Goal: Task Accomplishment & Management: Use online tool/utility

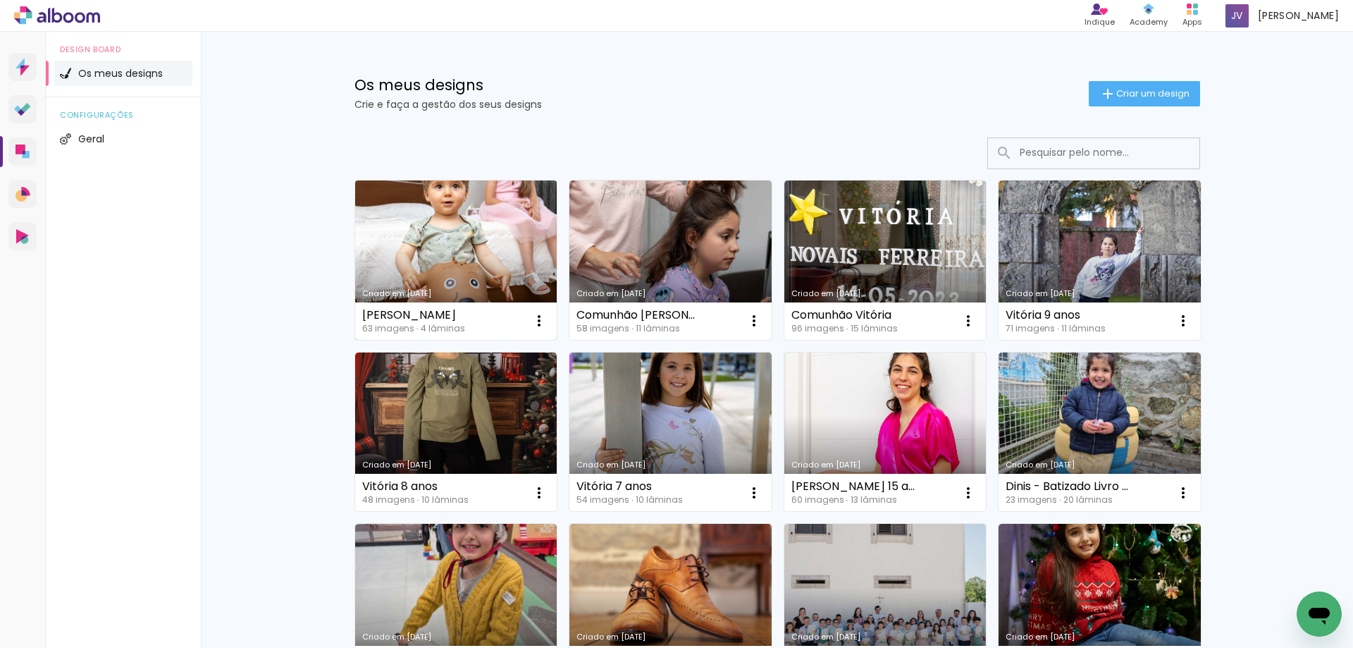
click at [414, 256] on link "Criado em [DATE]" at bounding box center [456, 259] width 202 height 159
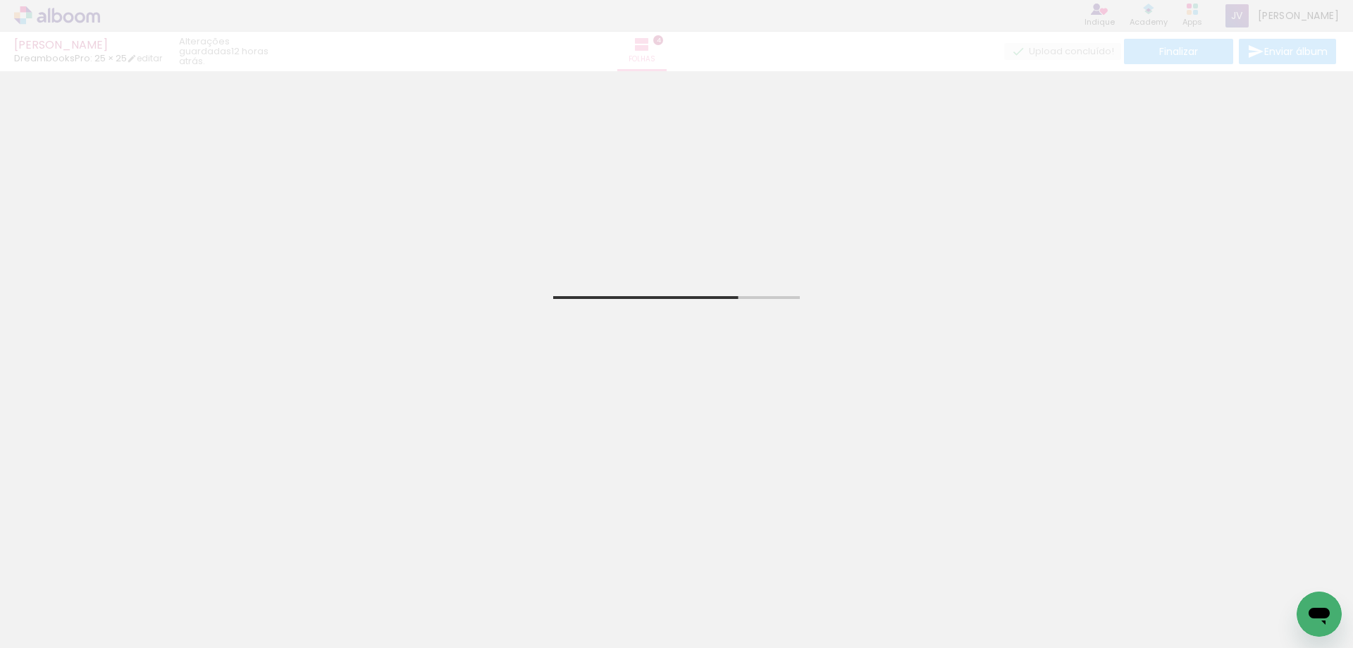
click at [49, 603] on input "Todas as fotos" at bounding box center [40, 605] width 54 height 12
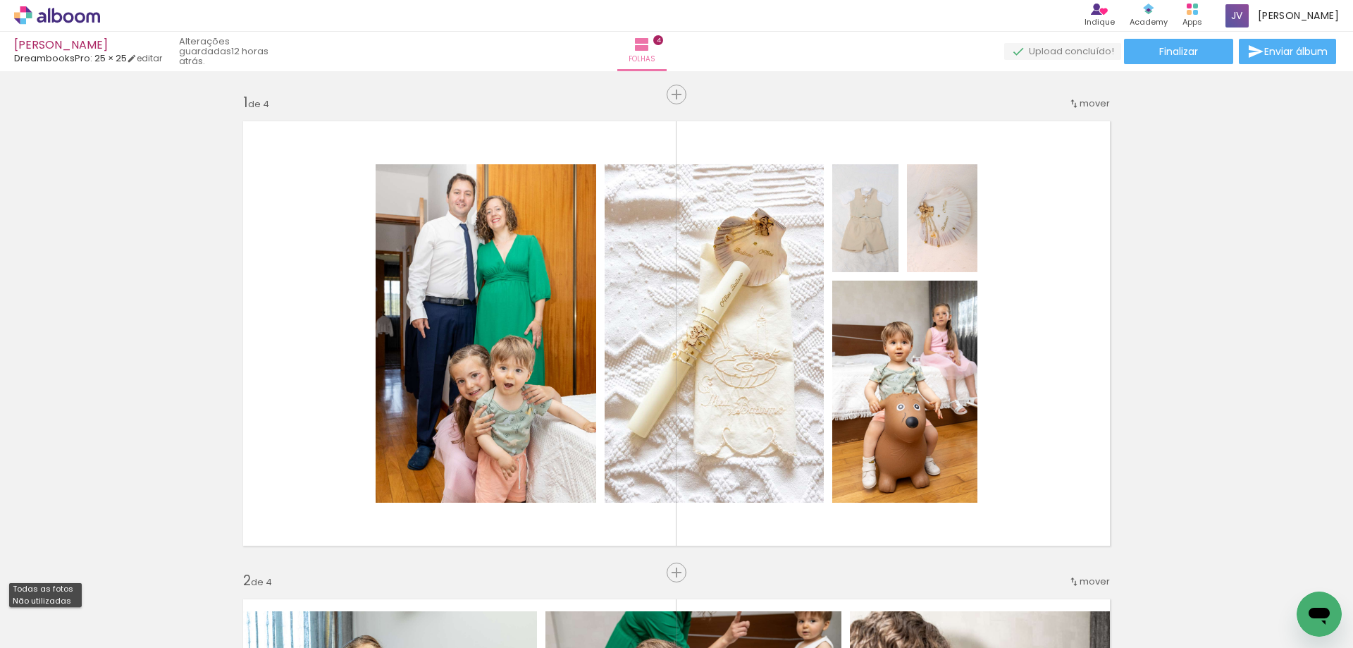
click at [0, 0] on slot "Todas as fotos Não utilizadas" at bounding box center [0, 0] width 0 height 0
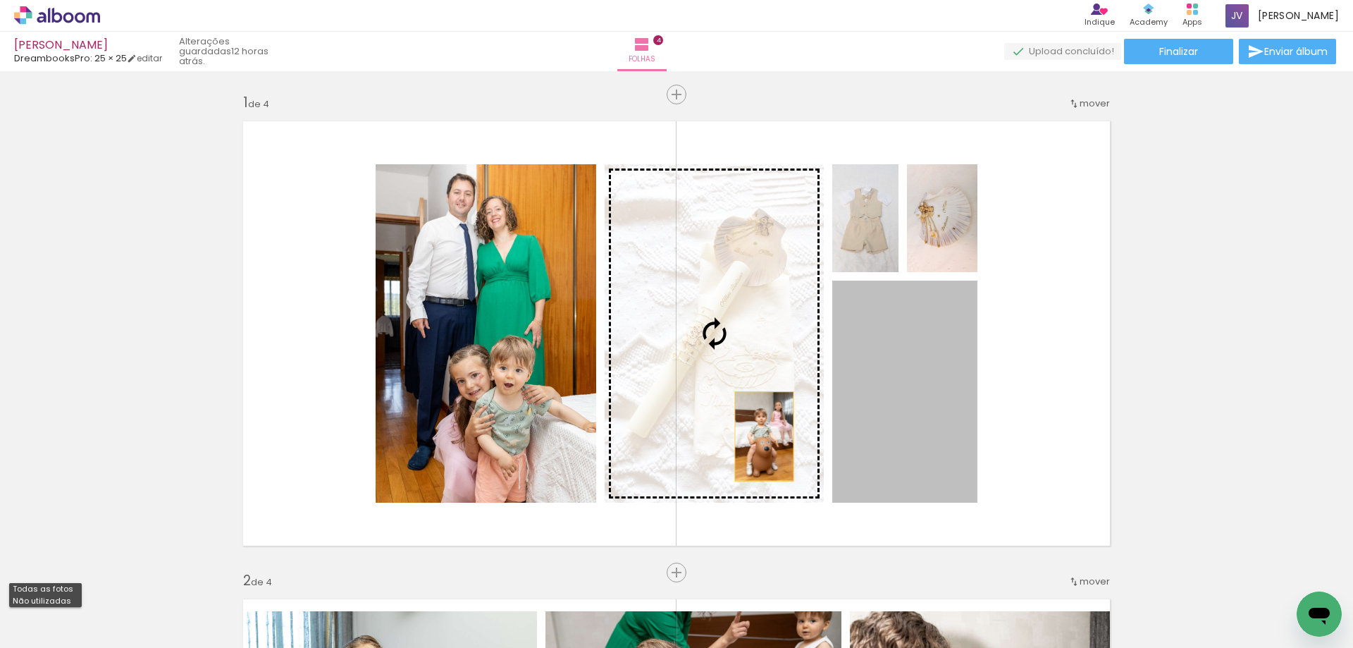
drag, startPoint x: 896, startPoint y: 441, endPoint x: 732, endPoint y: 434, distance: 164.4
click at [0, 0] on slot at bounding box center [0, 0] width 0 height 0
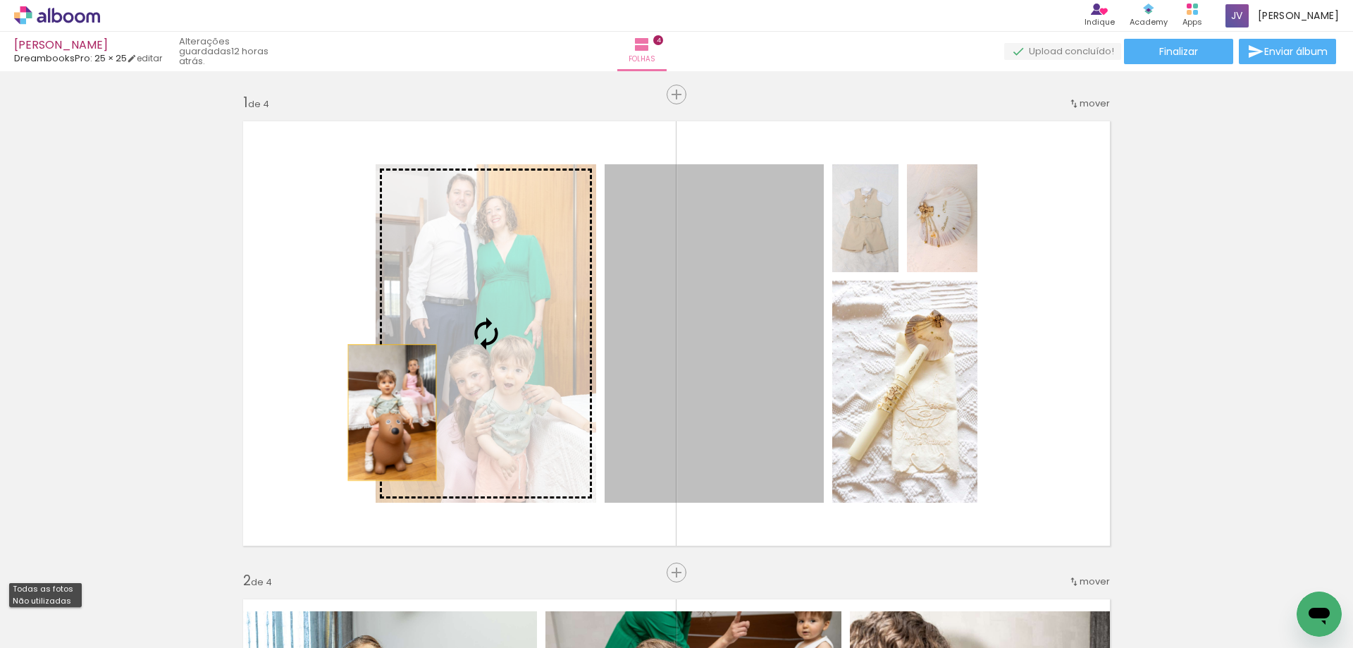
drag, startPoint x: 730, startPoint y: 434, endPoint x: 387, endPoint y: 412, distance: 343.9
click at [0, 0] on slot at bounding box center [0, 0] width 0 height 0
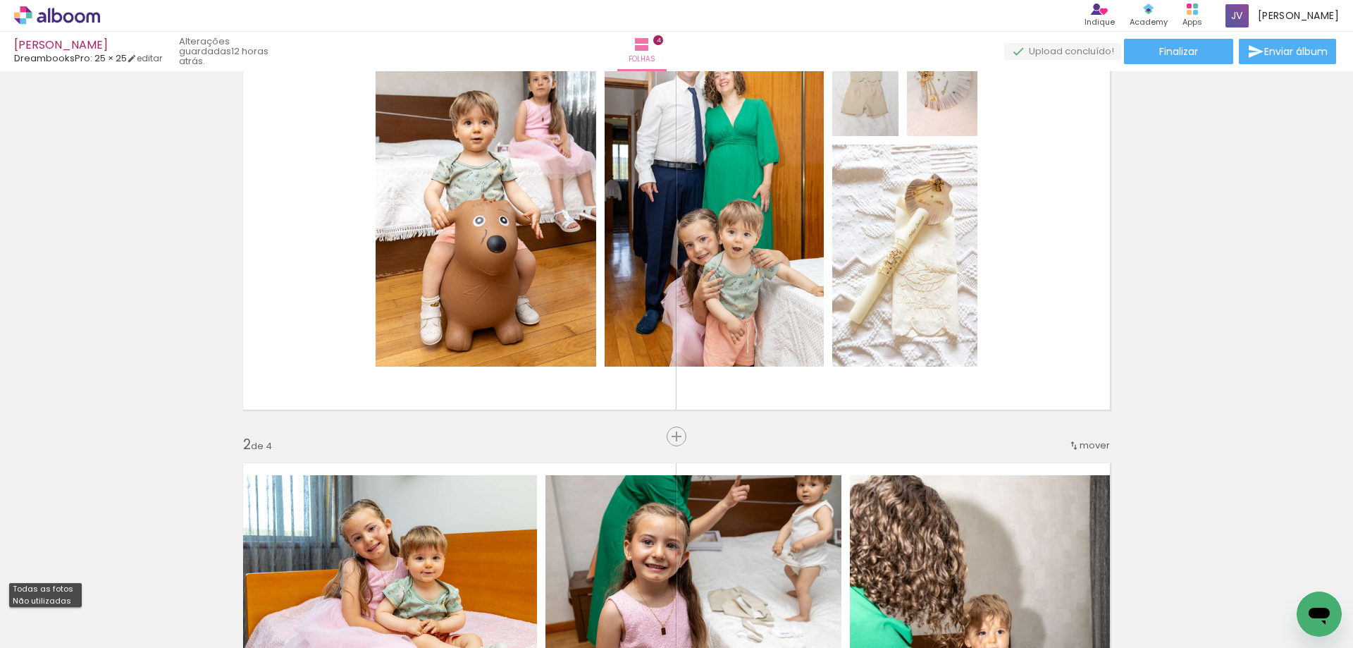
scroll to position [164, 0]
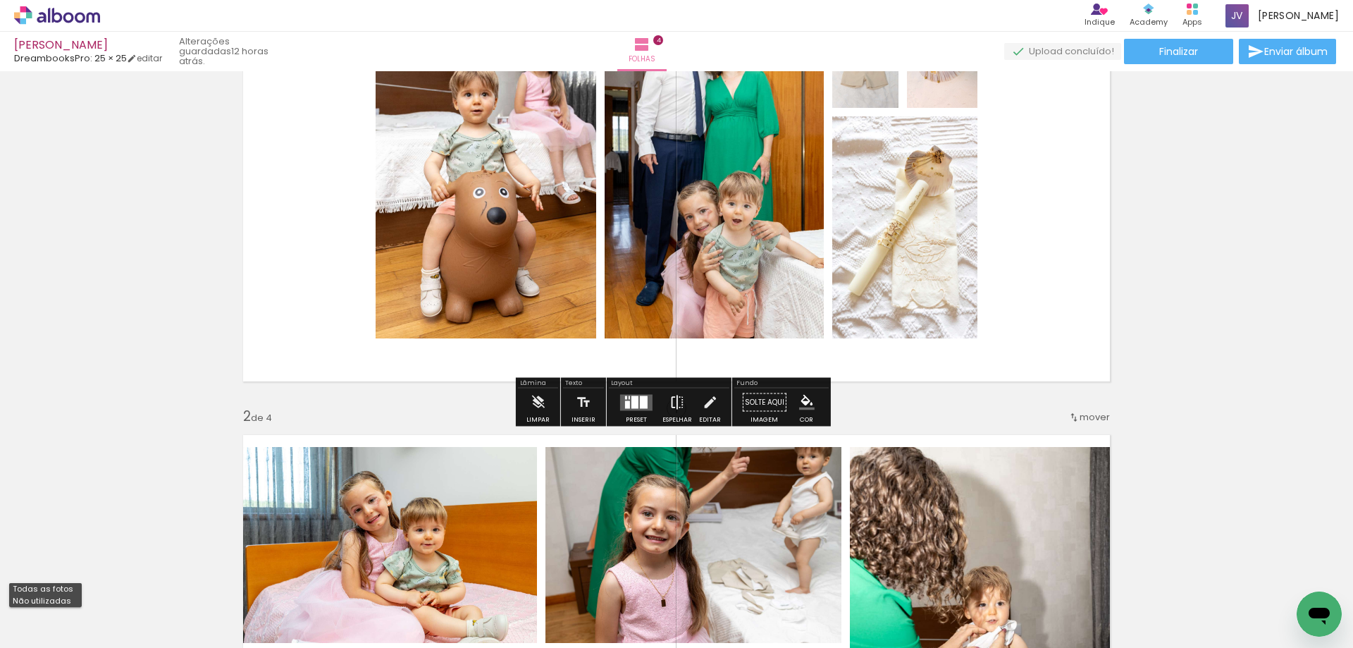
click at [670, 407] on iron-icon at bounding box center [678, 402] width 16 height 28
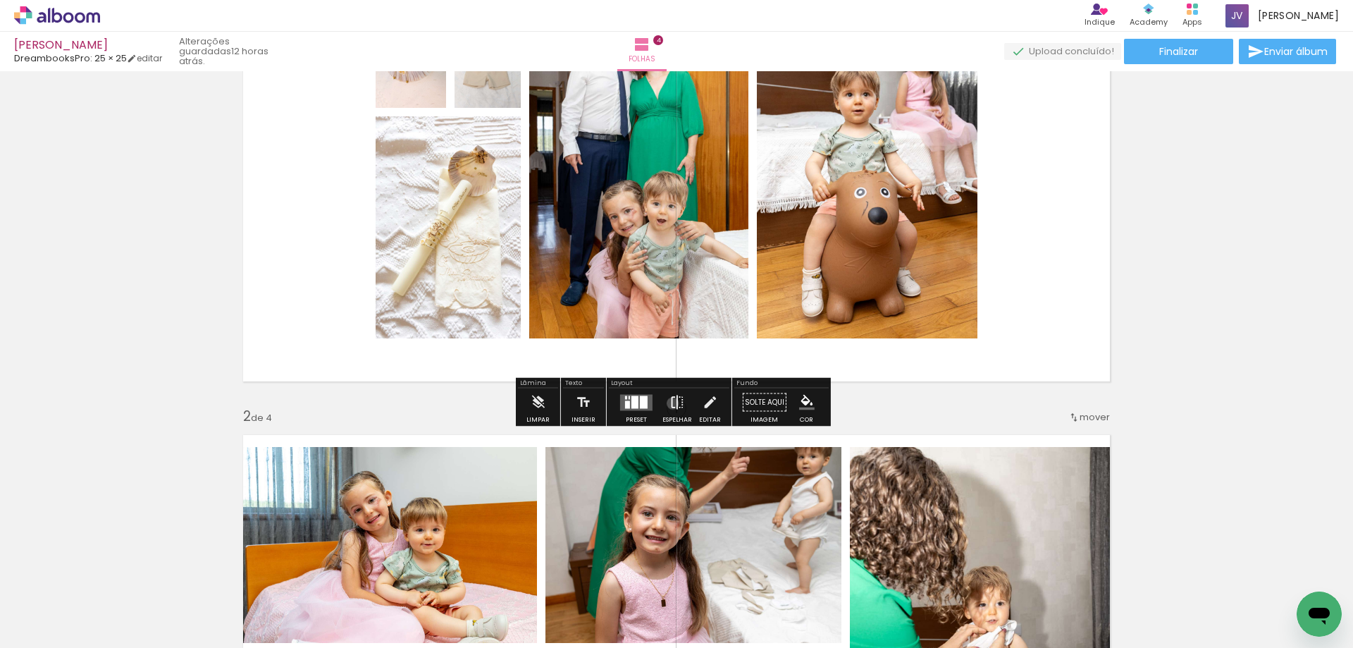
click at [670, 403] on iron-icon at bounding box center [678, 402] width 16 height 28
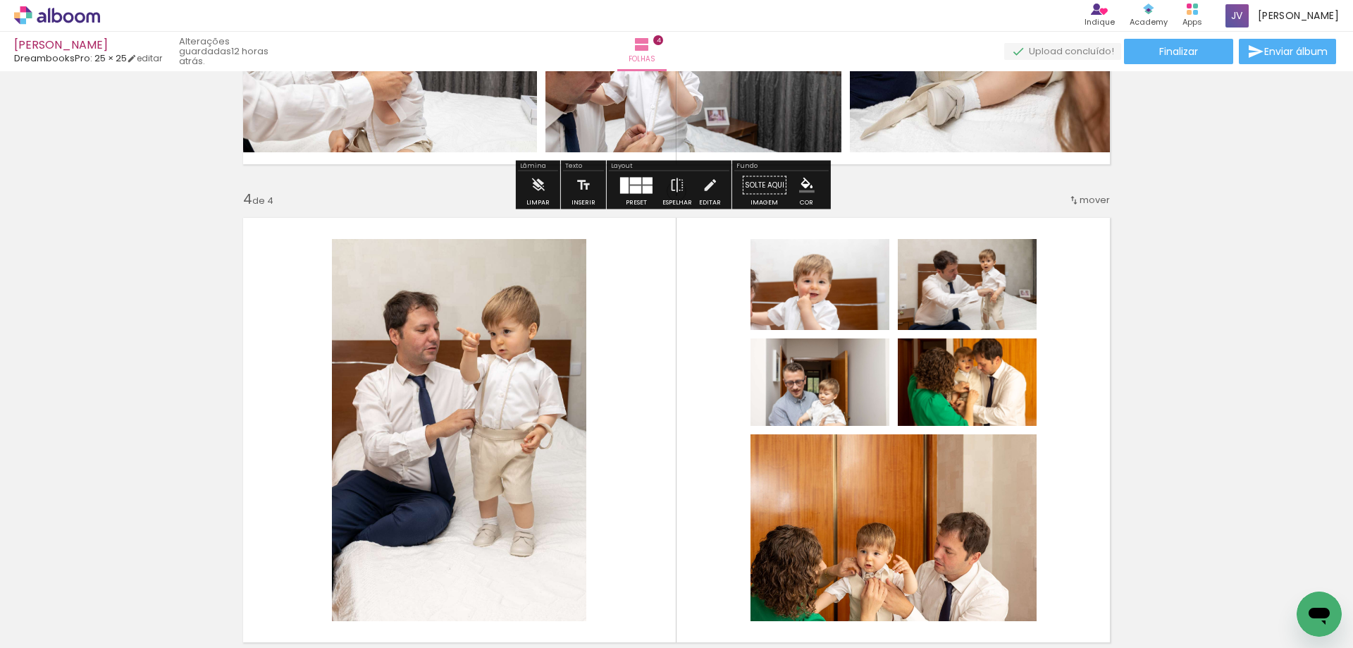
scroll to position [1480, 0]
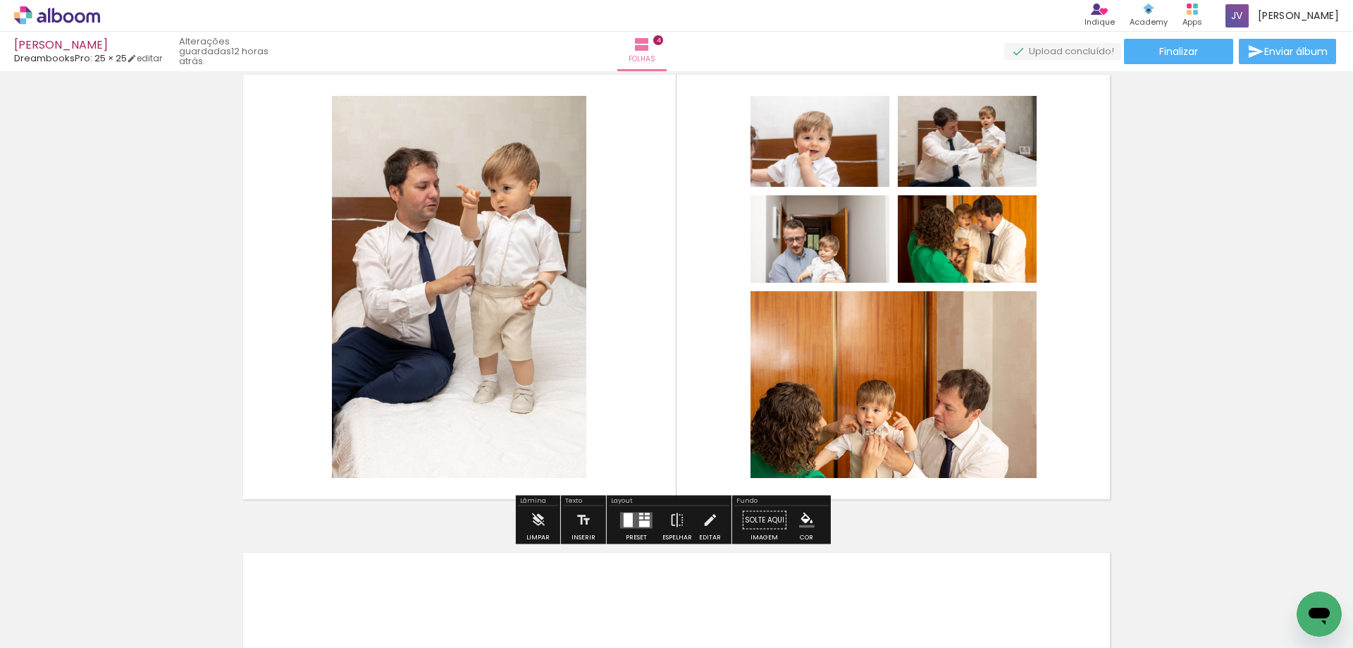
click at [47, 605] on input "Todas as fotos" at bounding box center [40, 605] width 54 height 12
click at [0, 0] on slot "Não utilizadas" at bounding box center [0, 0] width 0 height 0
type input "Não utilizadas"
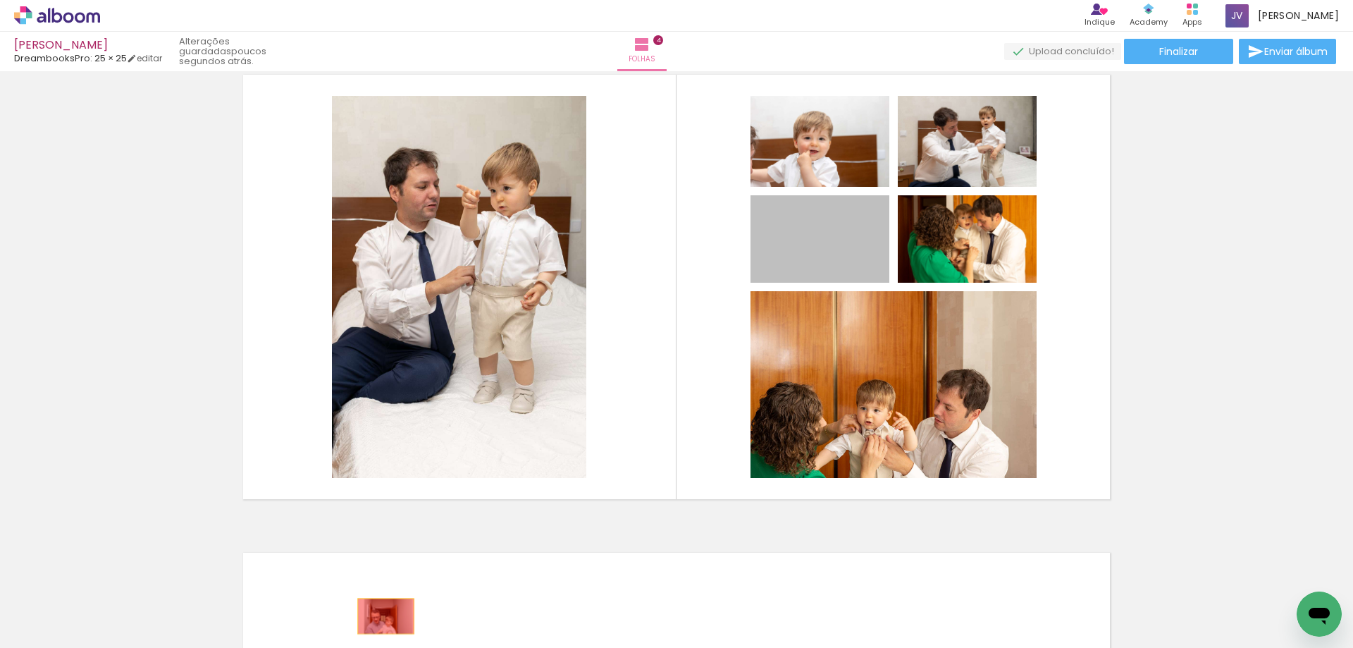
drag, startPoint x: 791, startPoint y: 245, endPoint x: 371, endPoint y: 620, distance: 563.1
click at [371, 620] on quentale-workspace at bounding box center [676, 324] width 1353 height 648
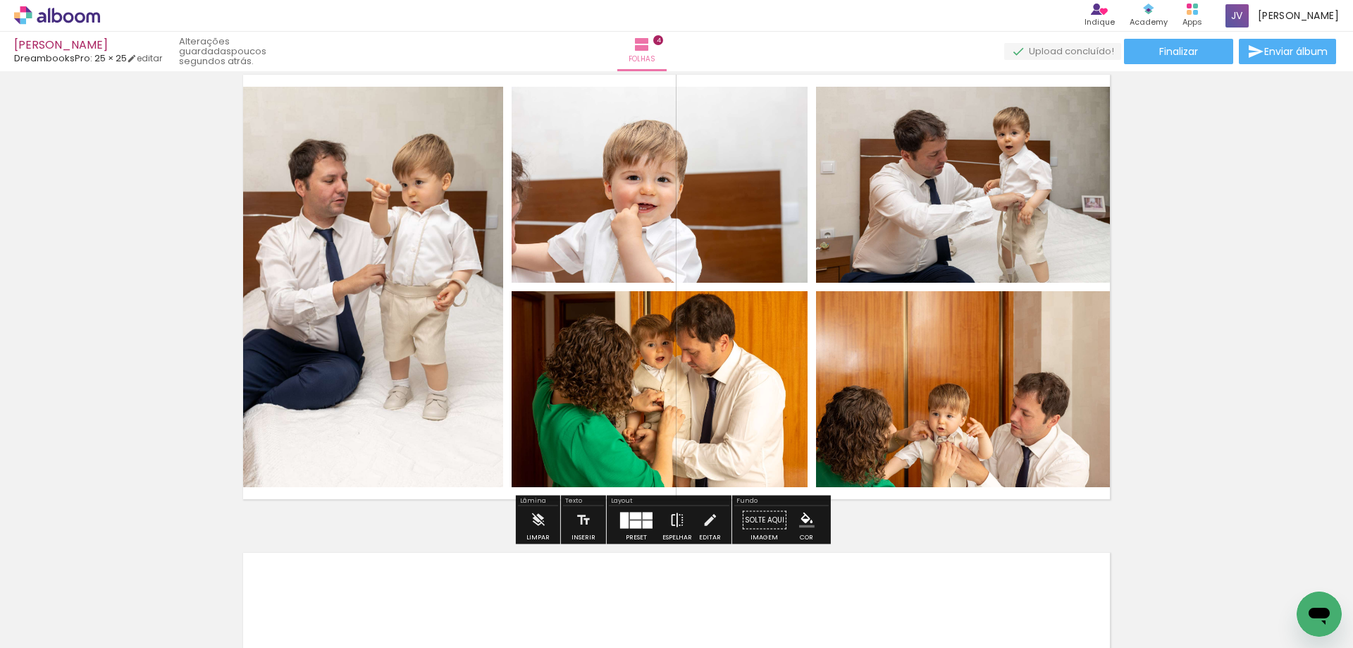
click at [678, 526] on iron-icon at bounding box center [678, 520] width 16 height 28
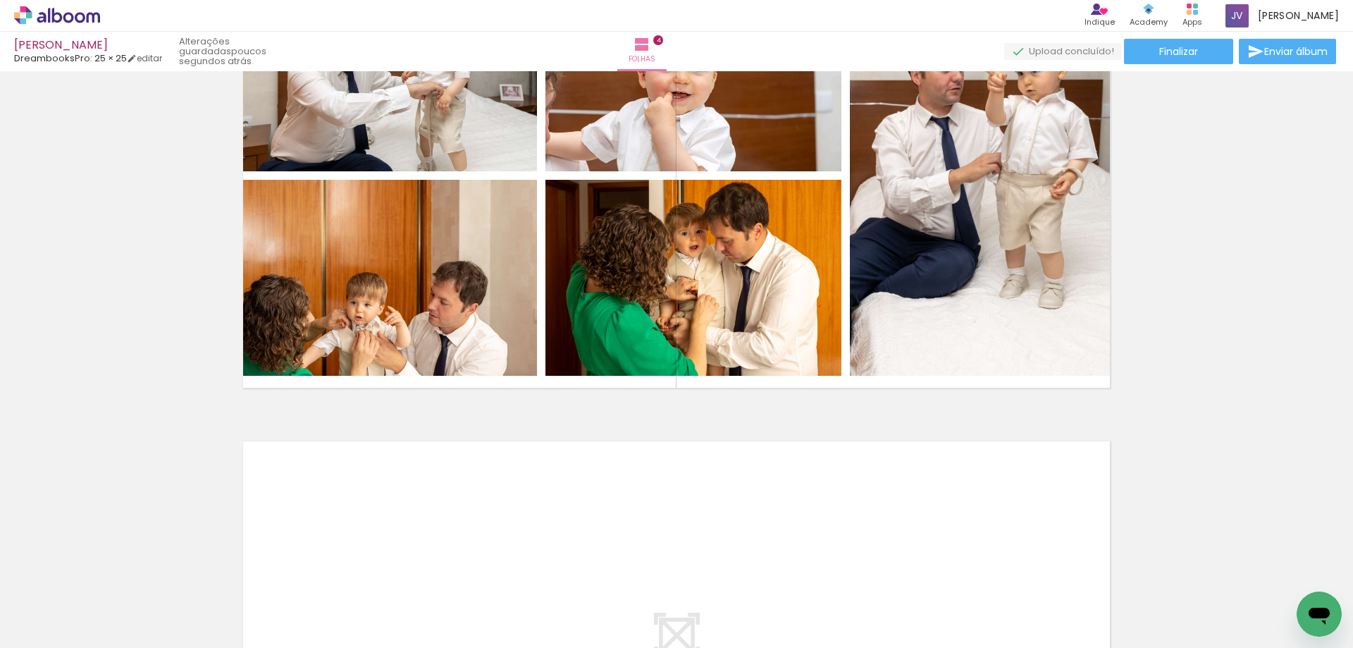
scroll to position [1644, 0]
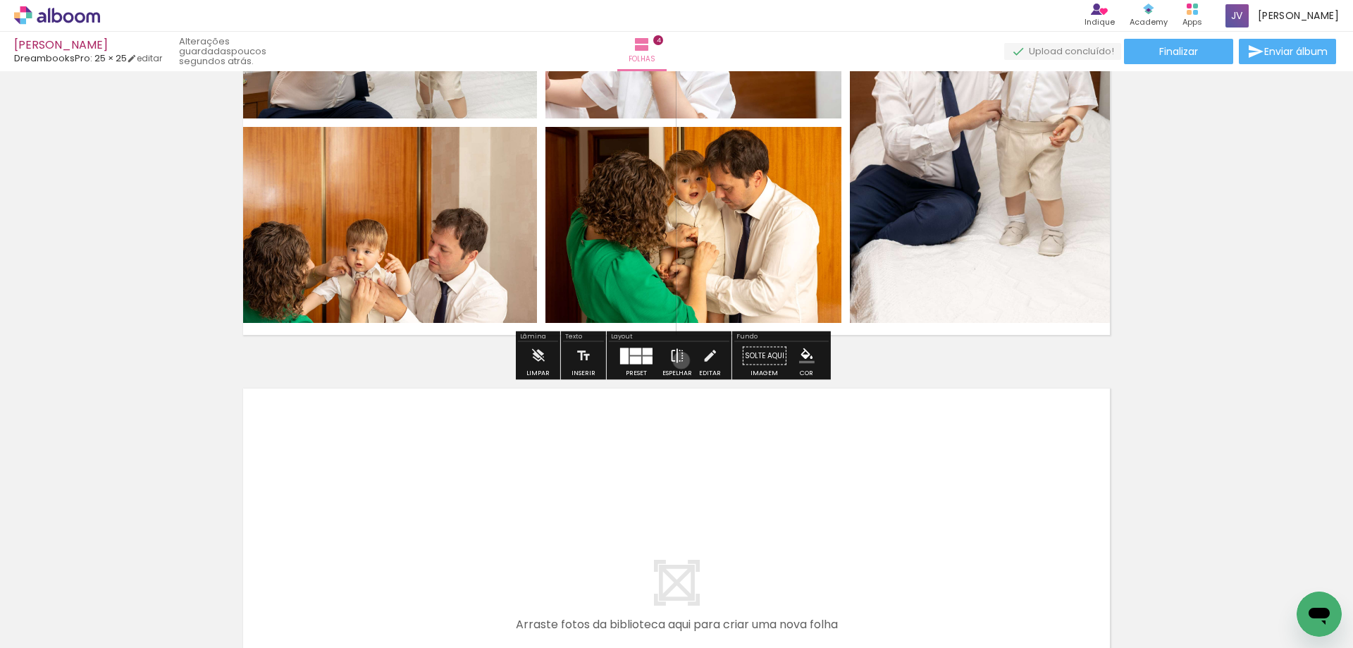
click at [678, 360] on iron-icon at bounding box center [678, 356] width 16 height 28
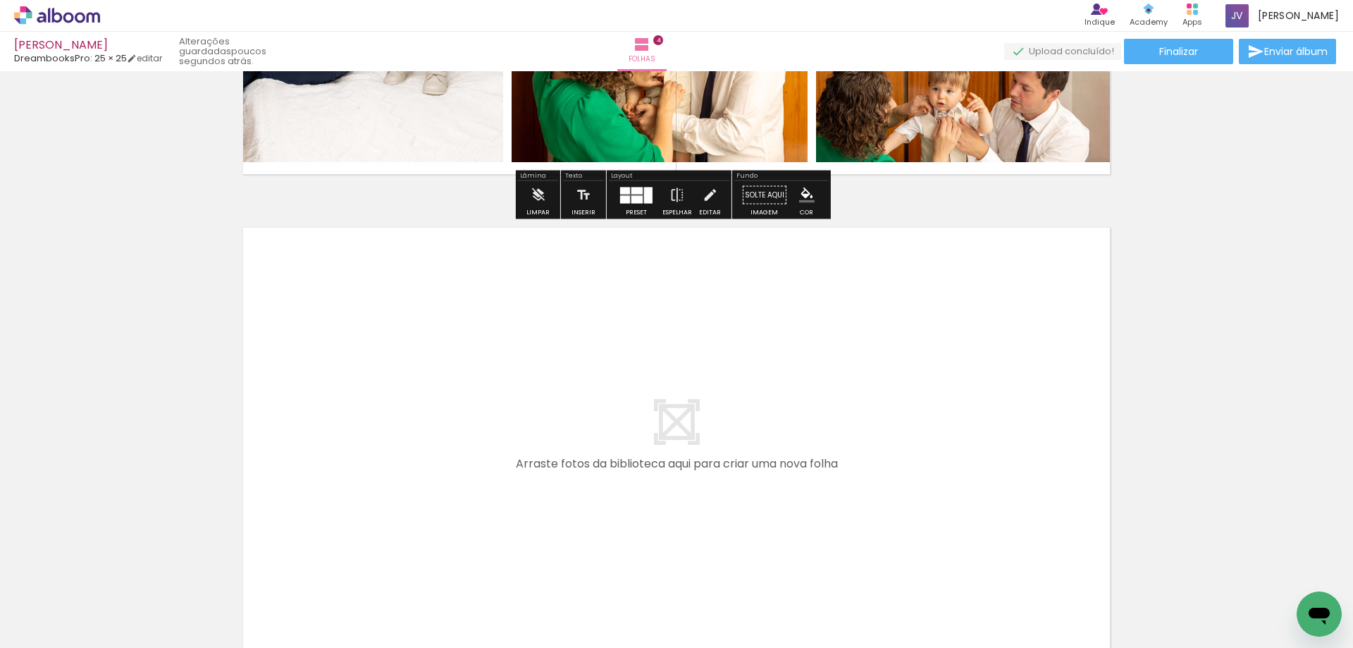
scroll to position [1956, 0]
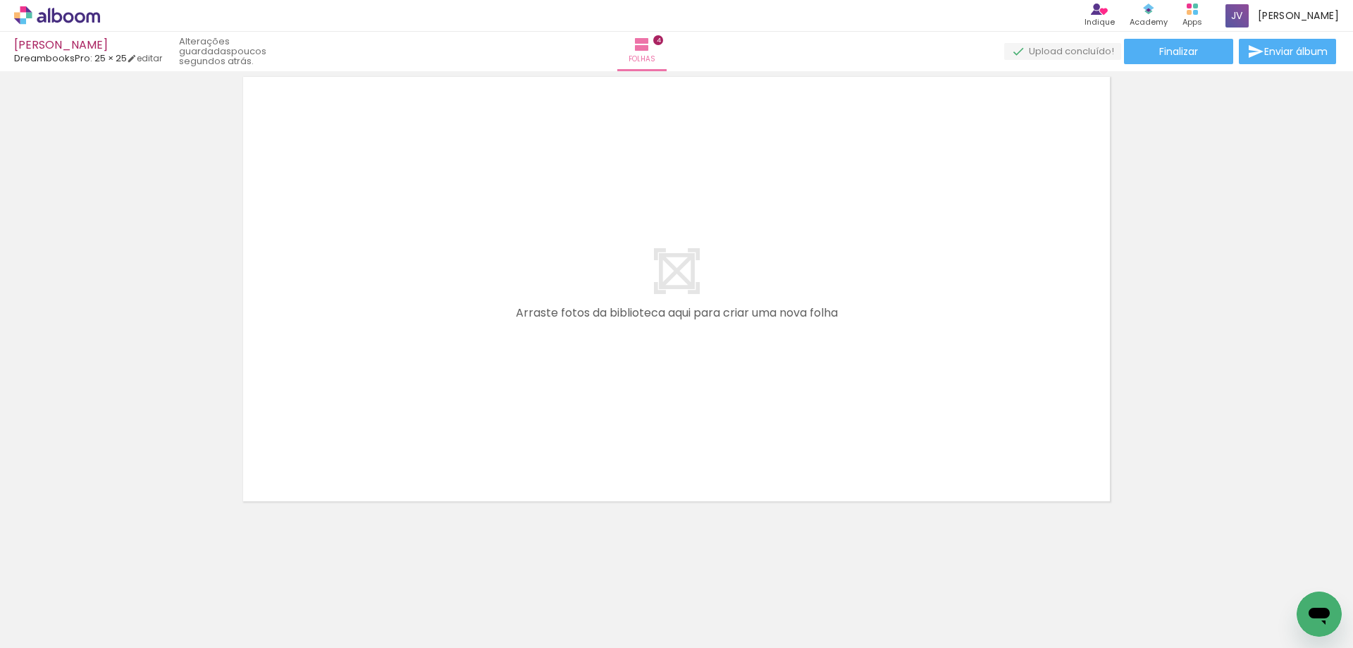
drag, startPoint x: 153, startPoint y: 603, endPoint x: 178, endPoint y: 605, distance: 25.5
click at [349, 413] on quentale-workspace at bounding box center [676, 324] width 1353 height 648
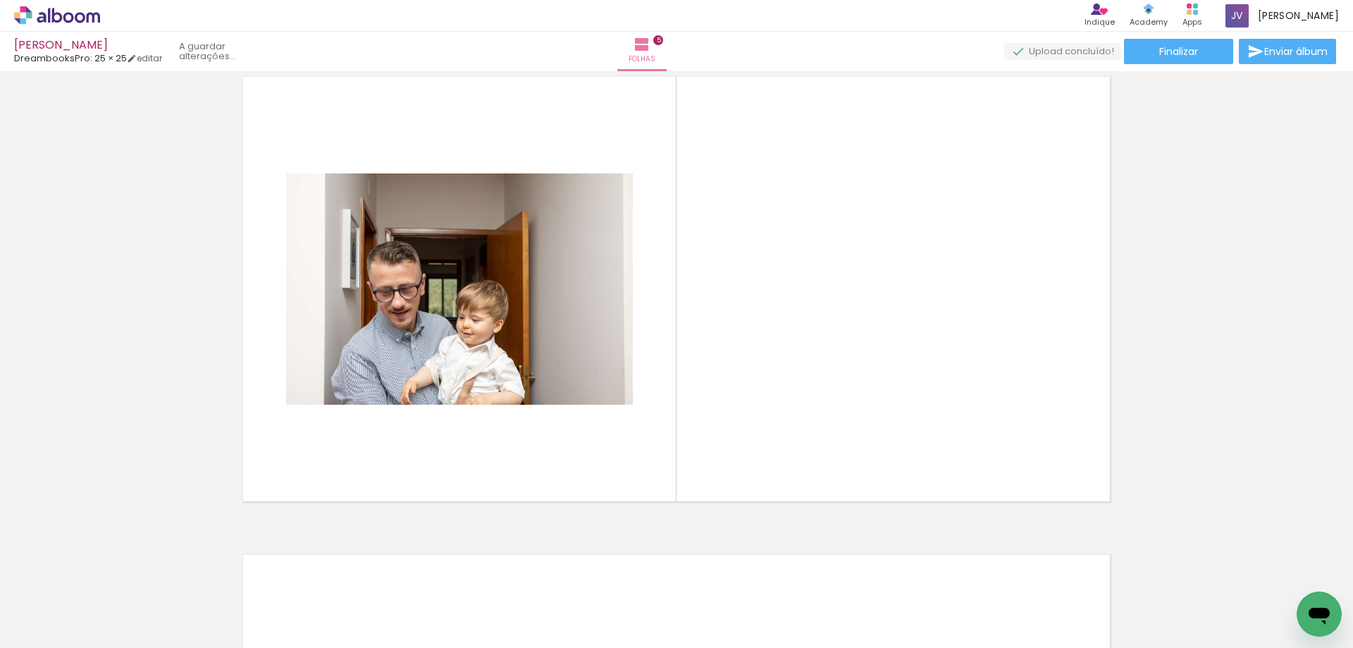
scroll to position [1930, 0]
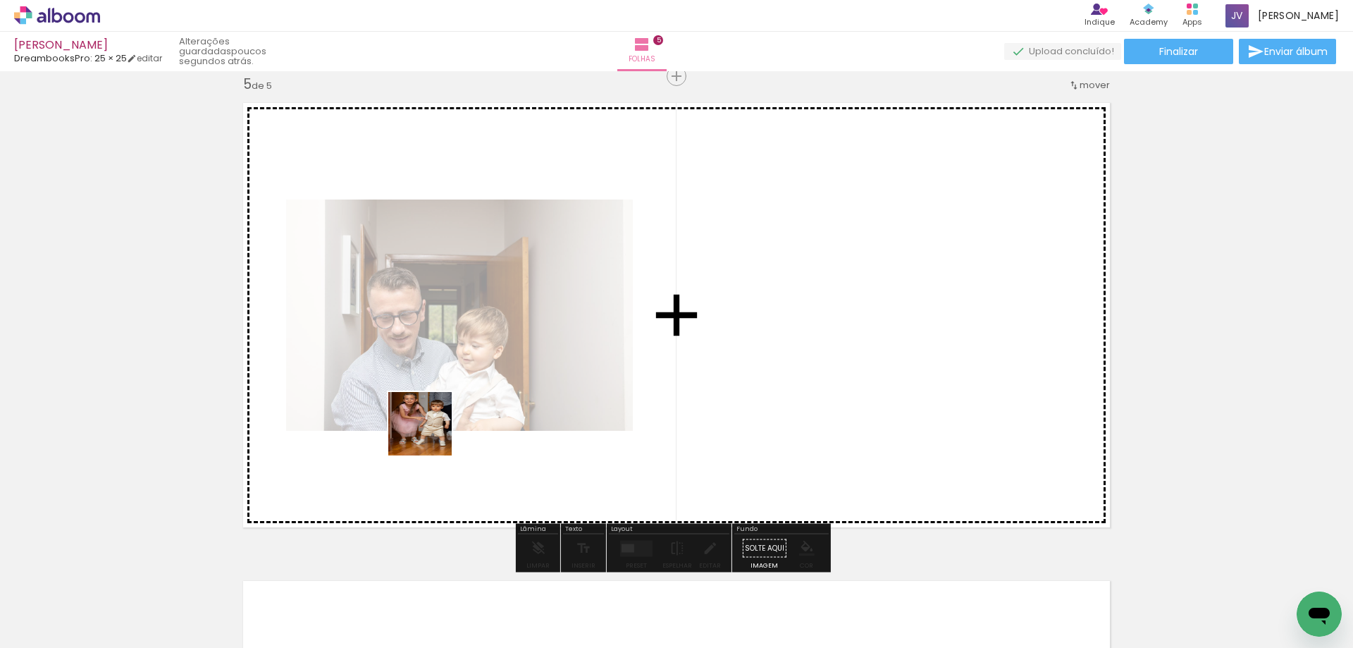
drag, startPoint x: 163, startPoint y: 602, endPoint x: 201, endPoint y: 624, distance: 44.2
click at [438, 428] on quentale-workspace at bounding box center [676, 324] width 1353 height 648
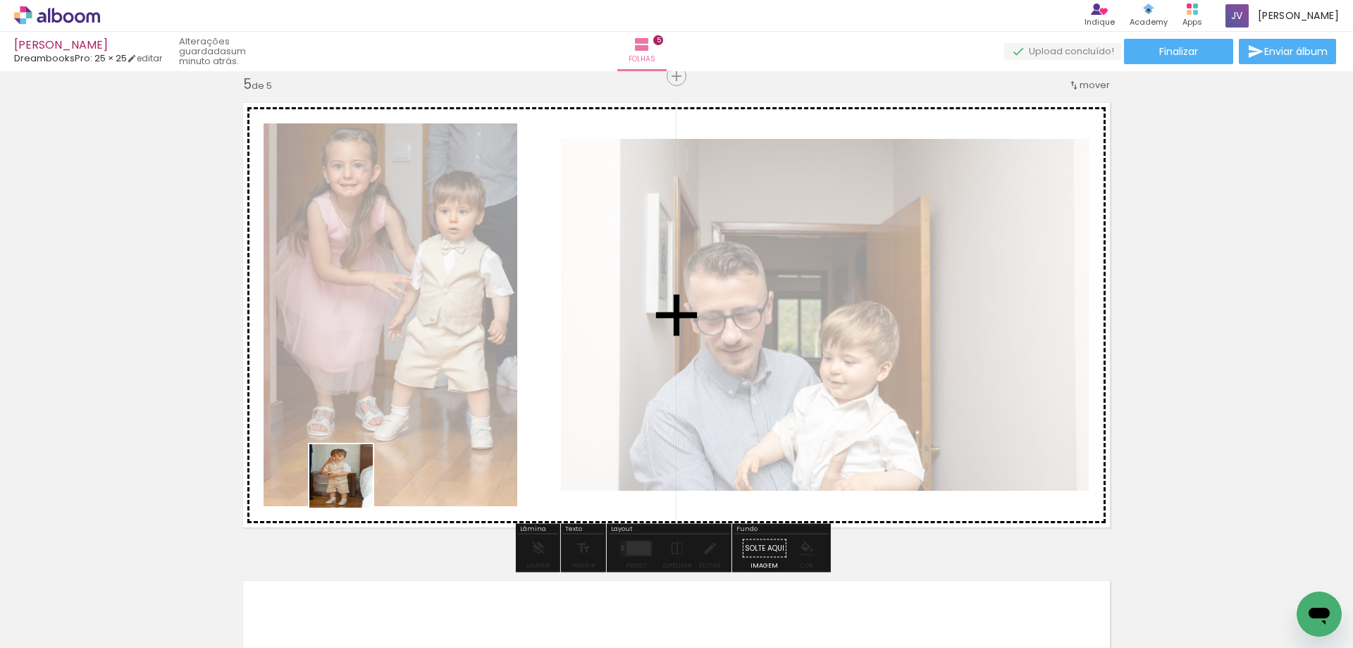
drag, startPoint x: 144, startPoint y: 607, endPoint x: 147, endPoint y: 598, distance: 8.7
click at [412, 442] on quentale-workspace at bounding box center [676, 324] width 1353 height 648
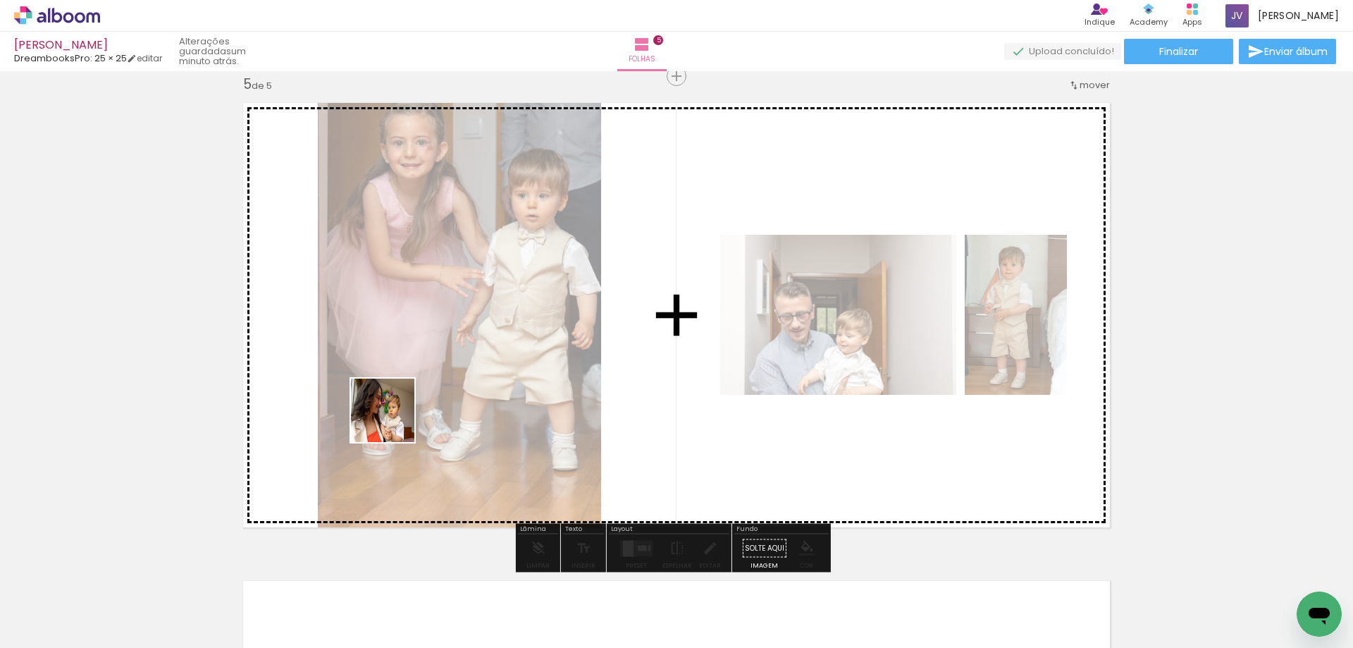
drag, startPoint x: 168, startPoint y: 585, endPoint x: 144, endPoint y: 615, distance: 38.5
click at [407, 409] on quentale-workspace at bounding box center [676, 324] width 1353 height 648
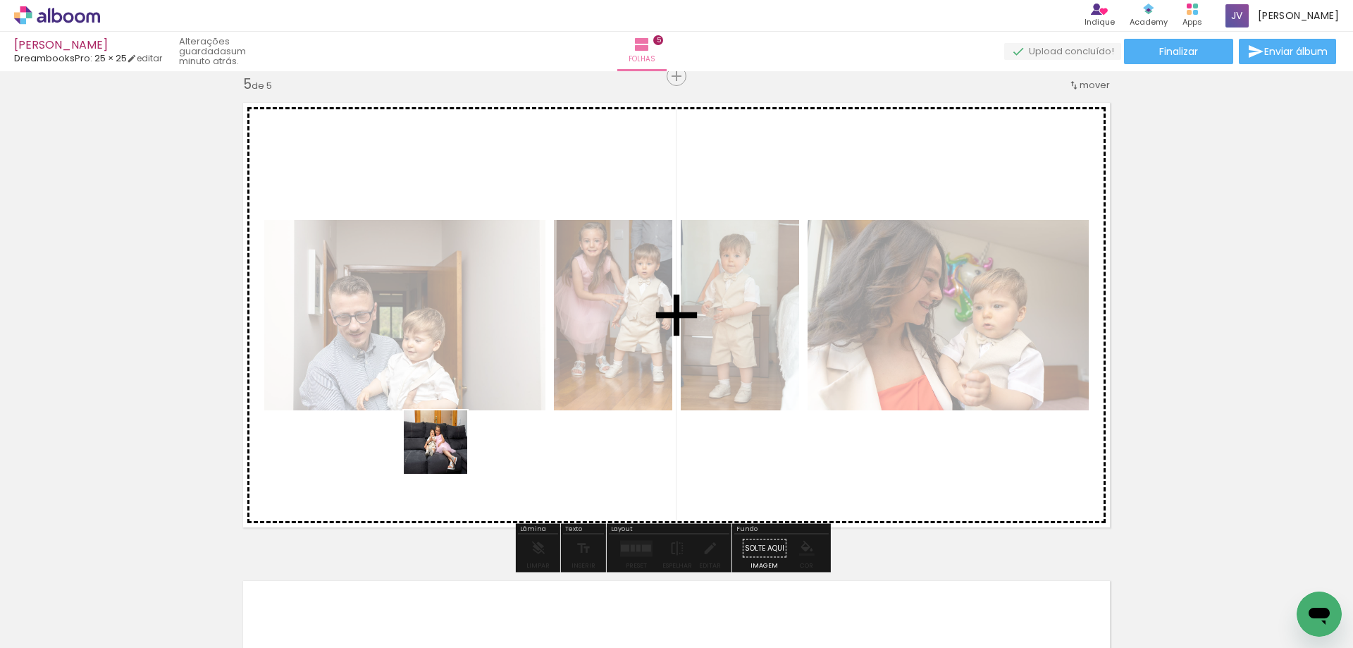
drag, startPoint x: 196, startPoint y: 588, endPoint x: 566, endPoint y: 476, distance: 386.4
click at [555, 393] on quentale-workspace at bounding box center [676, 324] width 1353 height 648
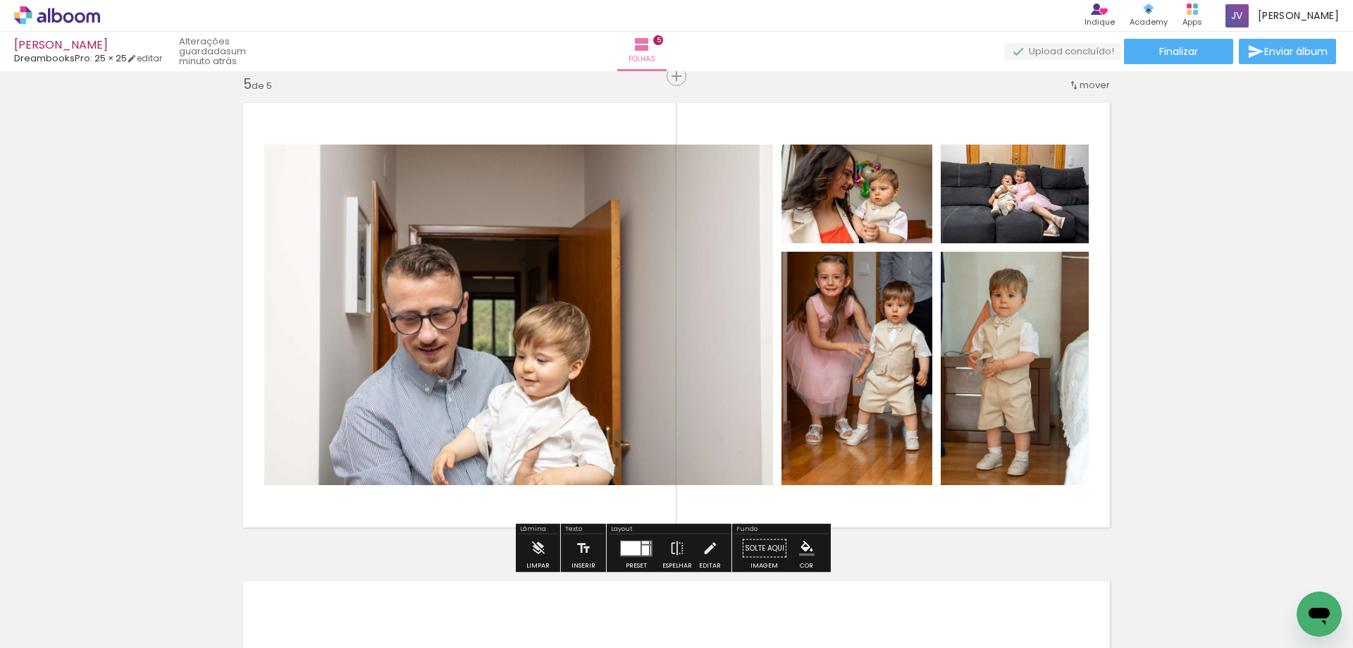
click at [636, 550] on div at bounding box center [631, 548] width 20 height 14
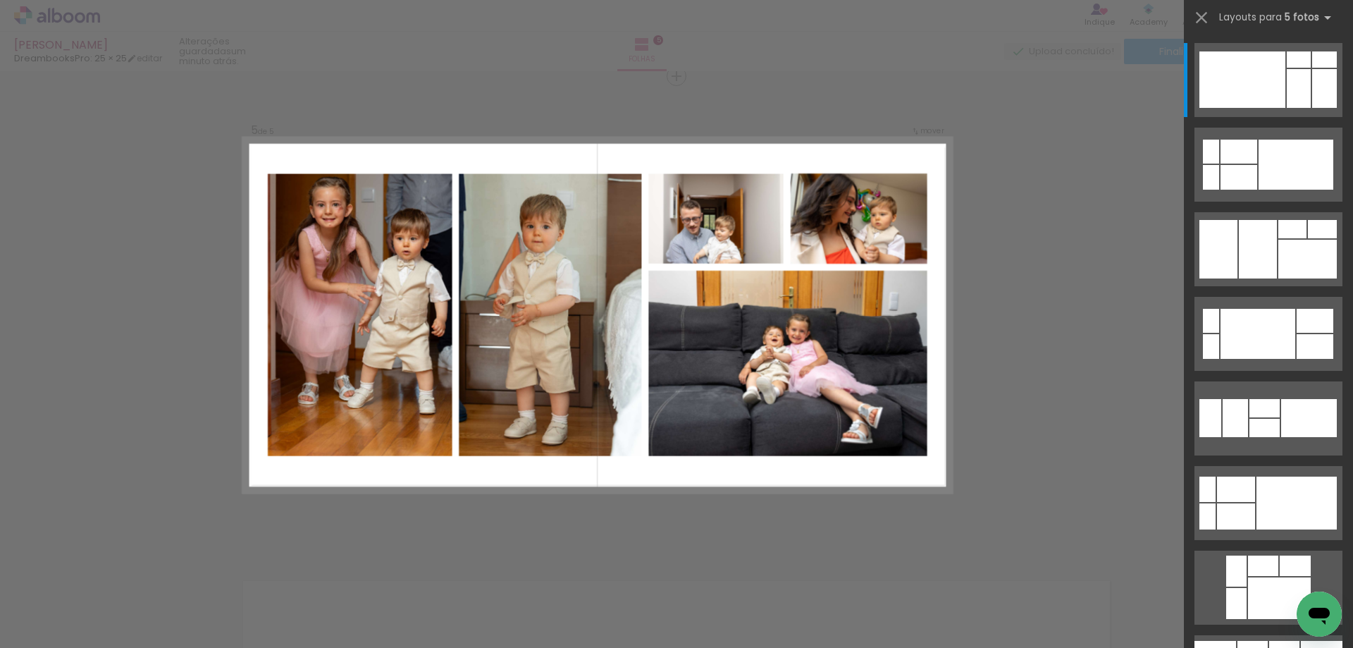
drag, startPoint x: 1247, startPoint y: 245, endPoint x: 1107, endPoint y: 338, distance: 168.7
click at [1105, 329] on quentale-workspace at bounding box center [676, 324] width 1353 height 648
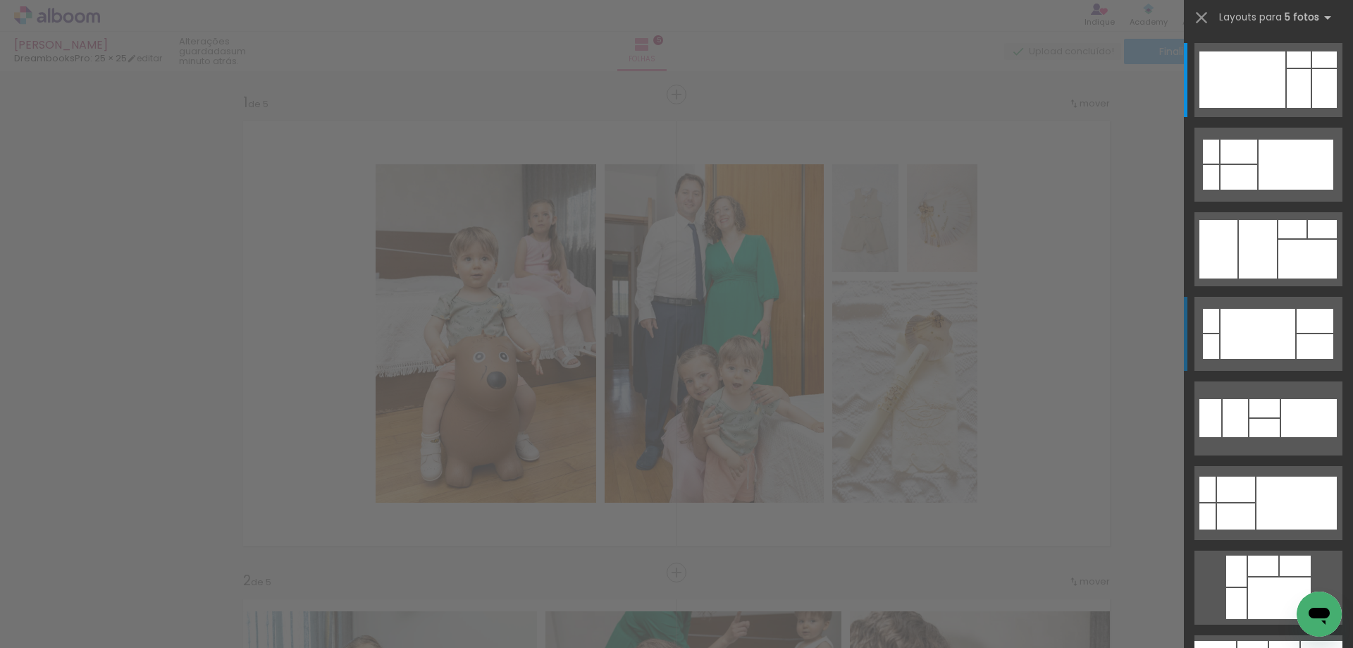
scroll to position [1930, 0]
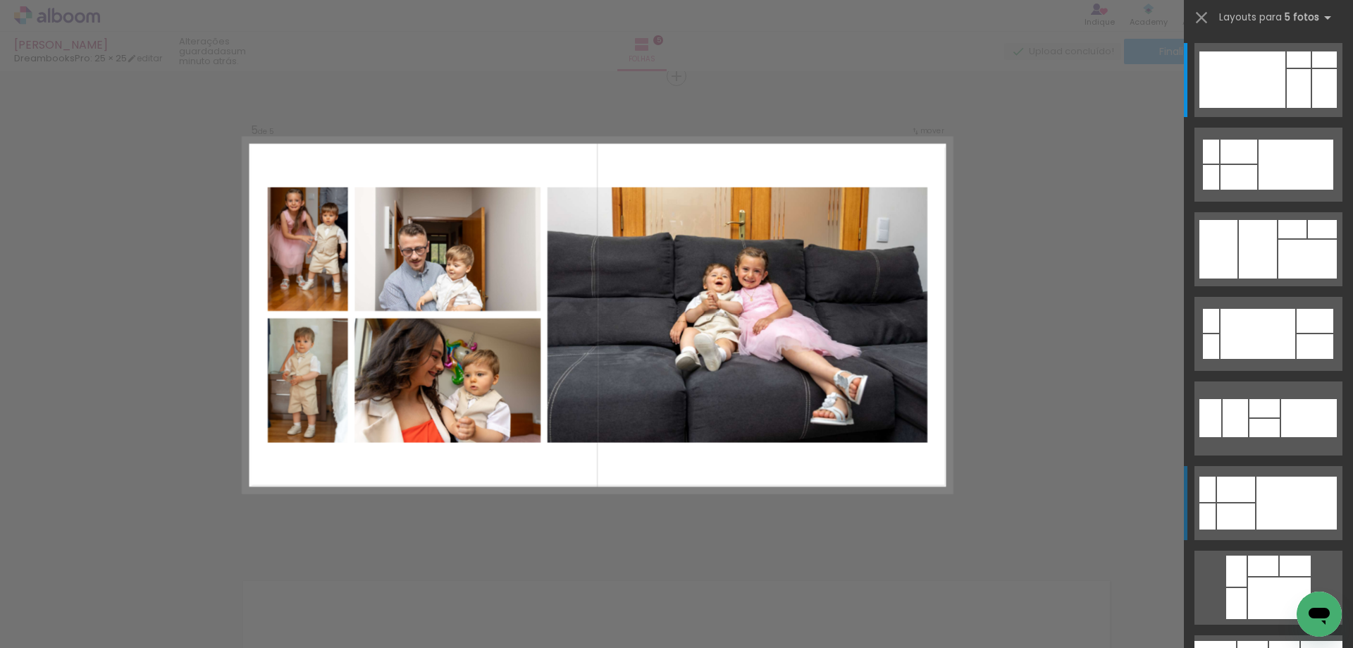
click at [1247, 518] on div at bounding box center [1236, 516] width 38 height 26
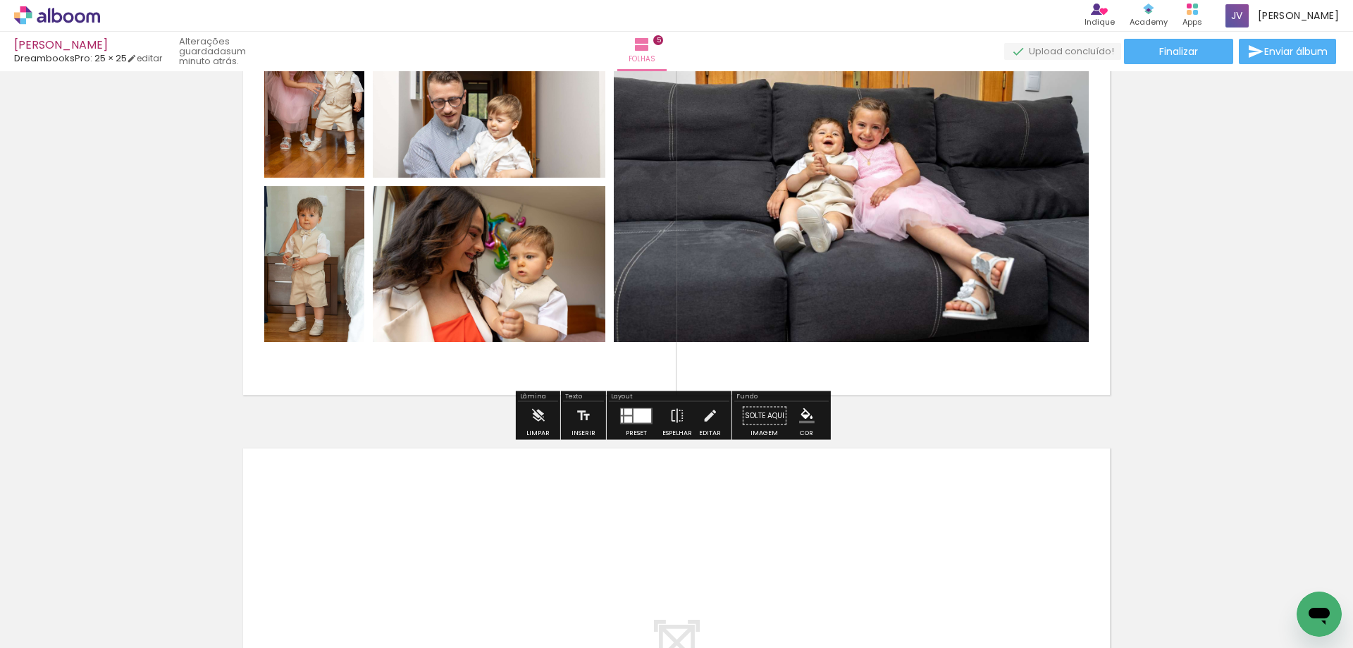
scroll to position [2094, 0]
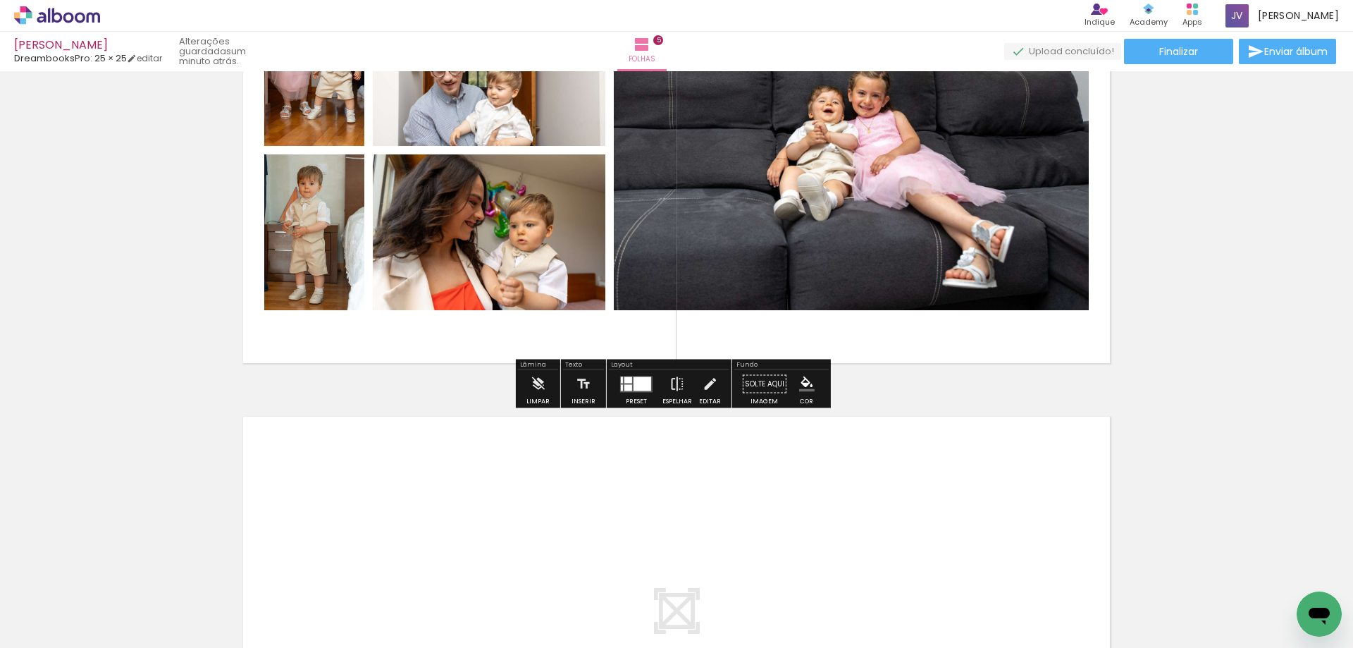
click at [671, 383] on iron-icon at bounding box center [678, 384] width 16 height 28
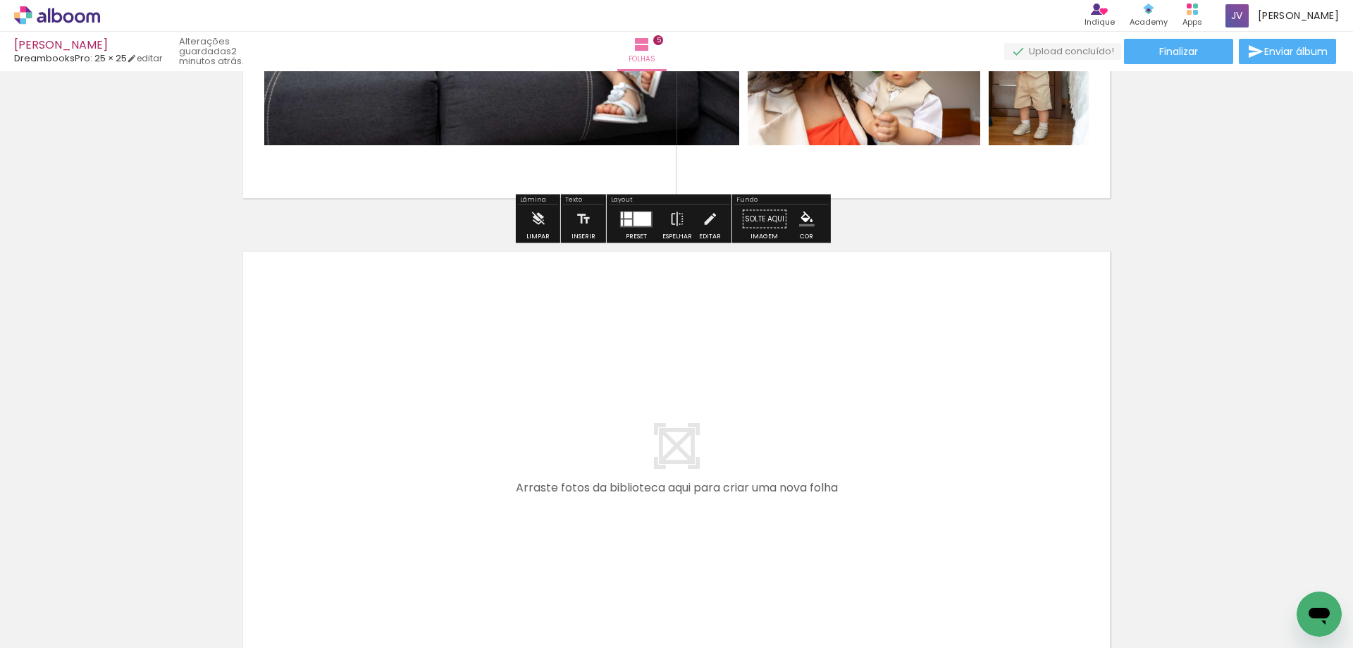
scroll to position [2423, 0]
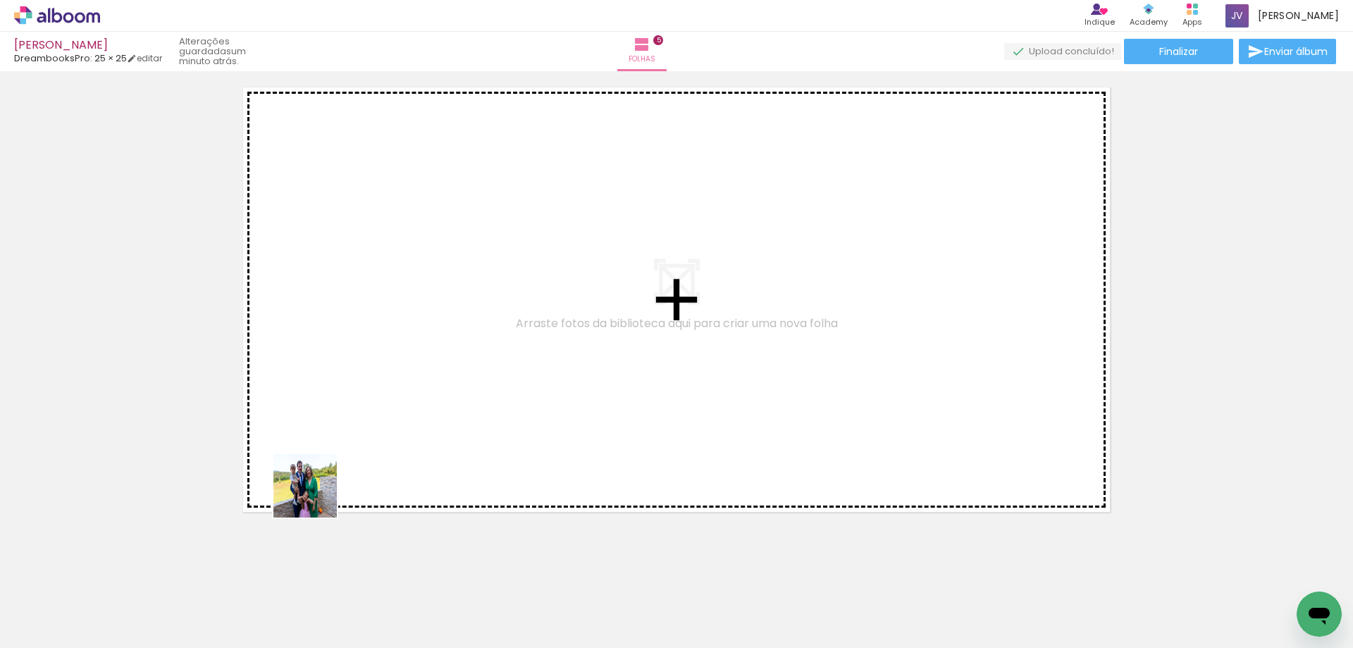
drag, startPoint x: 204, startPoint y: 565, endPoint x: 223, endPoint y: 627, distance: 64.4
click at [501, 384] on quentale-workspace at bounding box center [676, 324] width 1353 height 648
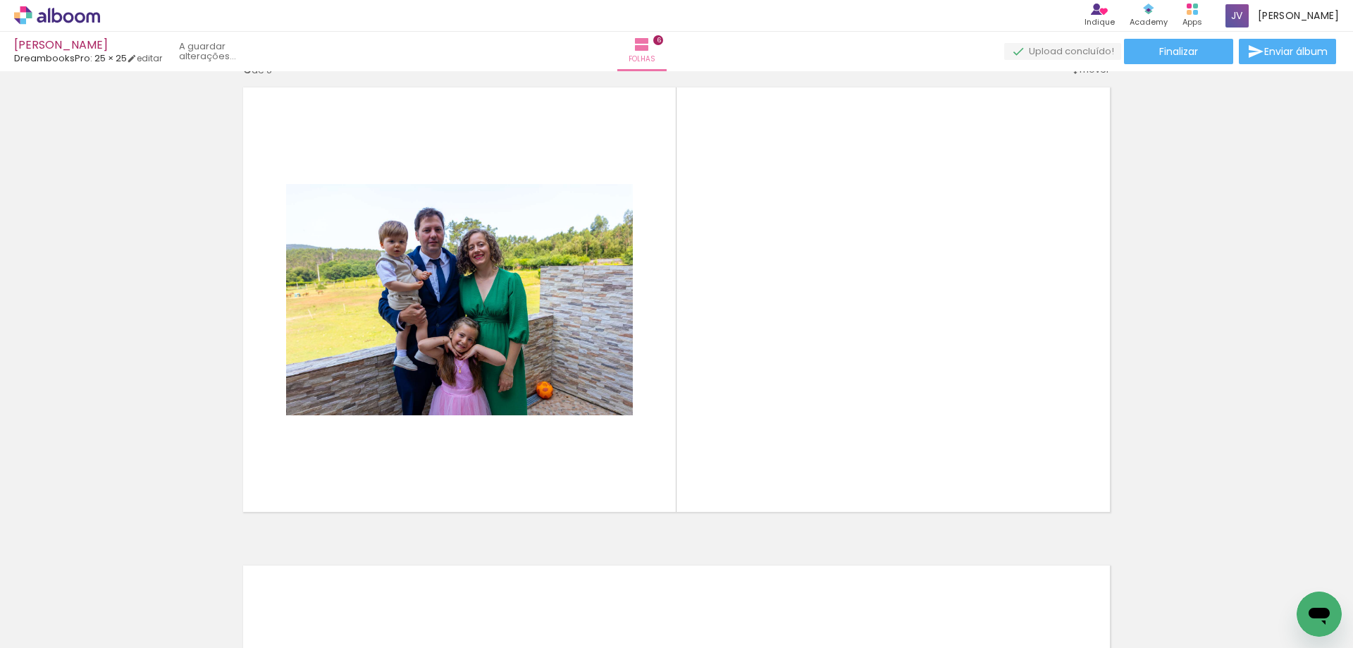
scroll to position [2408, 0]
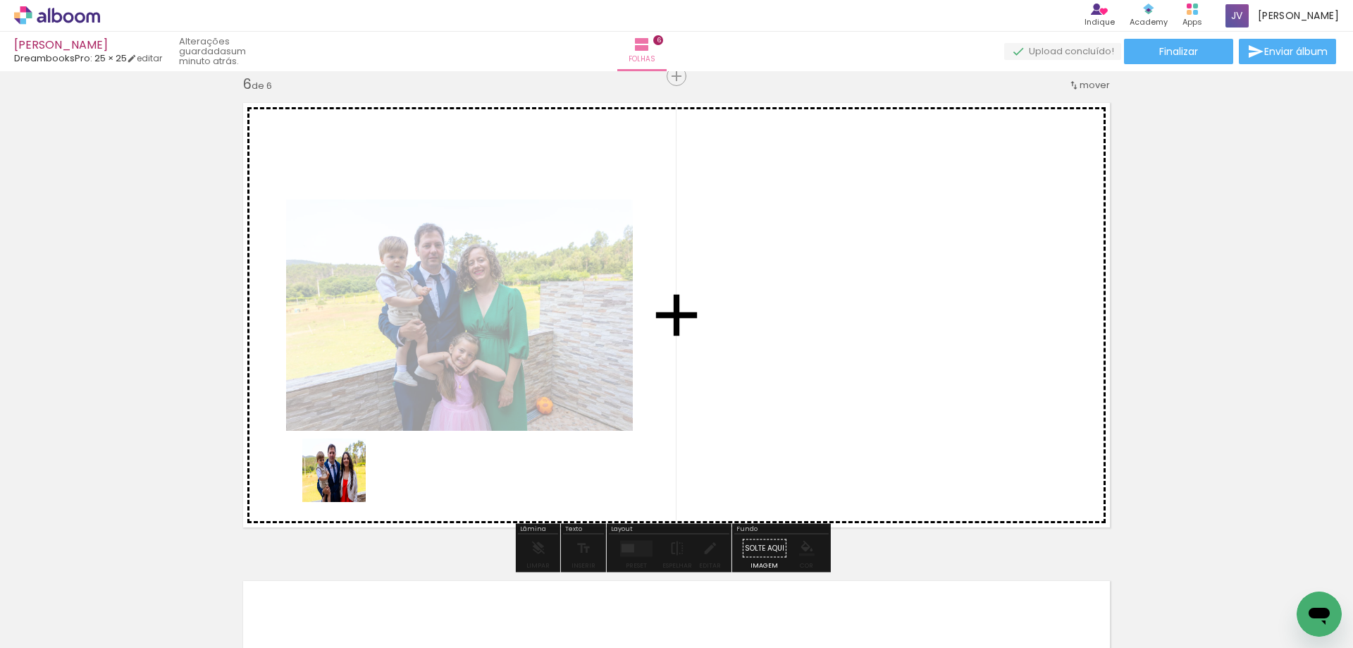
drag, startPoint x: 159, startPoint y: 604, endPoint x: 341, endPoint y: 486, distance: 216.6
click at [407, 438] on quentale-workspace at bounding box center [676, 324] width 1353 height 648
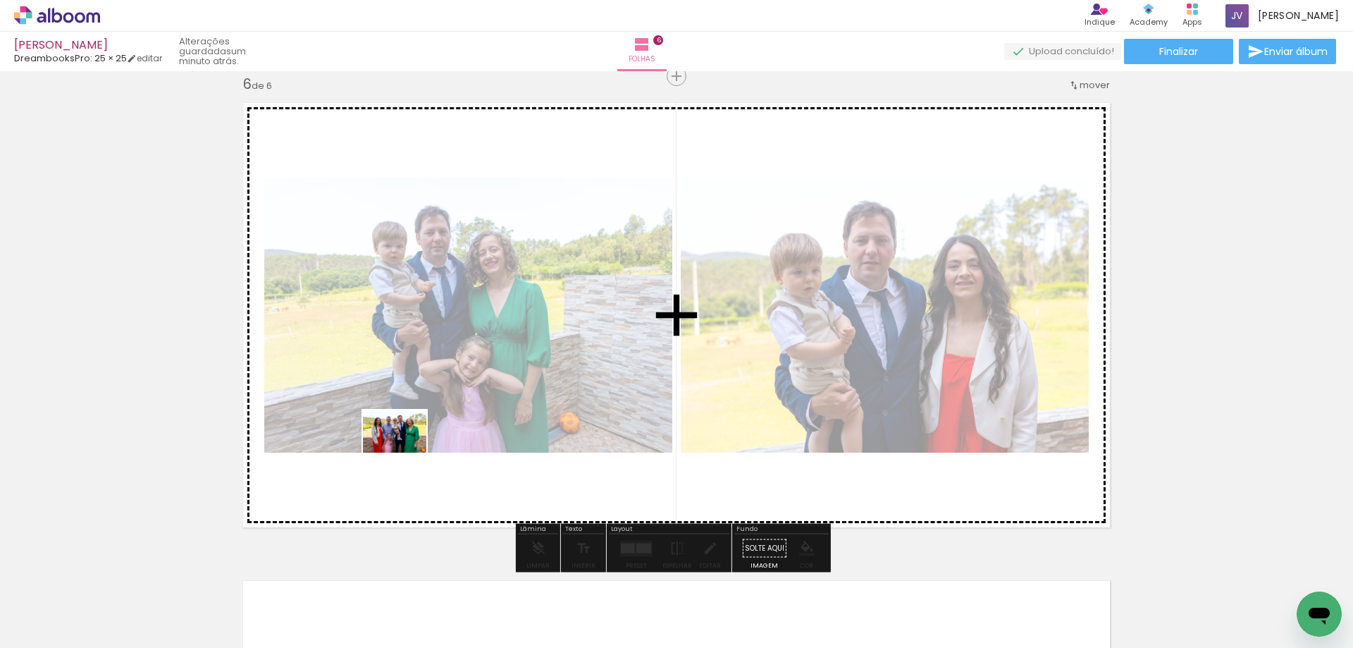
drag, startPoint x: 137, startPoint y: 615, endPoint x: 405, endPoint y: 452, distance: 313.1
click at [405, 452] on quentale-workspace at bounding box center [676, 324] width 1353 height 648
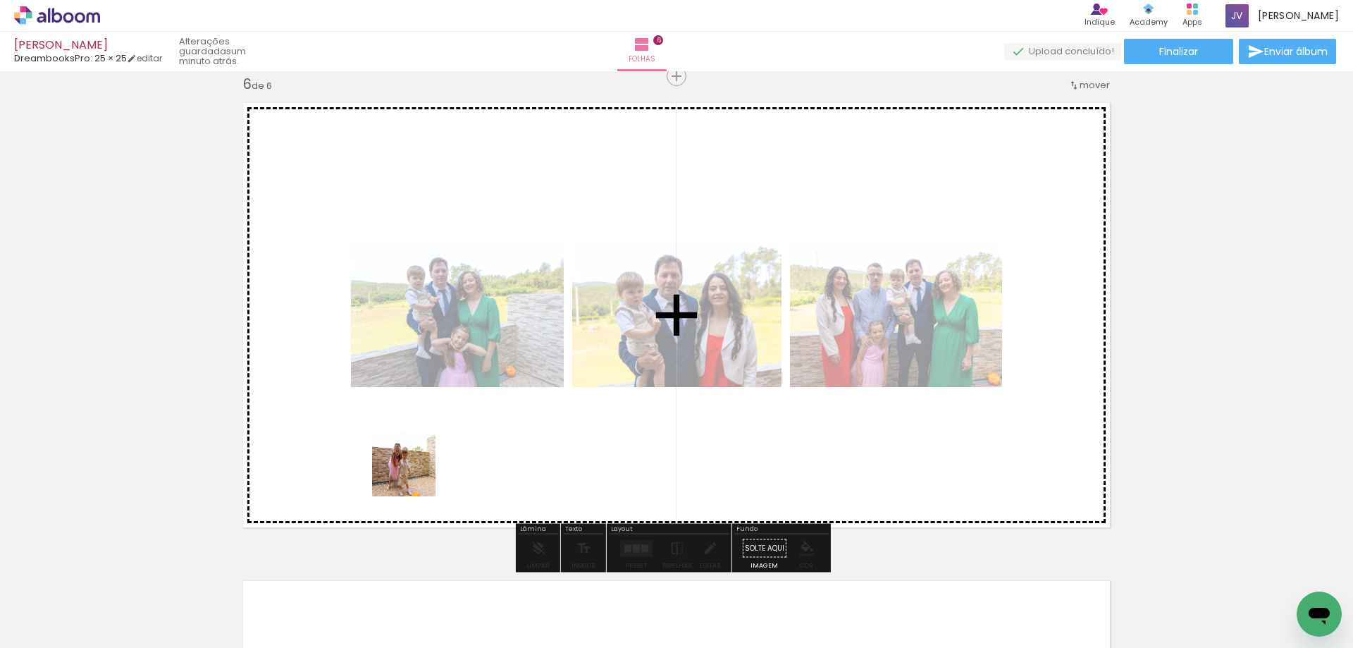
drag, startPoint x: 155, startPoint y: 609, endPoint x: 437, endPoint y: 459, distance: 319.4
click at [446, 457] on quentale-workspace at bounding box center [676, 324] width 1353 height 648
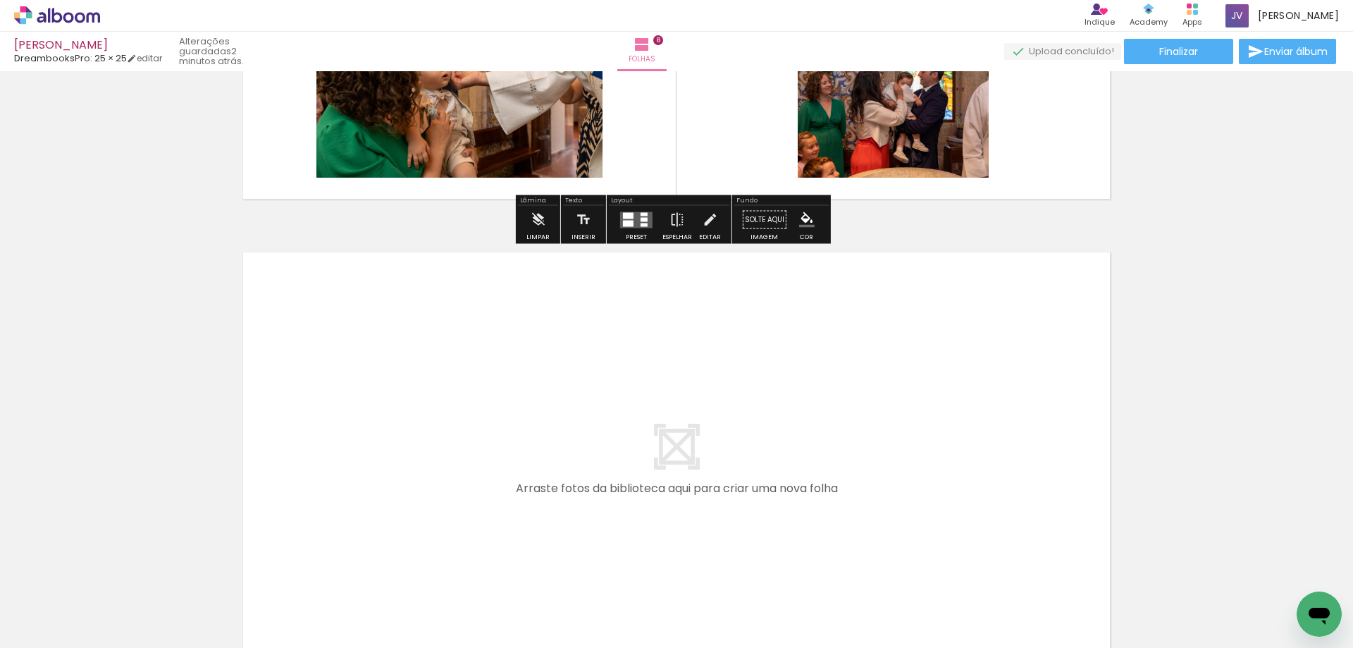
scroll to position [3857, 0]
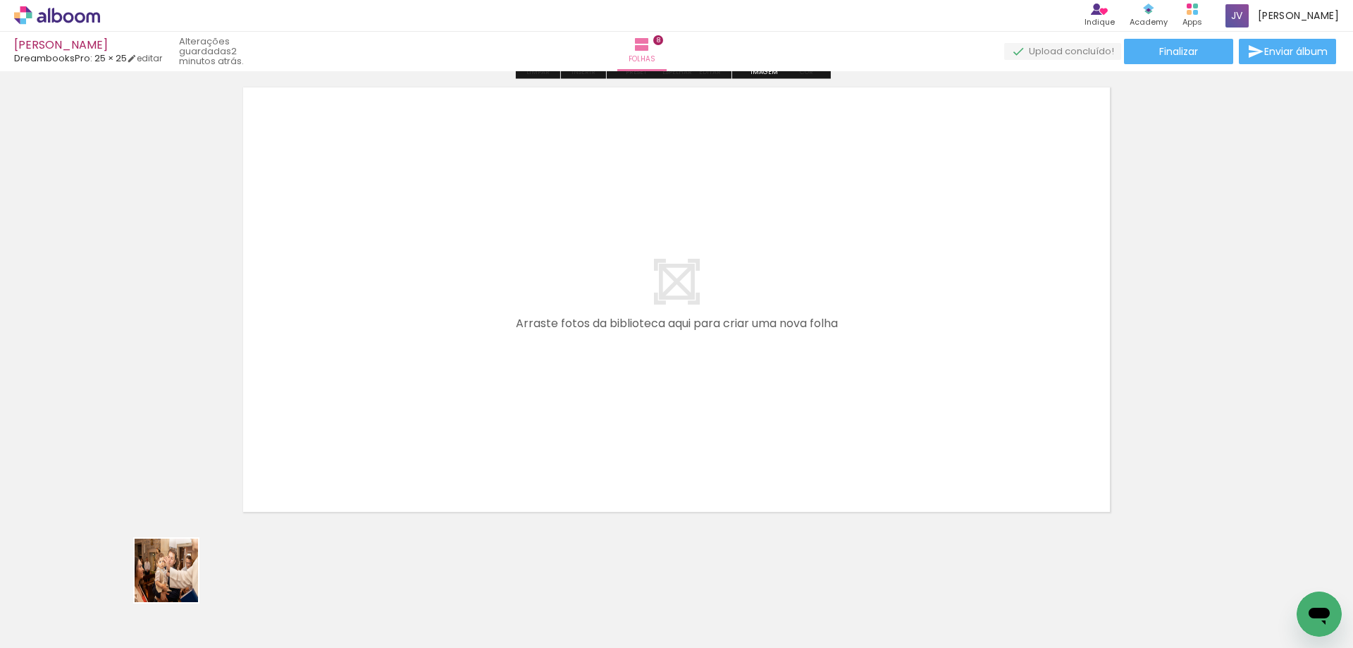
drag, startPoint x: 152, startPoint y: 598, endPoint x: 252, endPoint y: 581, distance: 101.5
click at [444, 412] on quentale-workspace at bounding box center [676, 324] width 1353 height 648
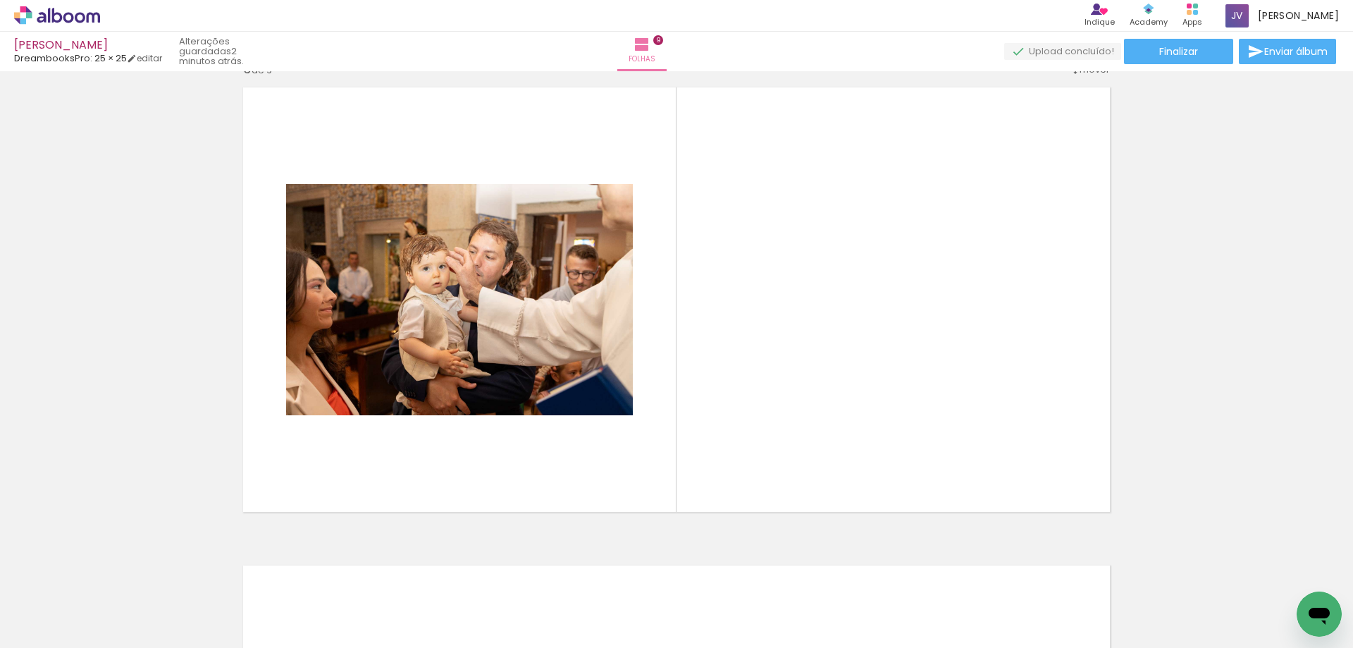
scroll to position [3841, 0]
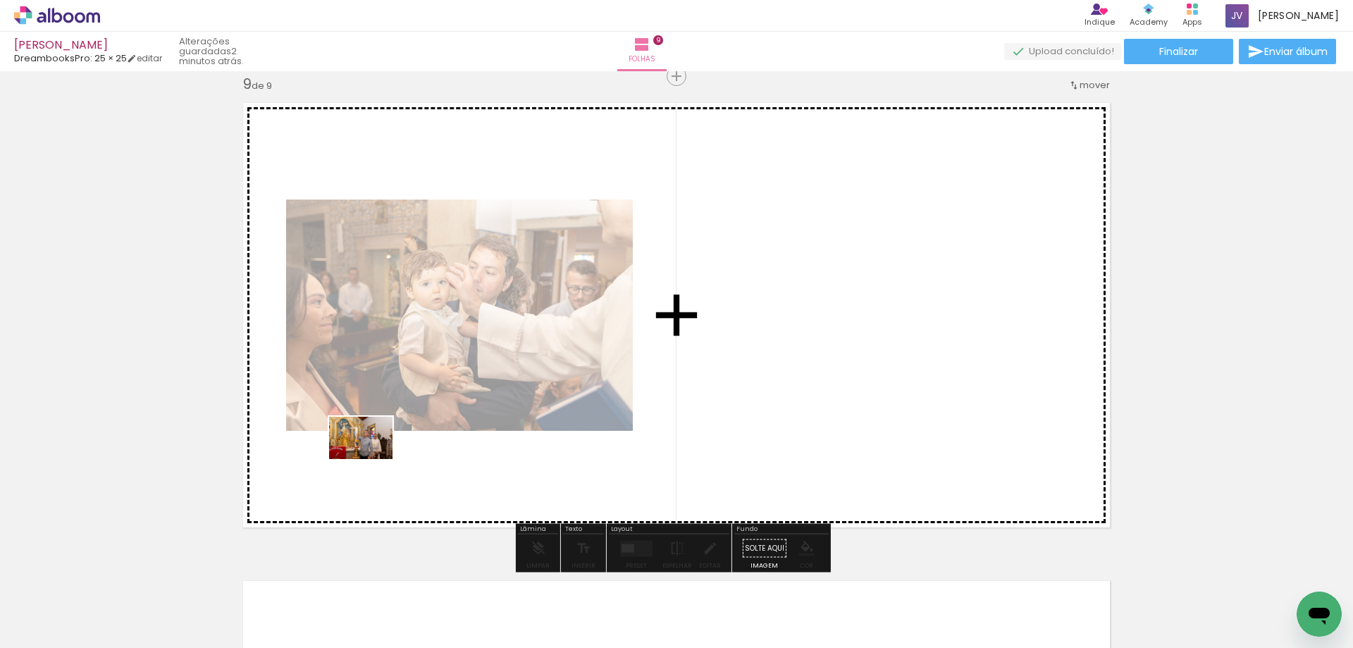
drag, startPoint x: 180, startPoint y: 606, endPoint x: 182, endPoint y: 582, distance: 24.0
click at [381, 450] on quentale-workspace at bounding box center [676, 324] width 1353 height 648
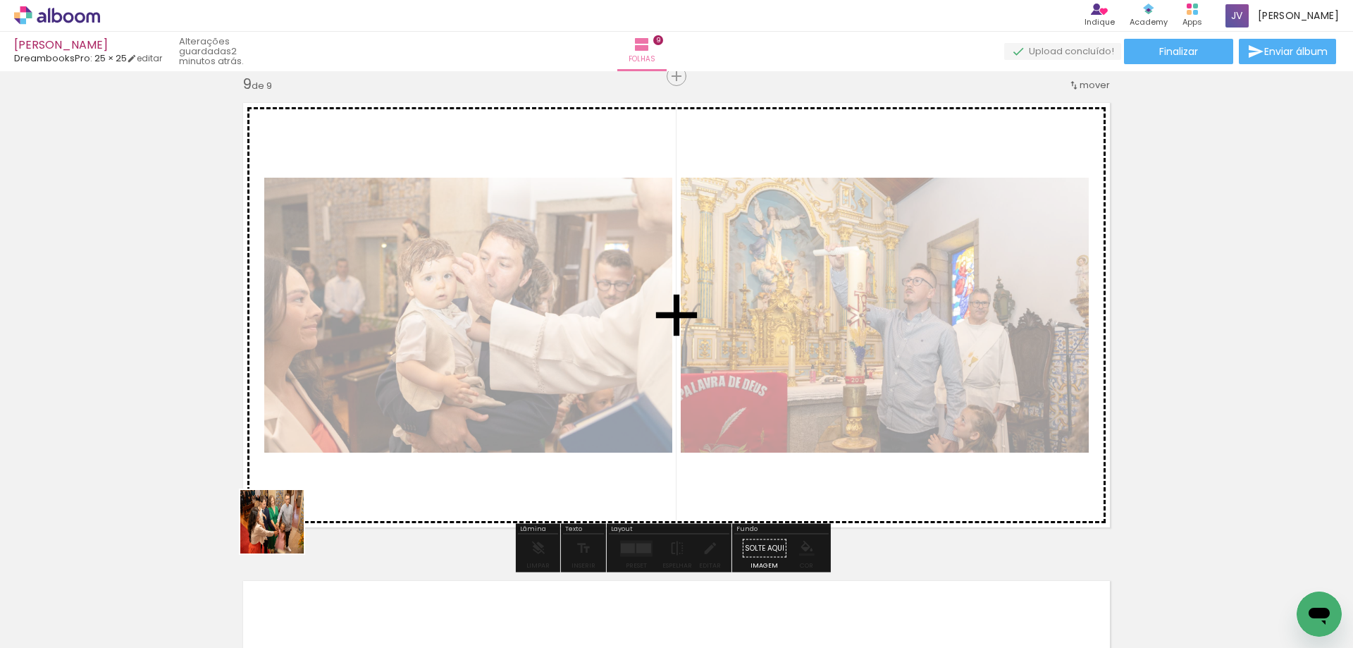
drag, startPoint x: 283, startPoint y: 532, endPoint x: 262, endPoint y: 578, distance: 50.2
click at [405, 433] on quentale-workspace at bounding box center [676, 324] width 1353 height 648
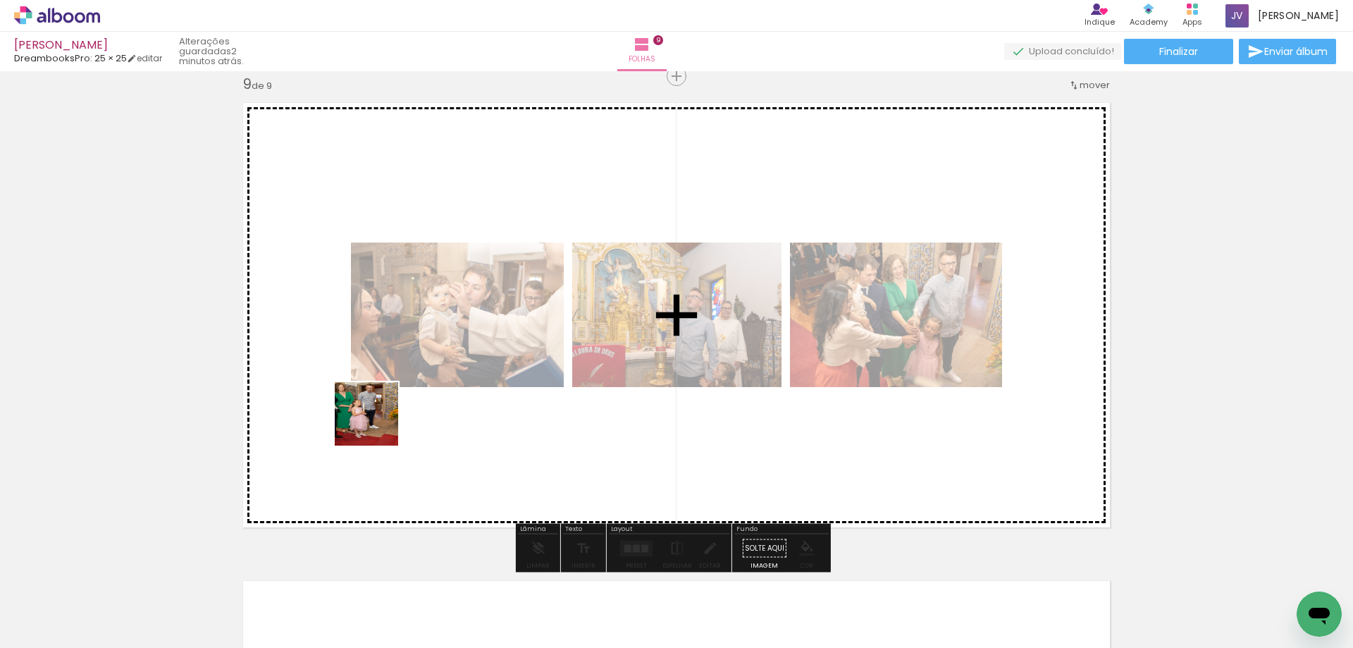
drag, startPoint x: 159, startPoint y: 598, endPoint x: 391, endPoint y: 413, distance: 297.4
click at [391, 413] on quentale-workspace at bounding box center [676, 324] width 1353 height 648
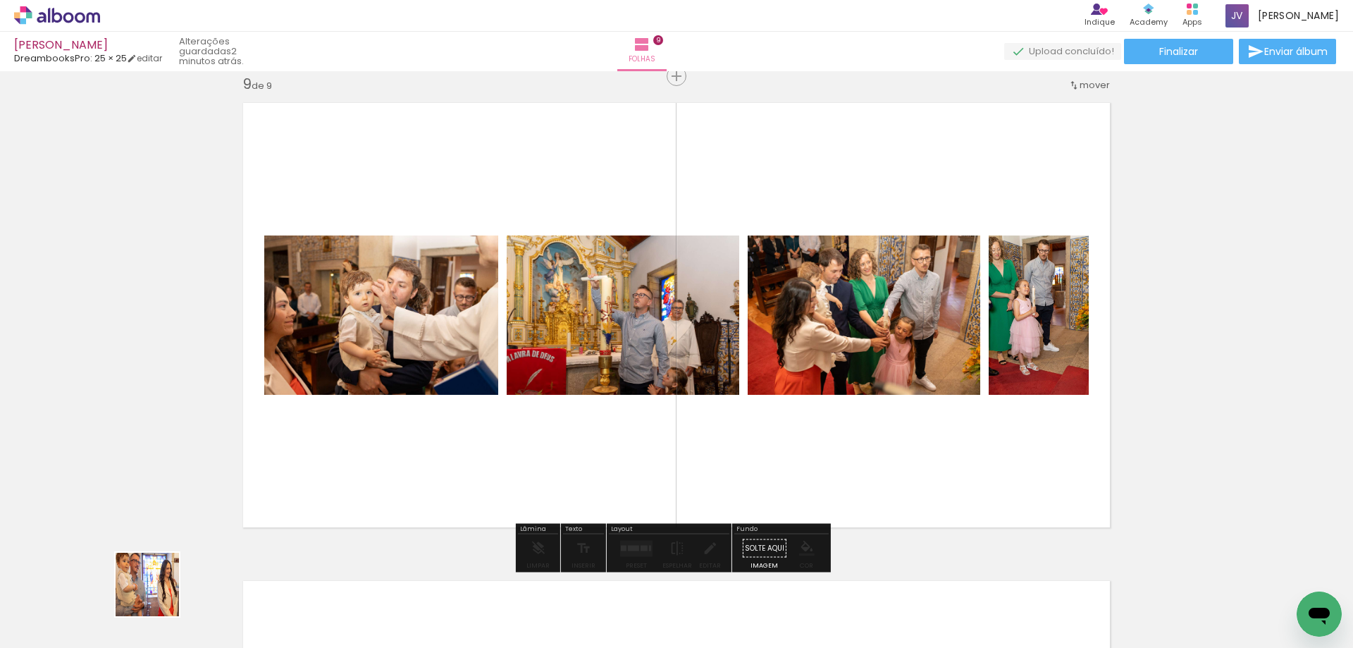
drag, startPoint x: 158, startPoint y: 595, endPoint x: 156, endPoint y: 609, distance: 14.2
click at [326, 472] on quentale-workspace at bounding box center [676, 324] width 1353 height 648
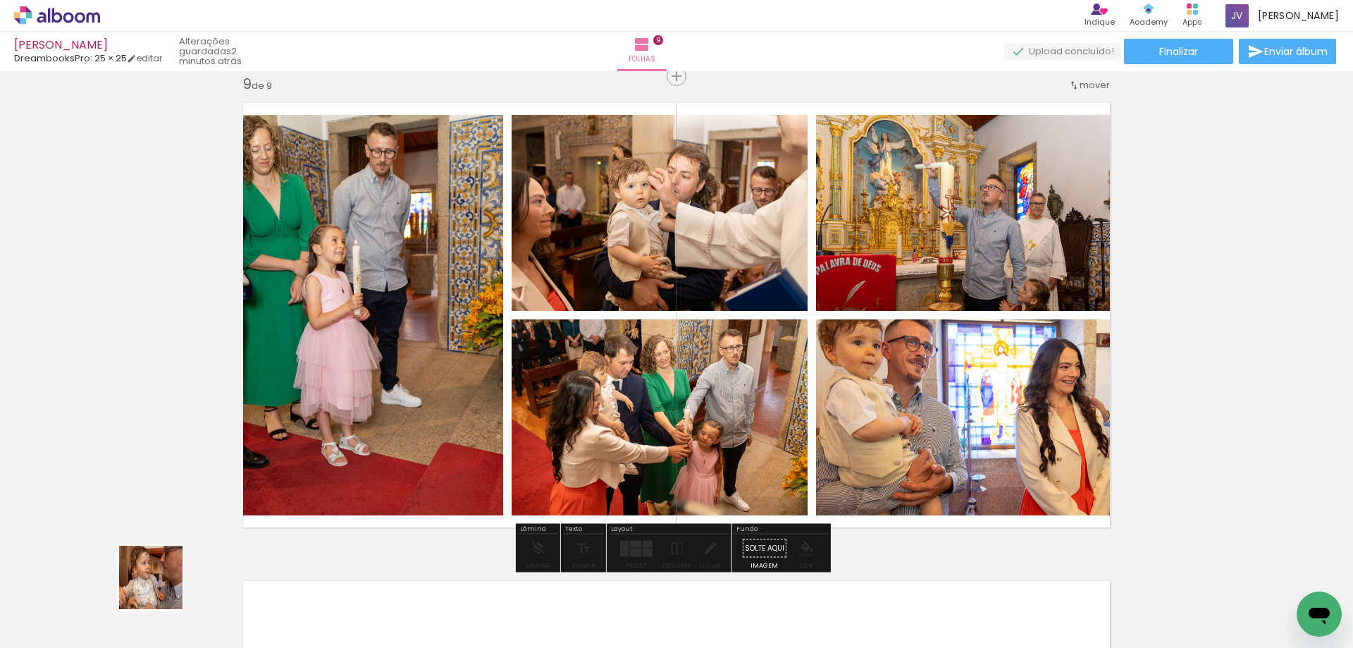
drag, startPoint x: 131, startPoint y: 608, endPoint x: 406, endPoint y: 453, distance: 315.2
click at [395, 441] on quentale-workspace at bounding box center [676, 324] width 1353 height 648
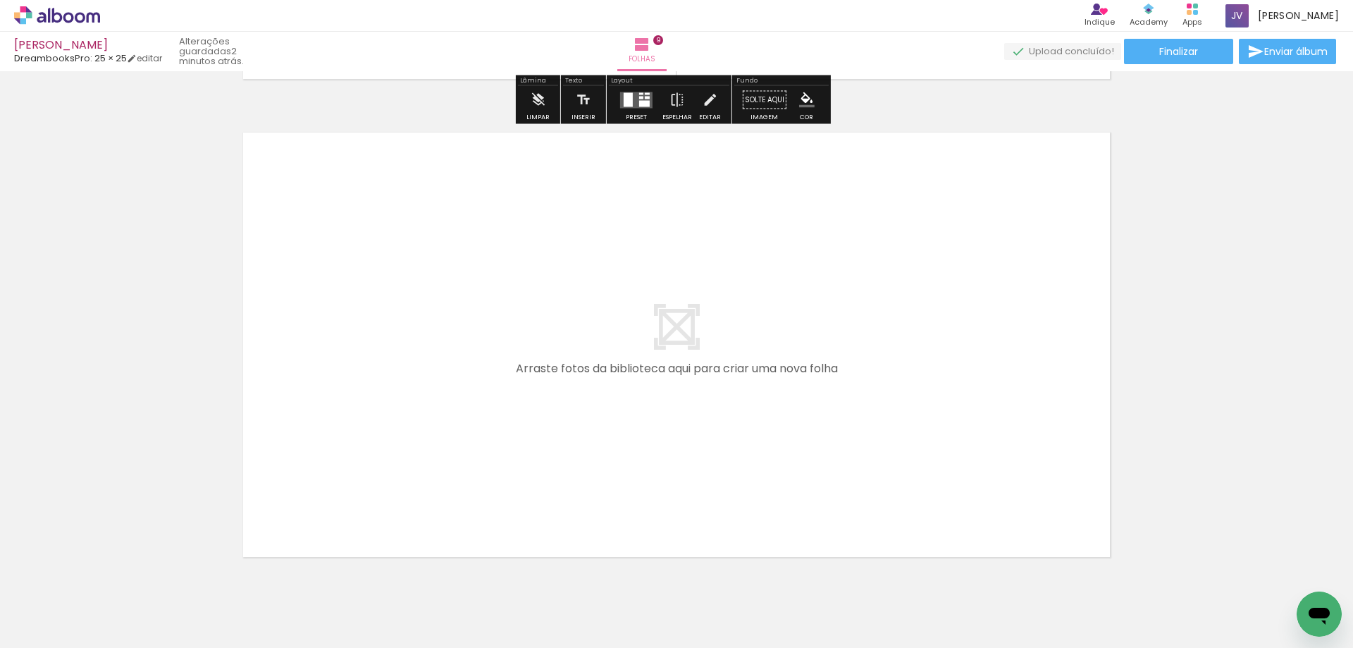
scroll to position [4334, 0]
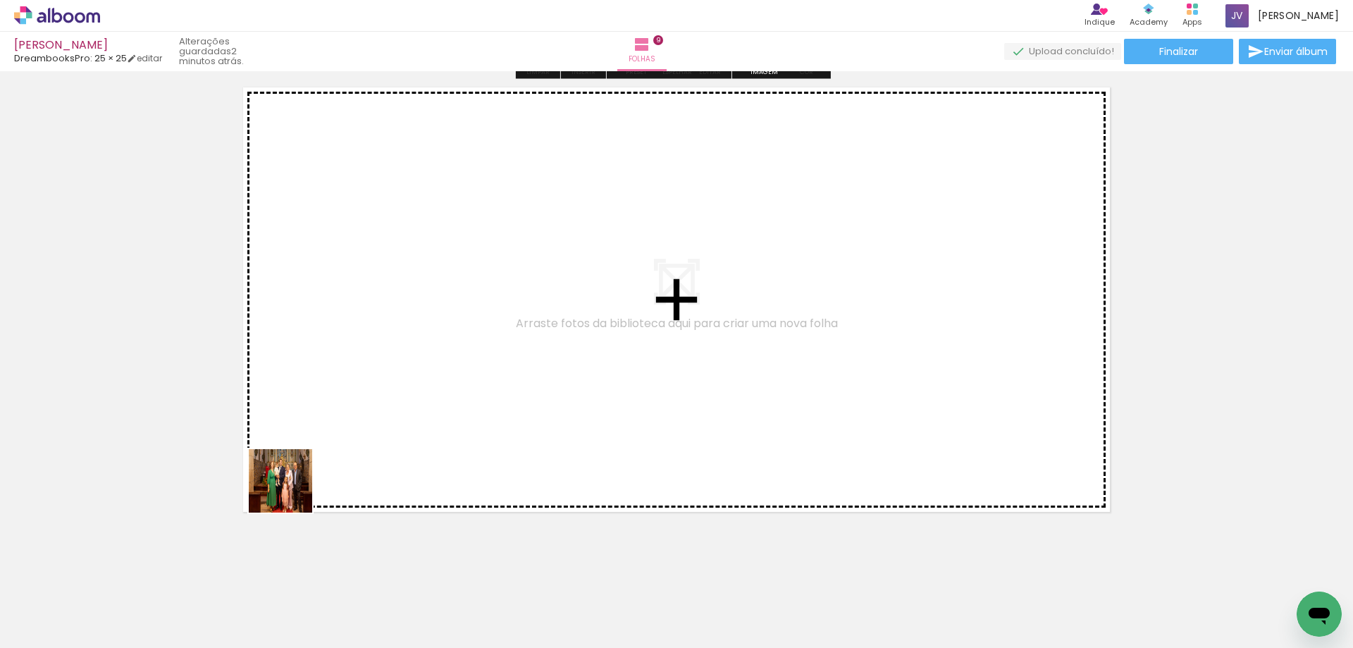
drag, startPoint x: 147, startPoint y: 599, endPoint x: 183, endPoint y: 589, distance: 36.8
click at [383, 443] on quentale-workspace at bounding box center [676, 324] width 1353 height 648
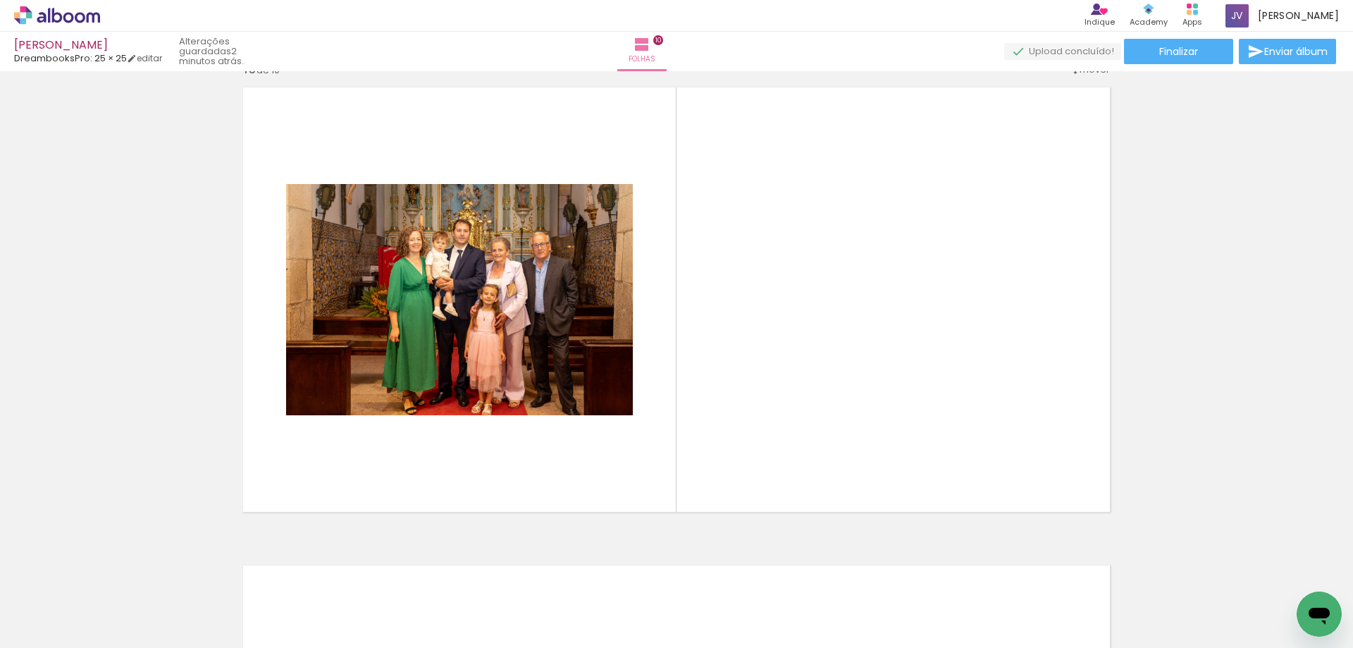
scroll to position [4319, 0]
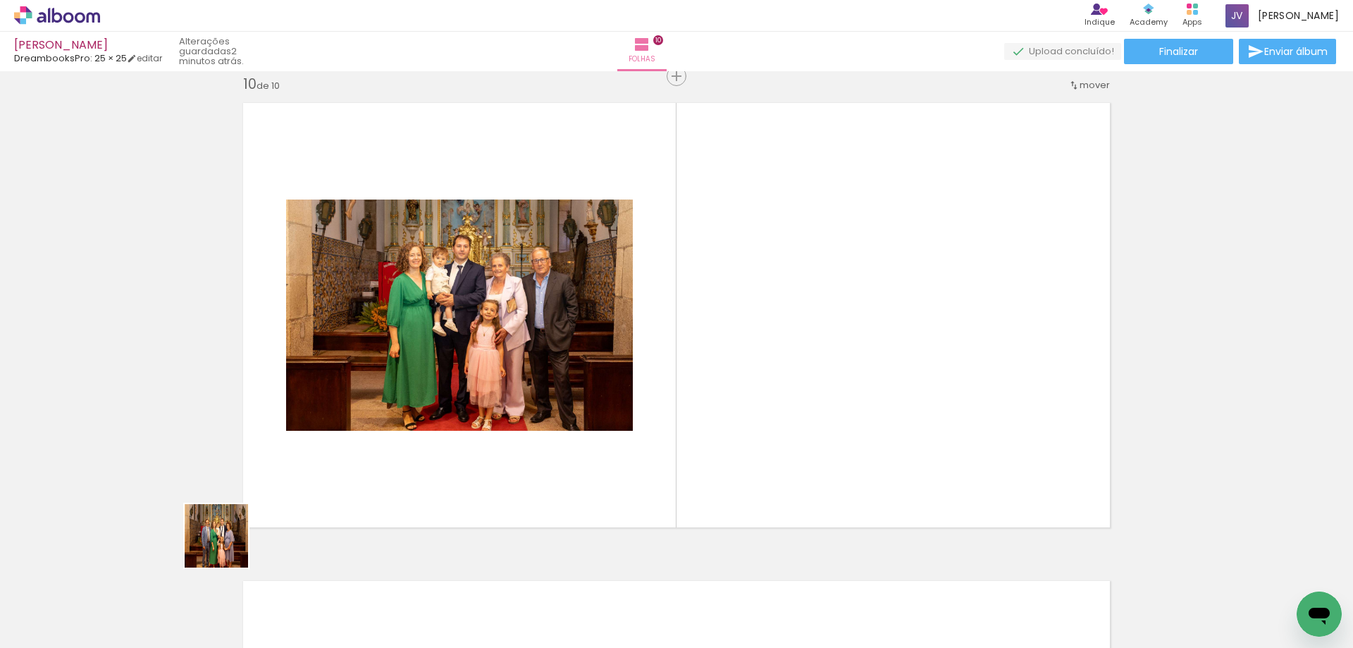
click at [392, 416] on quentale-workspace at bounding box center [676, 324] width 1353 height 648
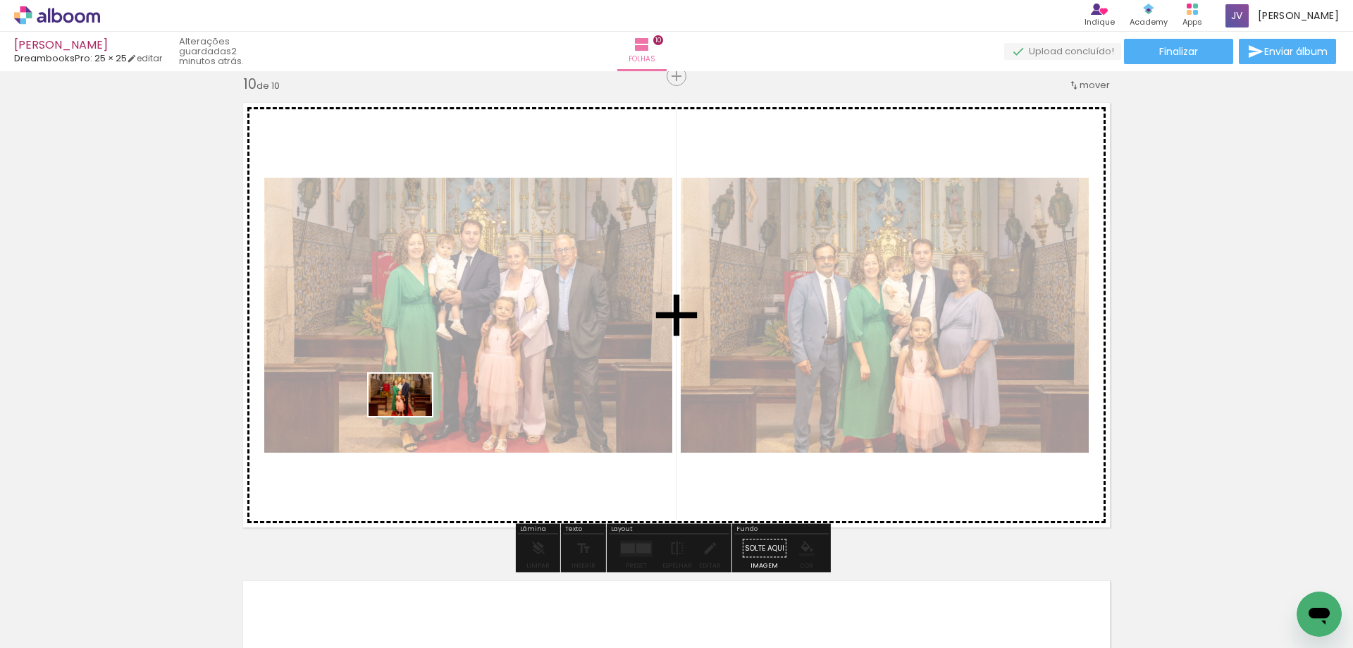
drag, startPoint x: 171, startPoint y: 592, endPoint x: 178, endPoint y: 602, distance: 12.1
click at [411, 417] on quentale-workspace at bounding box center [676, 324] width 1353 height 648
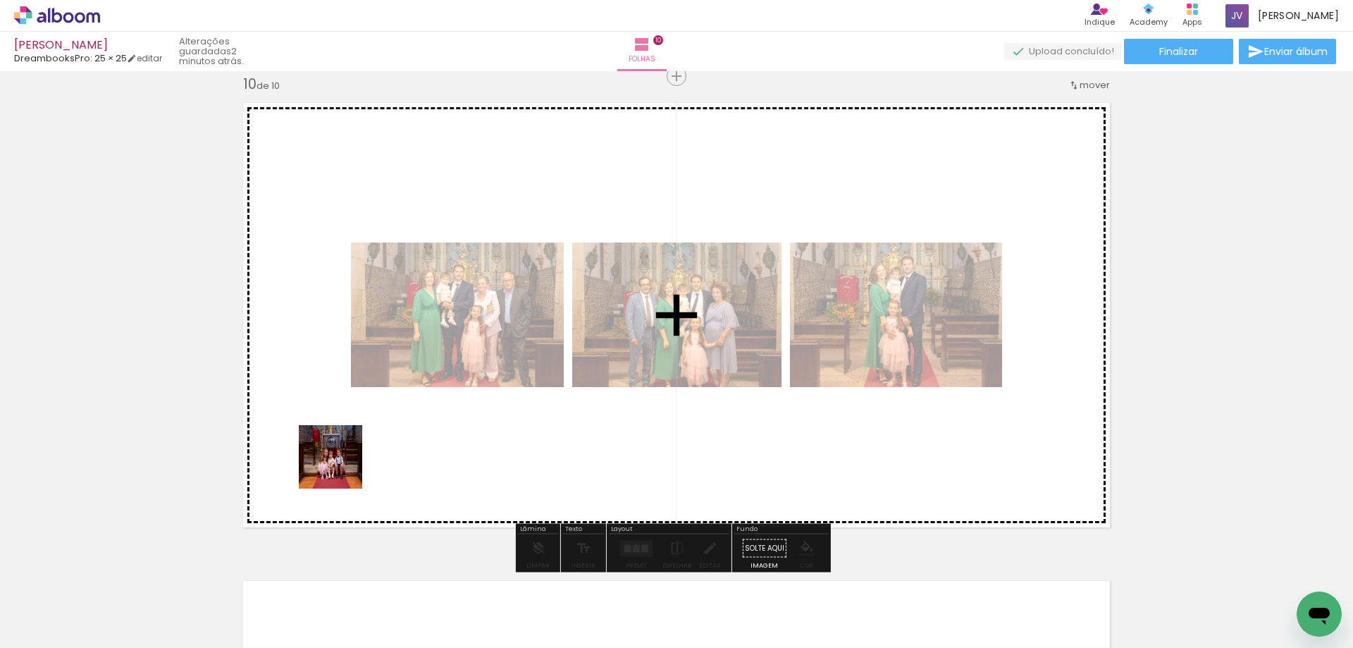
drag, startPoint x: 168, startPoint y: 606, endPoint x: 392, endPoint y: 428, distance: 286.4
click at [392, 428] on quentale-workspace at bounding box center [676, 324] width 1353 height 648
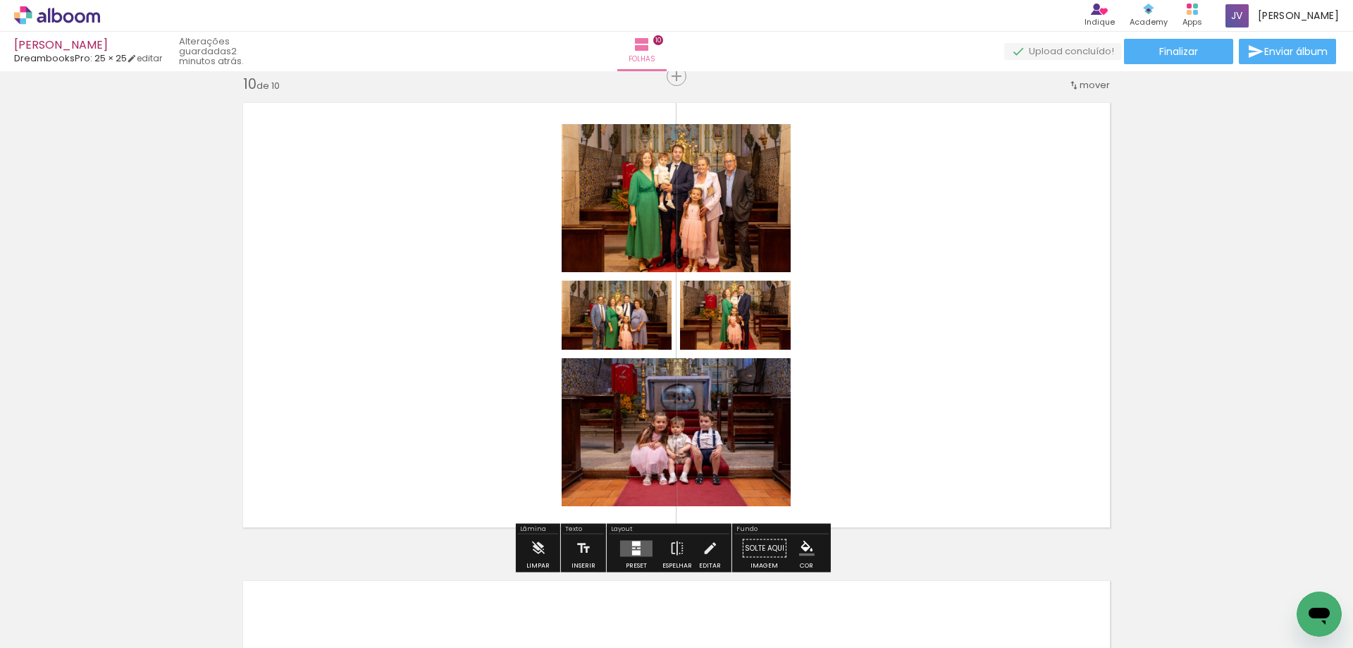
click at [367, 462] on quentale-workspace at bounding box center [676, 324] width 1353 height 648
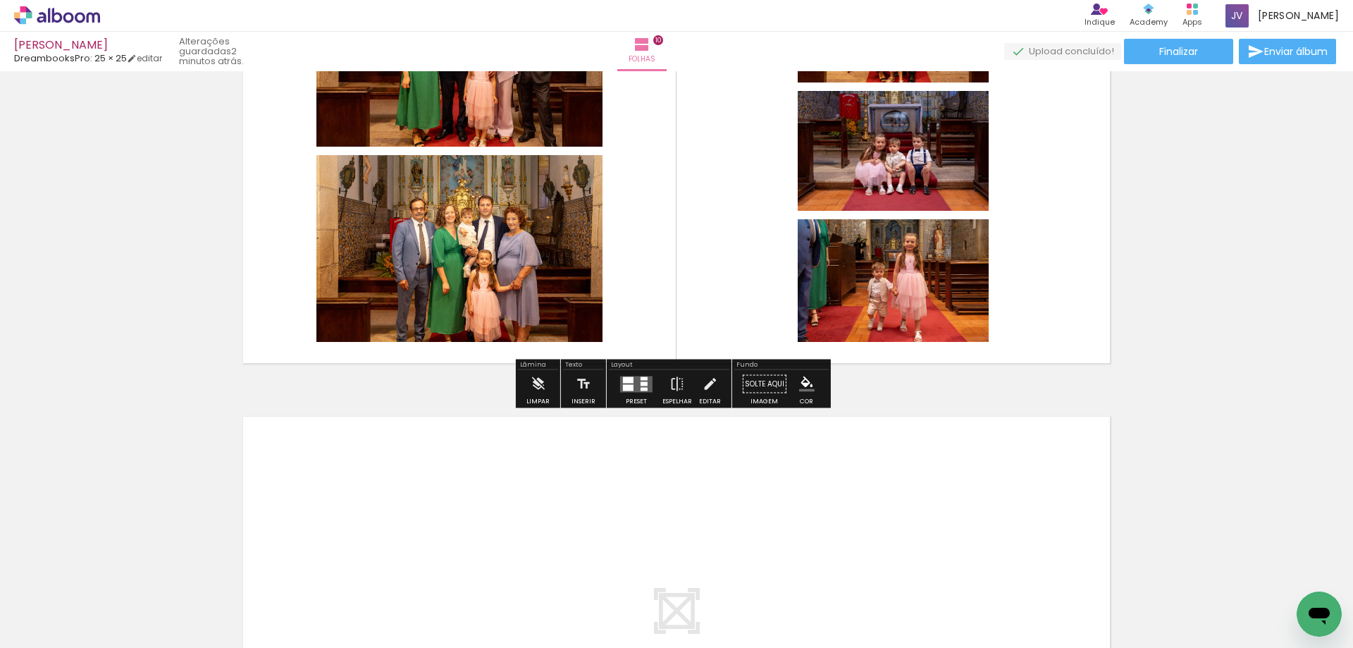
scroll to position [4647, 0]
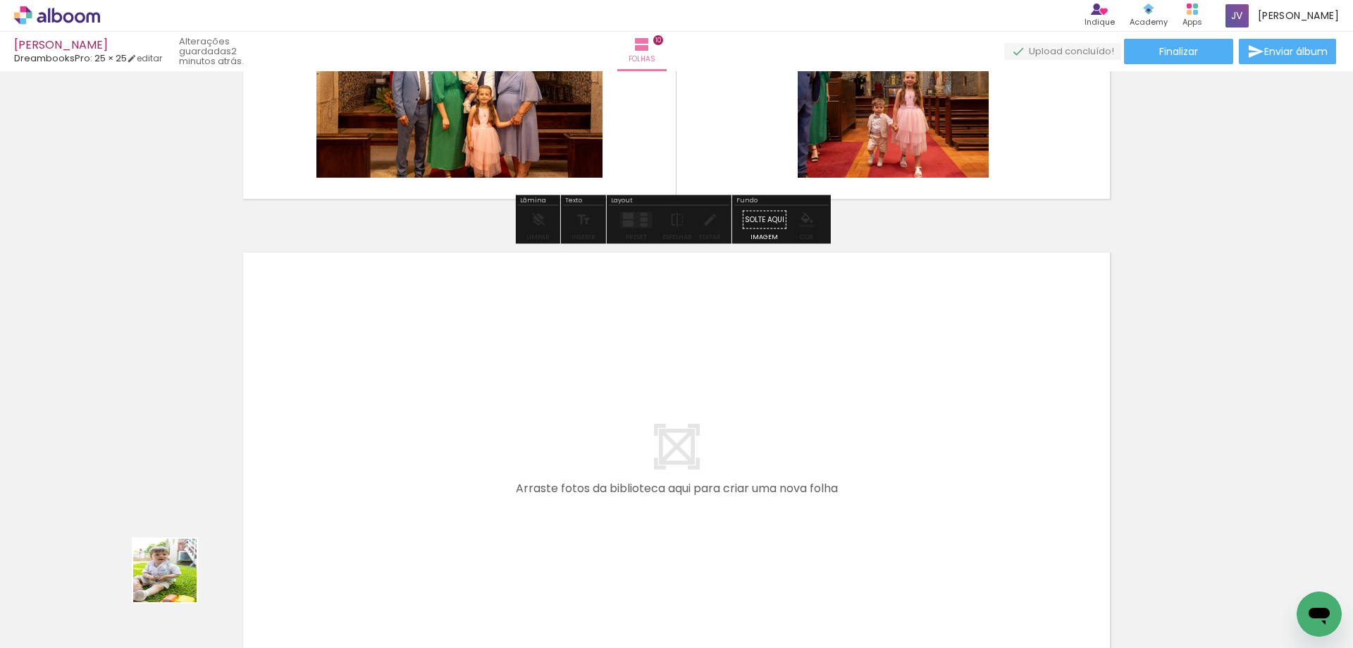
drag, startPoint x: 175, startPoint y: 581, endPoint x: 207, endPoint y: 603, distance: 37.9
click at [354, 458] on quentale-workspace at bounding box center [676, 324] width 1353 height 648
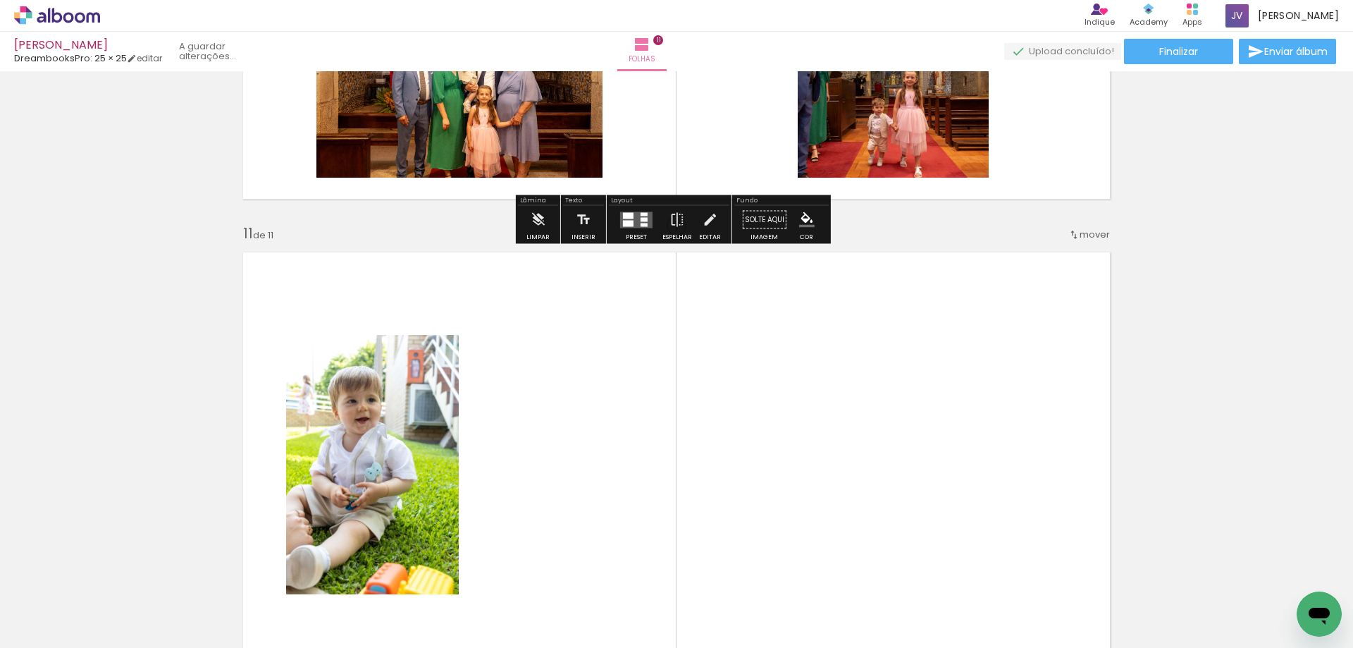
scroll to position [4797, 0]
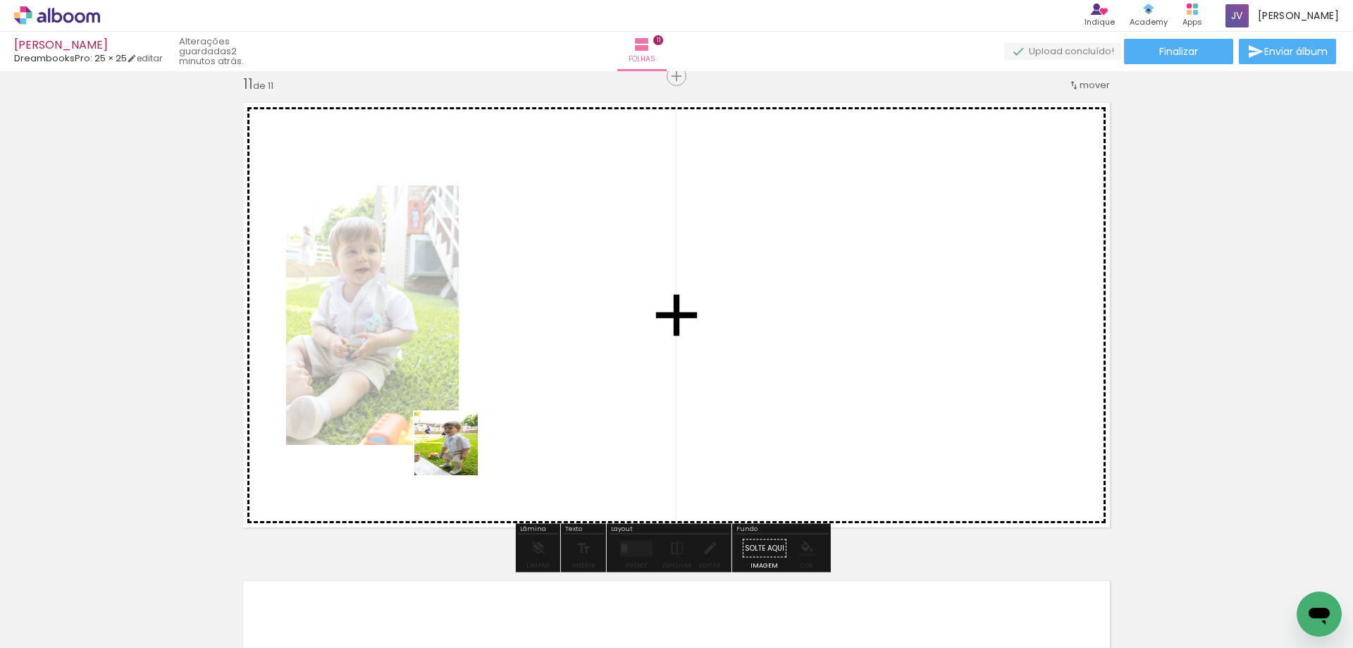
drag, startPoint x: 457, startPoint y: 454, endPoint x: 515, endPoint y: 448, distance: 58.8
click at [529, 419] on quentale-workspace at bounding box center [676, 324] width 1353 height 648
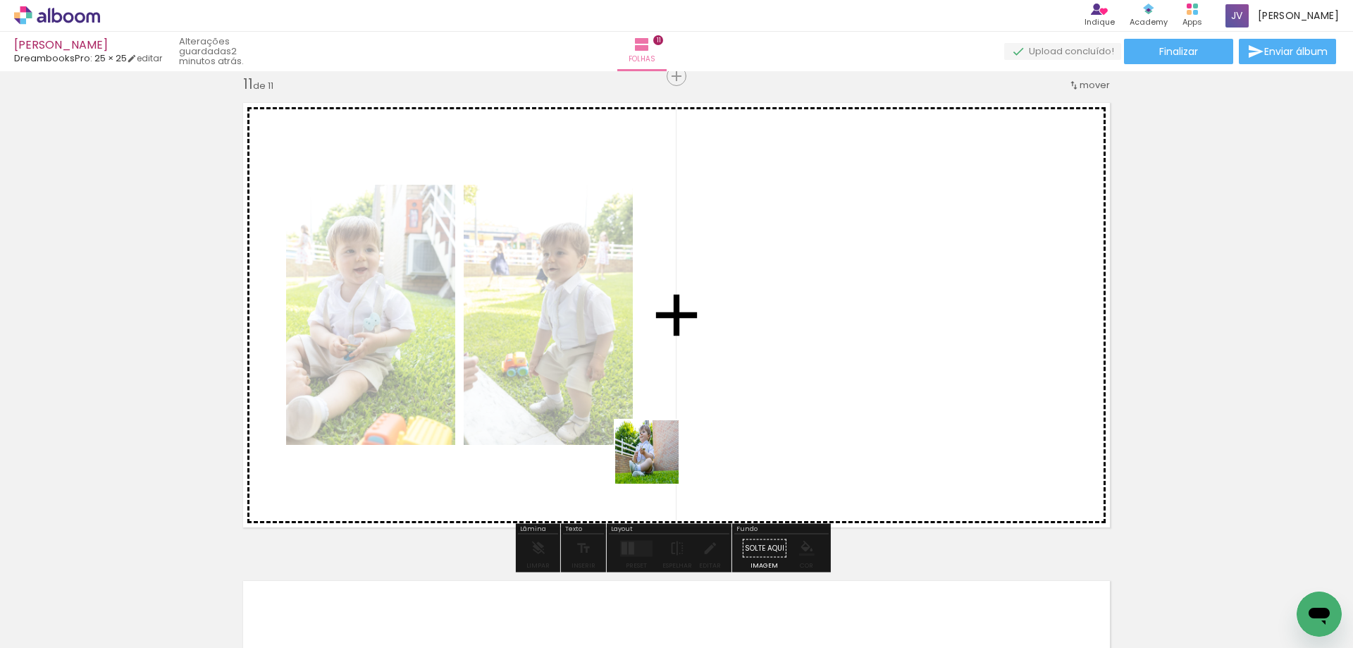
drag, startPoint x: 579, startPoint y: 580, endPoint x: 612, endPoint y: 598, distance: 37.2
click at [662, 452] on quentale-workspace at bounding box center [676, 324] width 1353 height 648
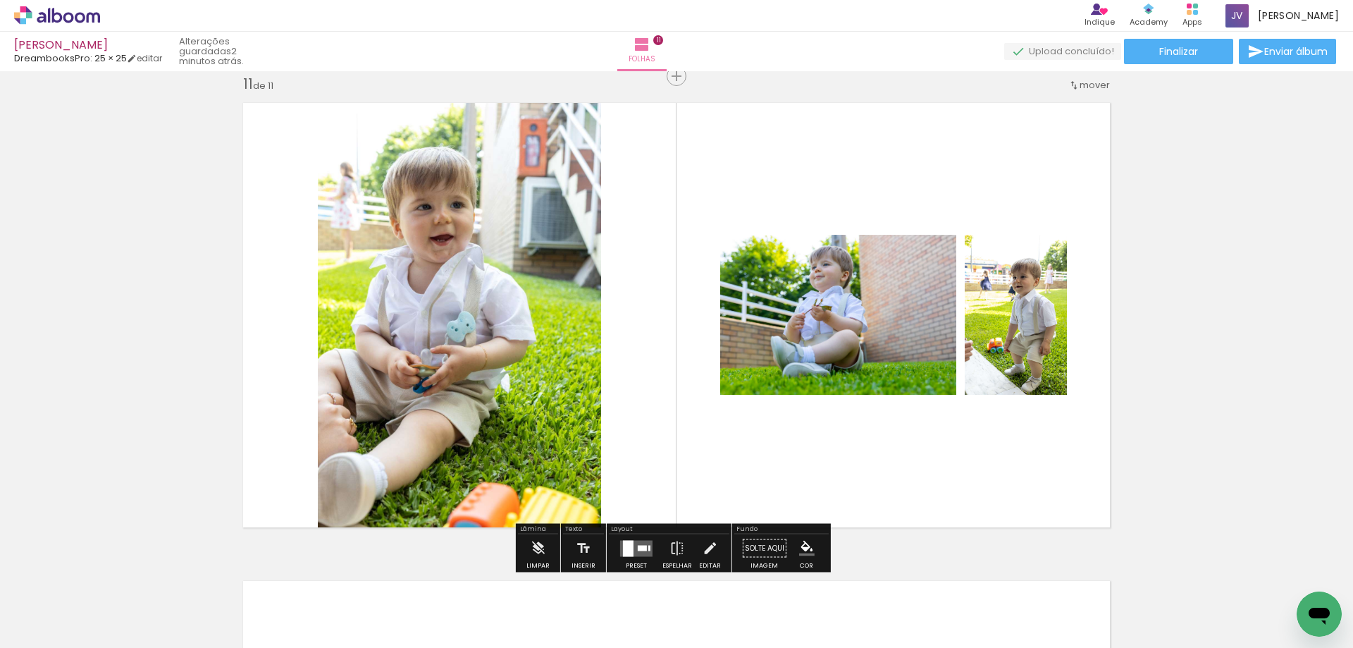
click at [710, 462] on quentale-workspace at bounding box center [676, 324] width 1353 height 648
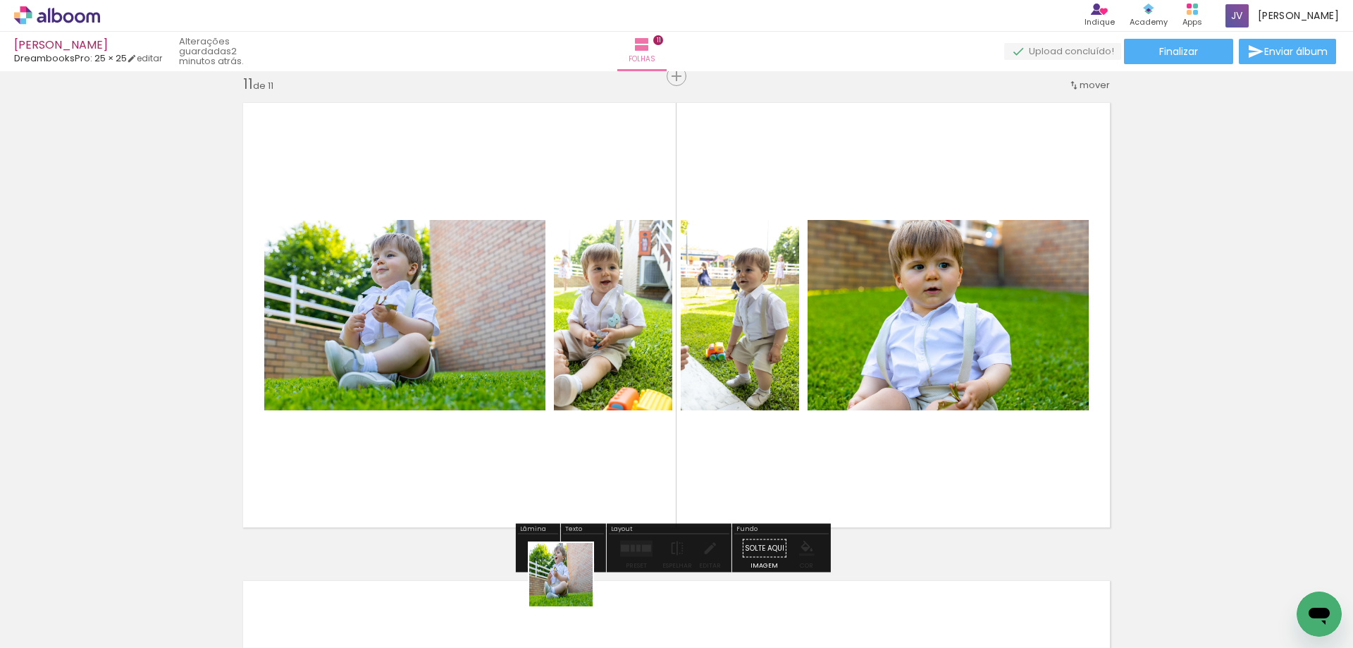
drag, startPoint x: 556, startPoint y: 604, endPoint x: 604, endPoint y: 538, distance: 81.2
click at [602, 498] on quentale-workspace at bounding box center [676, 324] width 1353 height 648
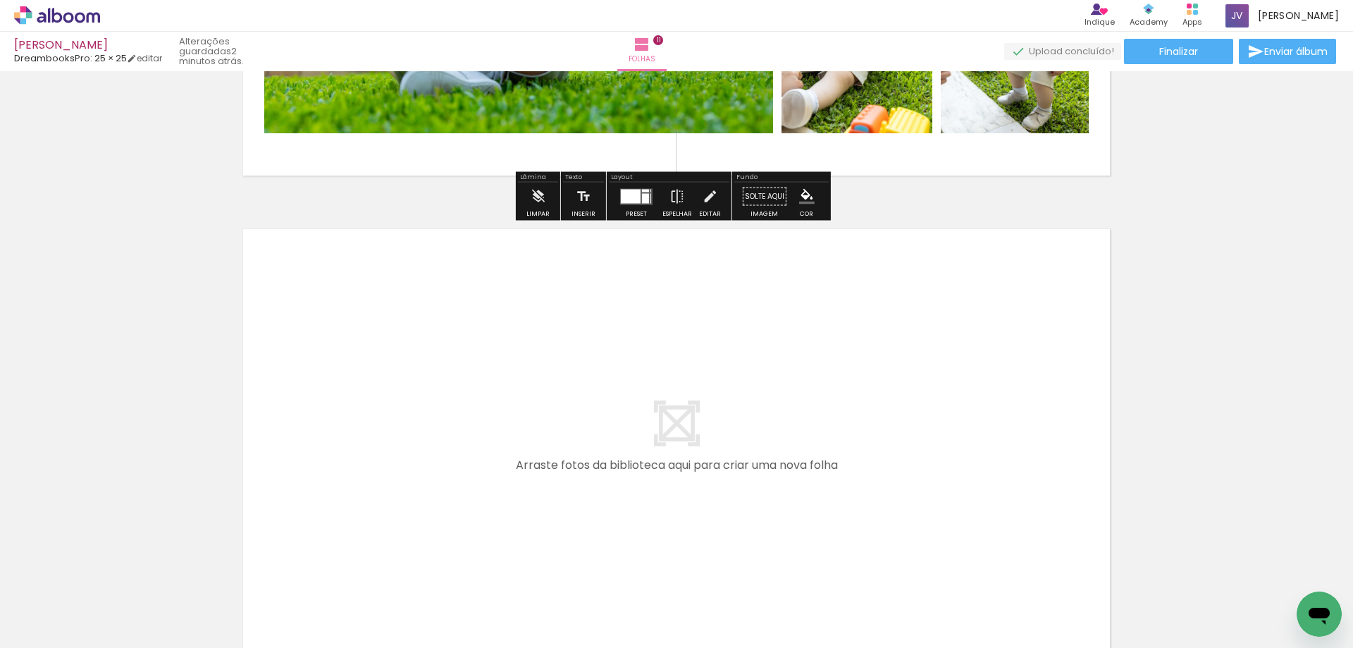
scroll to position [5290, 0]
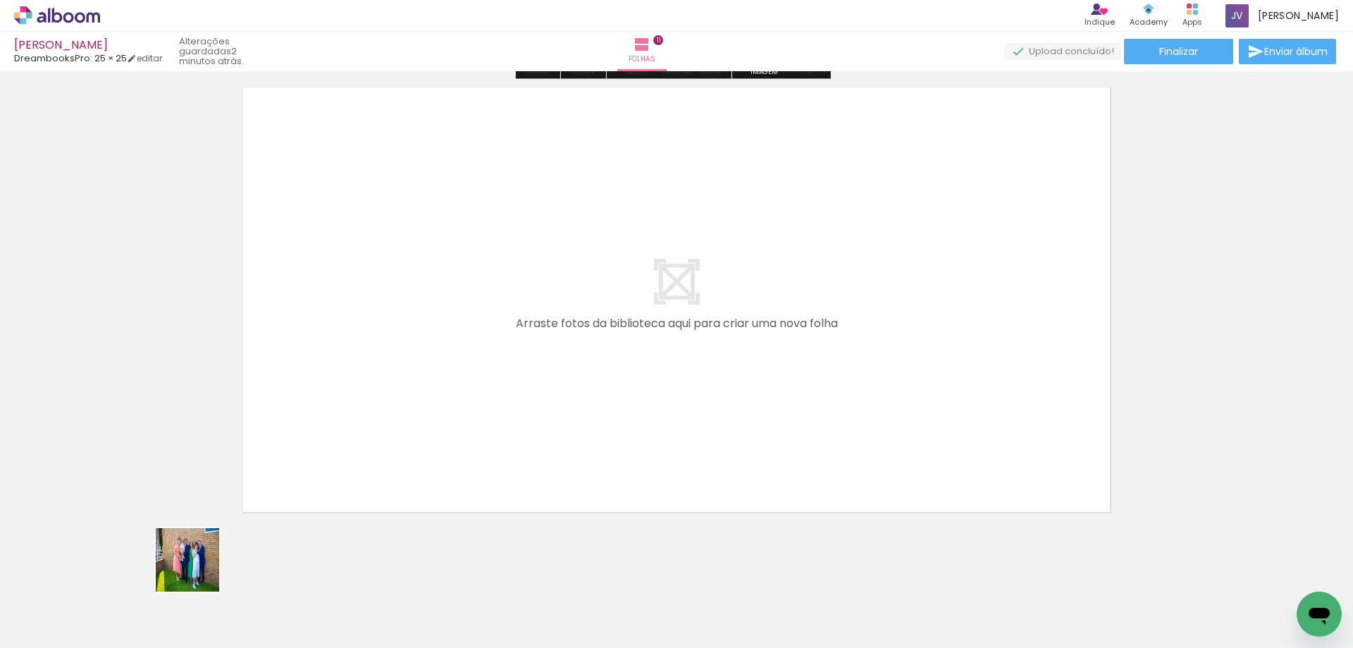
drag, startPoint x: 184, startPoint y: 581, endPoint x: 185, endPoint y: 603, distance: 21.2
click at [350, 433] on quentale-workspace at bounding box center [676, 324] width 1353 height 648
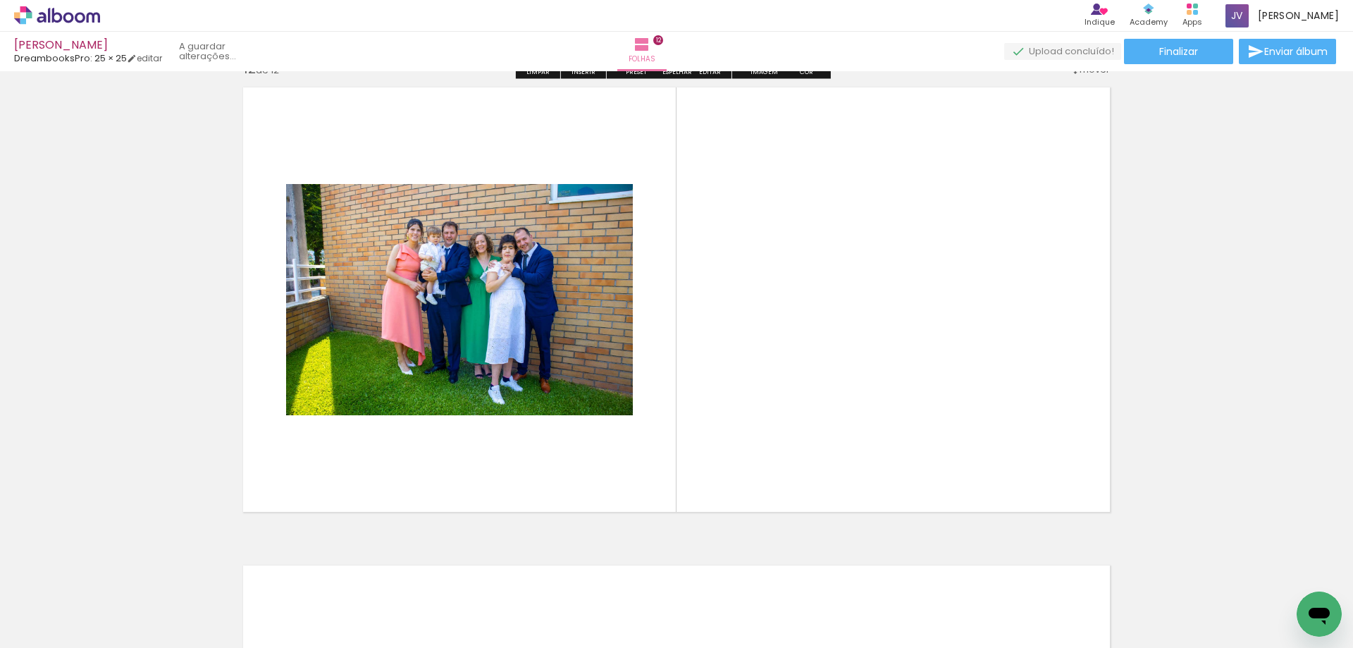
scroll to position [5275, 0]
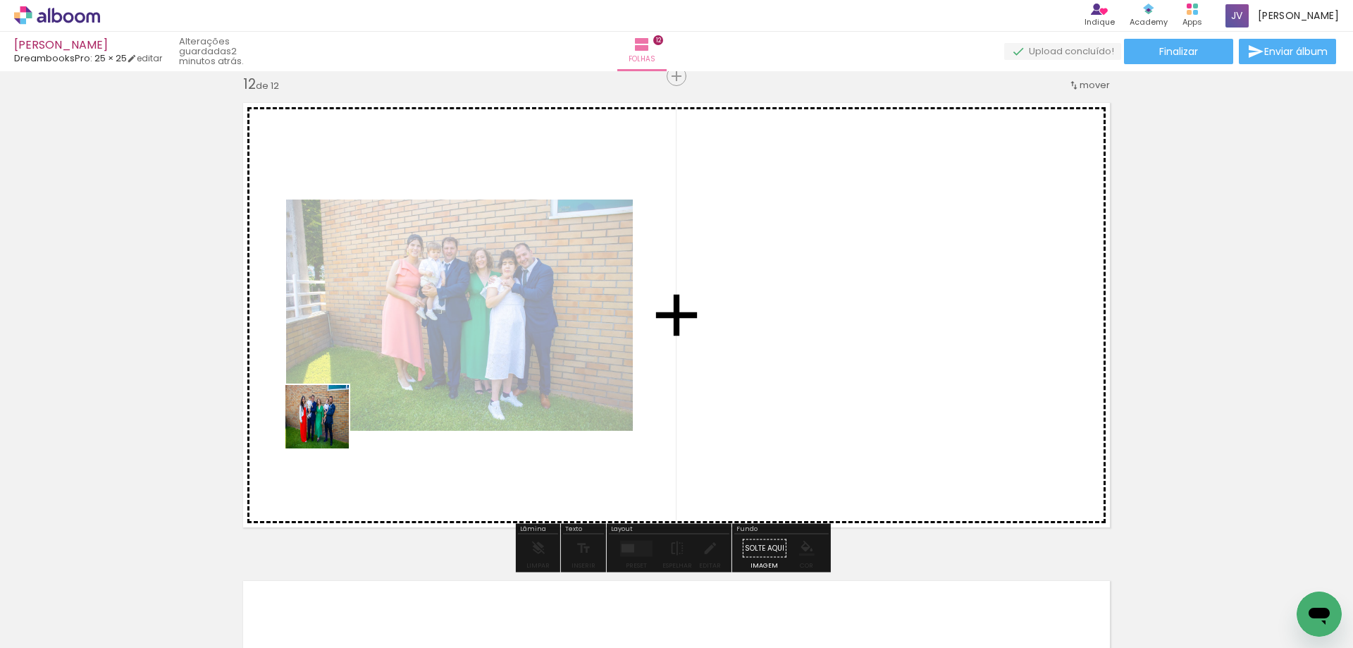
drag, startPoint x: 311, startPoint y: 442, endPoint x: 239, endPoint y: 526, distance: 110.5
click at [369, 395] on quentale-workspace at bounding box center [676, 324] width 1353 height 648
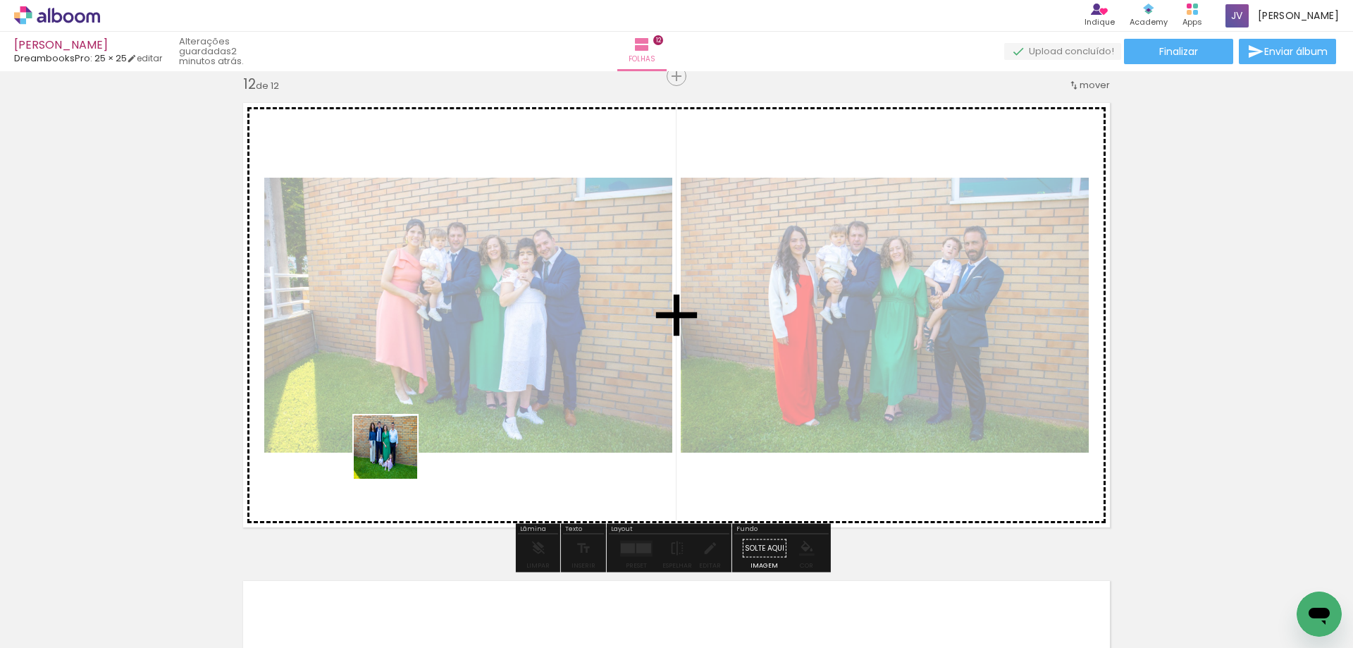
drag, startPoint x: 159, startPoint y: 602, endPoint x: 445, endPoint y: 451, distance: 322.8
click at [448, 429] on quentale-workspace at bounding box center [676, 324] width 1353 height 648
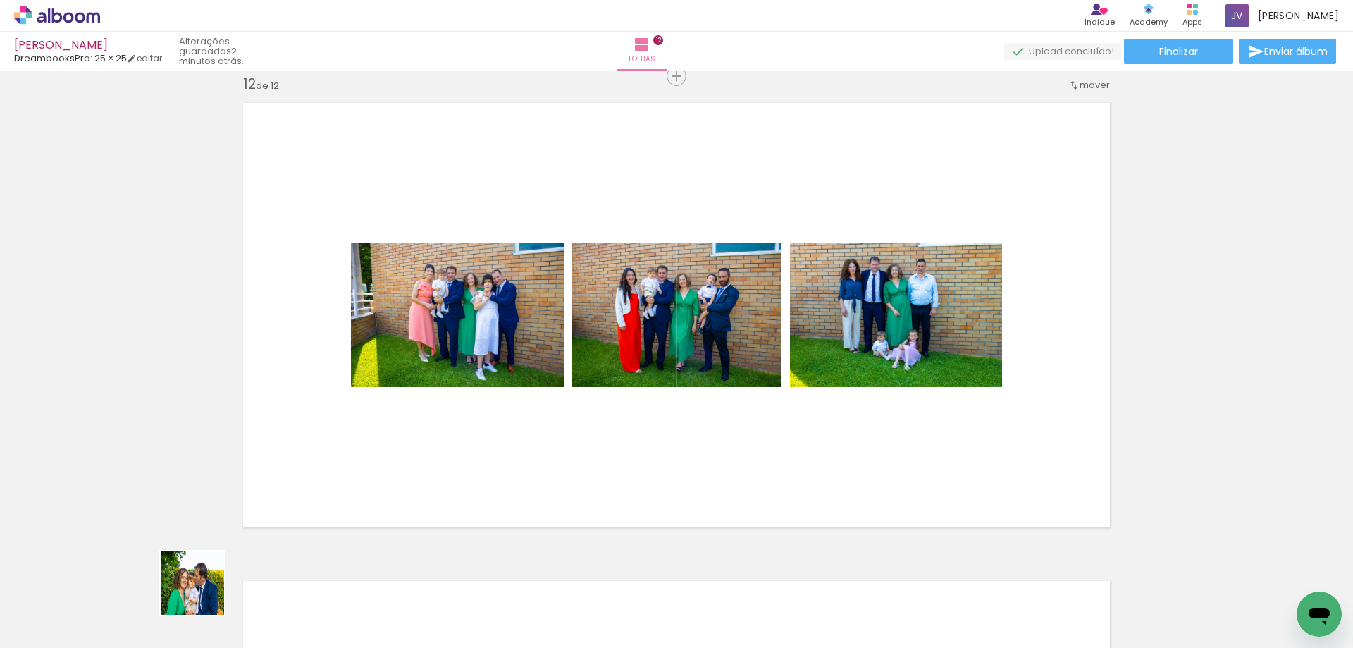
drag, startPoint x: 160, startPoint y: 617, endPoint x: 151, endPoint y: 609, distance: 12.5
click at [366, 498] on quentale-workspace at bounding box center [676, 324] width 1353 height 648
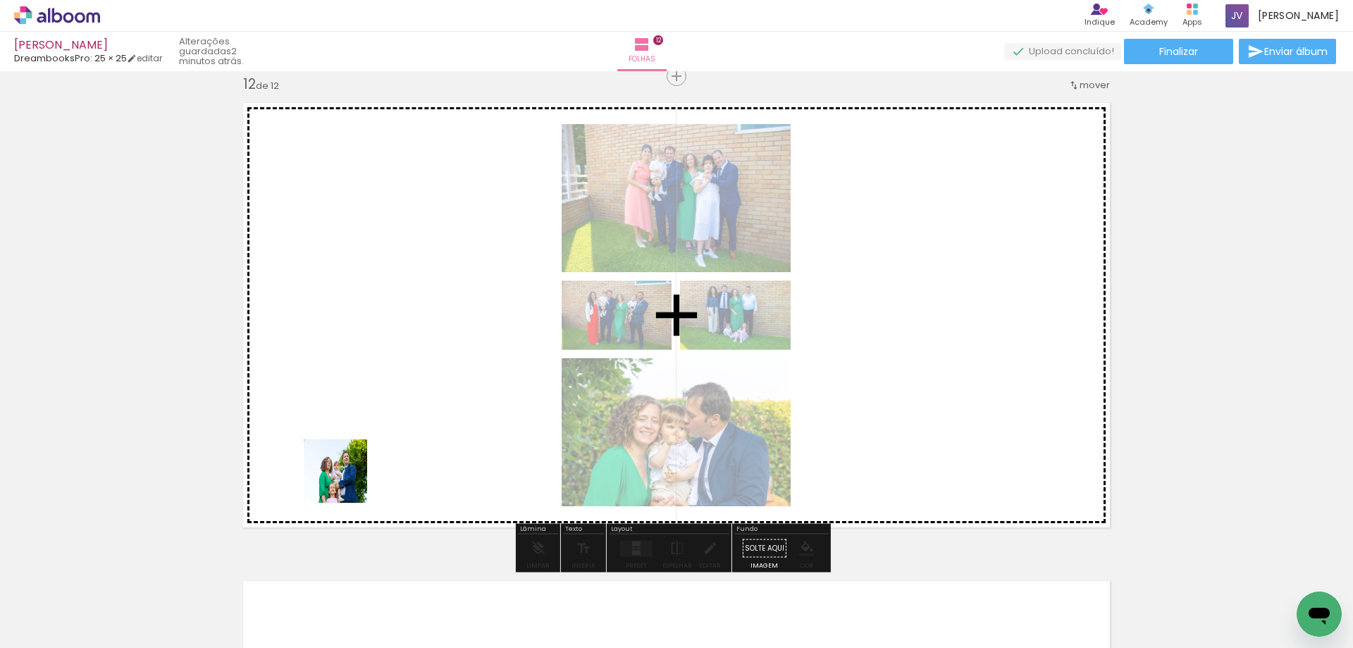
drag, startPoint x: 152, startPoint y: 603, endPoint x: 377, endPoint y: 483, distance: 255.1
click at [357, 476] on quentale-workspace at bounding box center [676, 324] width 1353 height 648
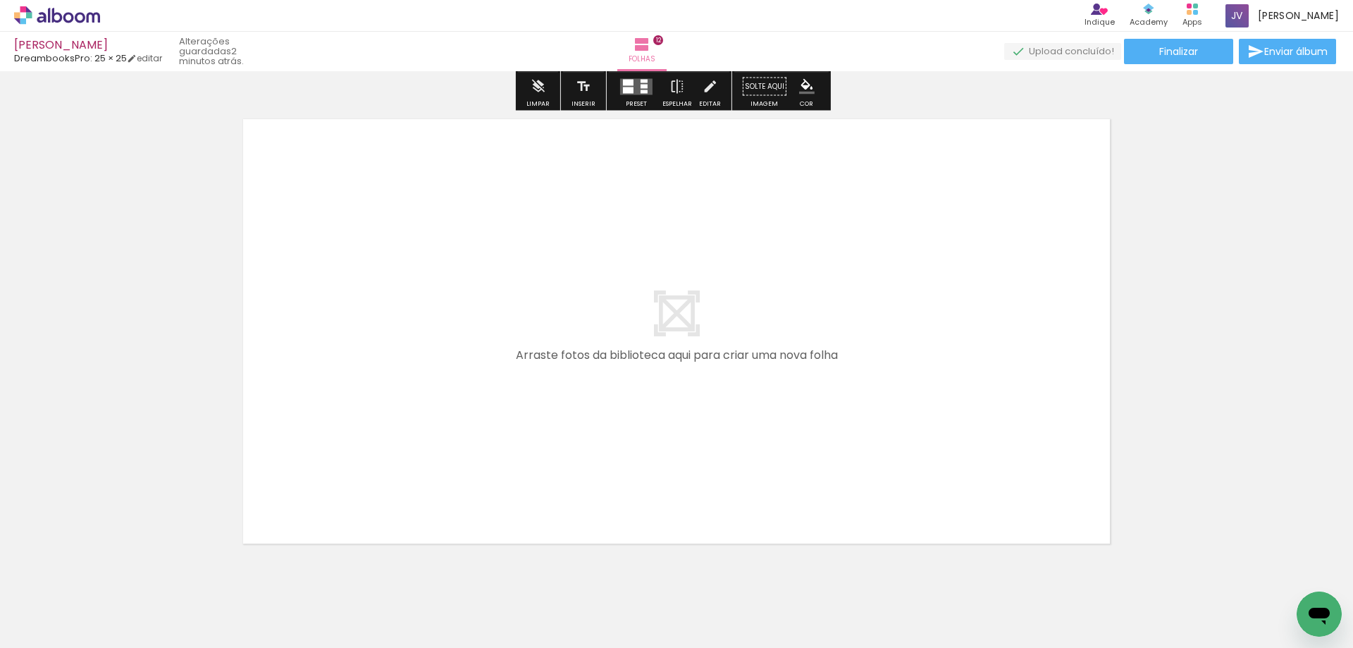
scroll to position [5768, 0]
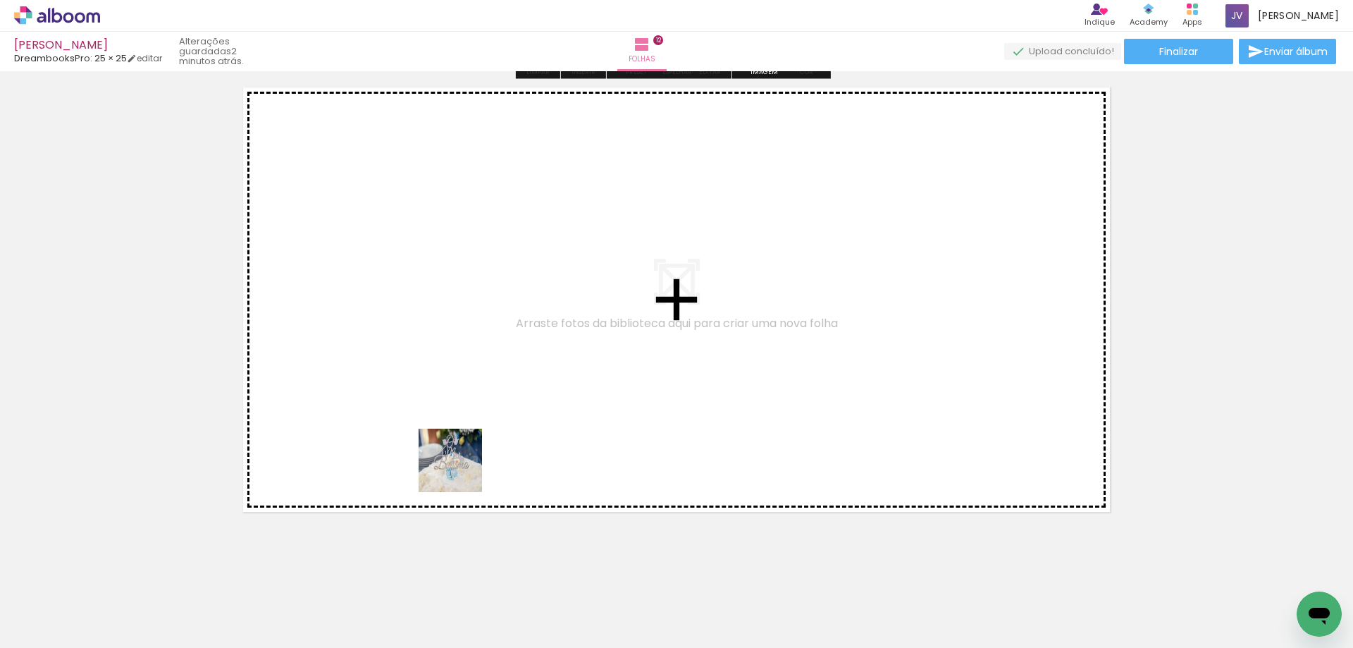
drag, startPoint x: 191, startPoint y: 591, endPoint x: 461, endPoint y: 471, distance: 295.6
click at [461, 471] on quentale-workspace at bounding box center [676, 324] width 1353 height 648
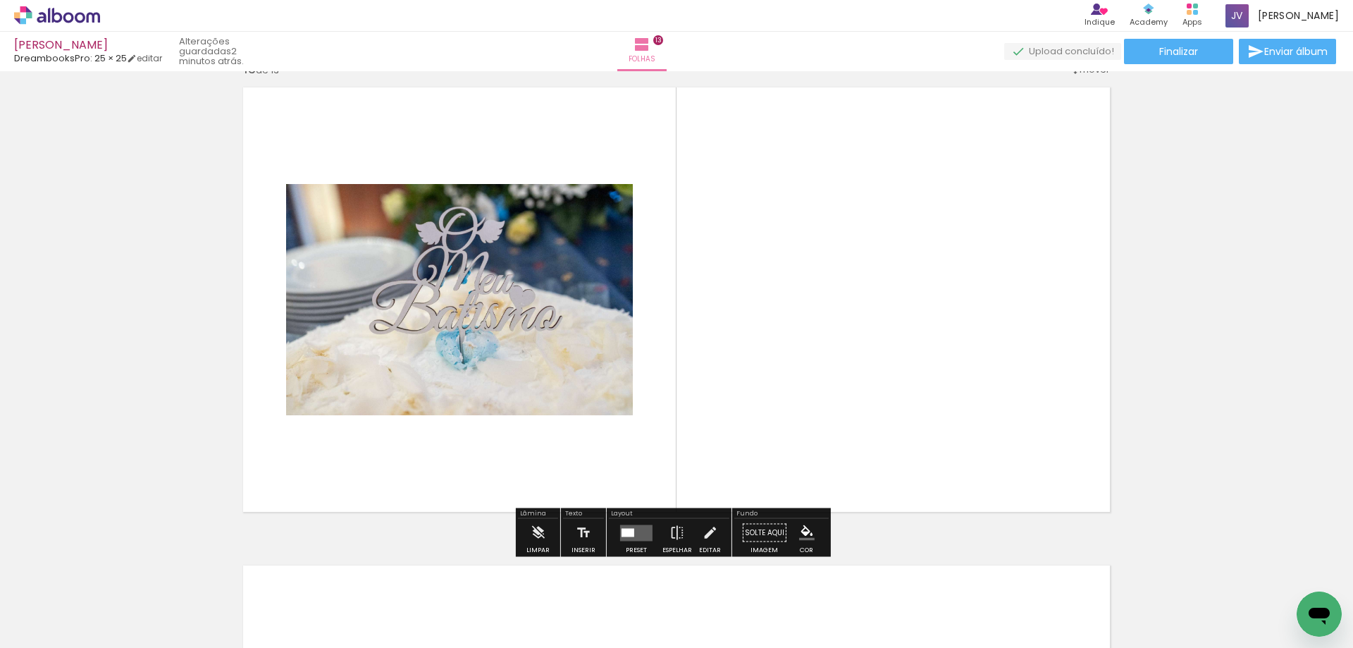
scroll to position [5753, 0]
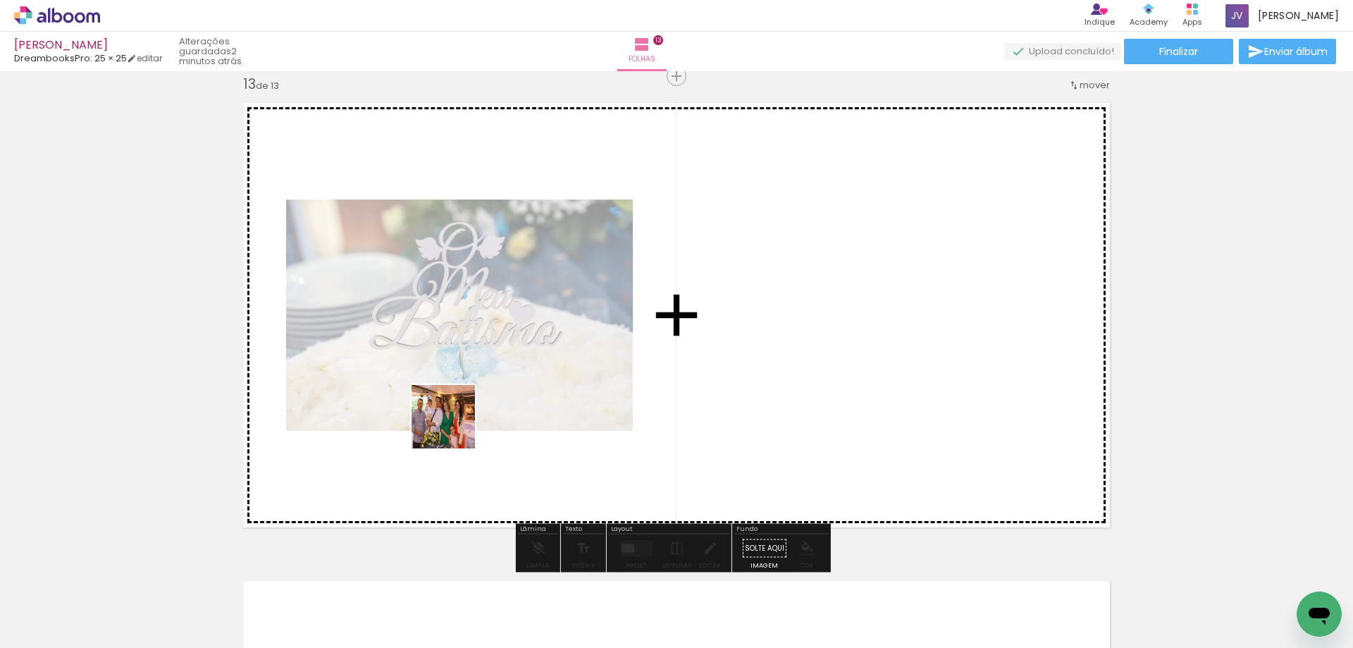
drag, startPoint x: 283, startPoint y: 538, endPoint x: 297, endPoint y: 580, distance: 43.9
click at [457, 419] on quentale-workspace at bounding box center [676, 324] width 1353 height 648
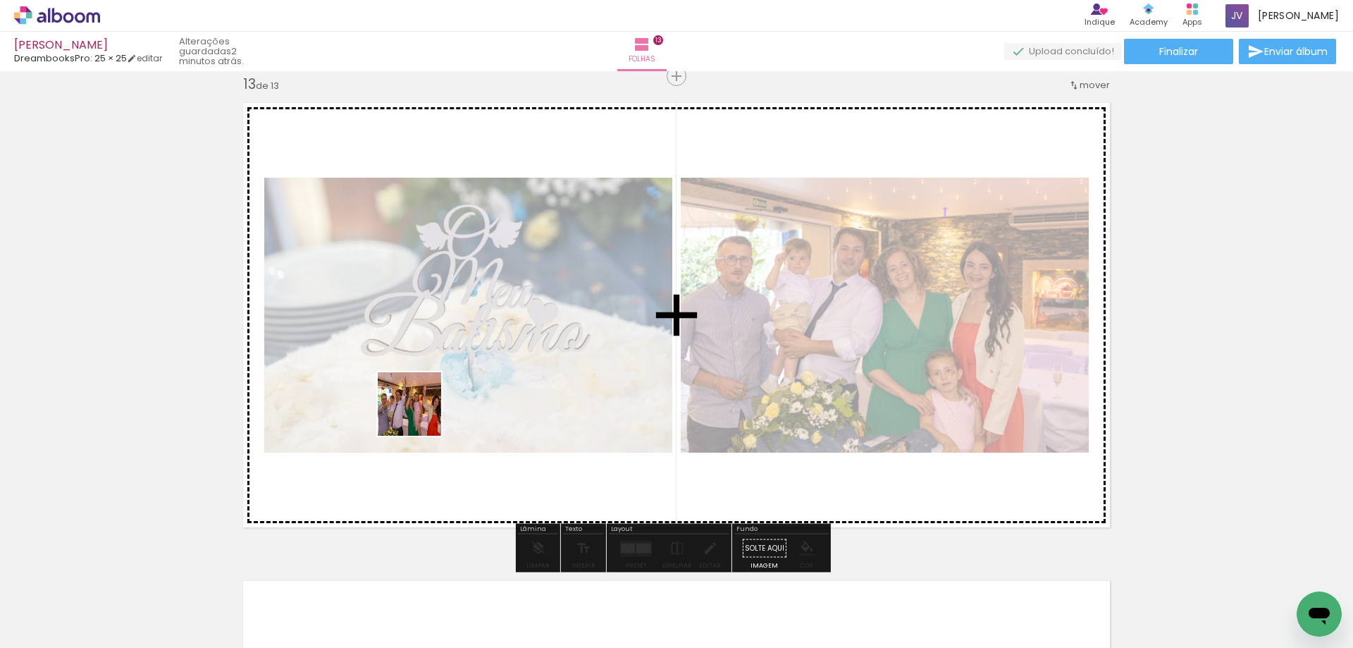
drag, startPoint x: 209, startPoint y: 560, endPoint x: 492, endPoint y: 389, distance: 330.5
click at [488, 390] on quentale-workspace at bounding box center [676, 324] width 1353 height 648
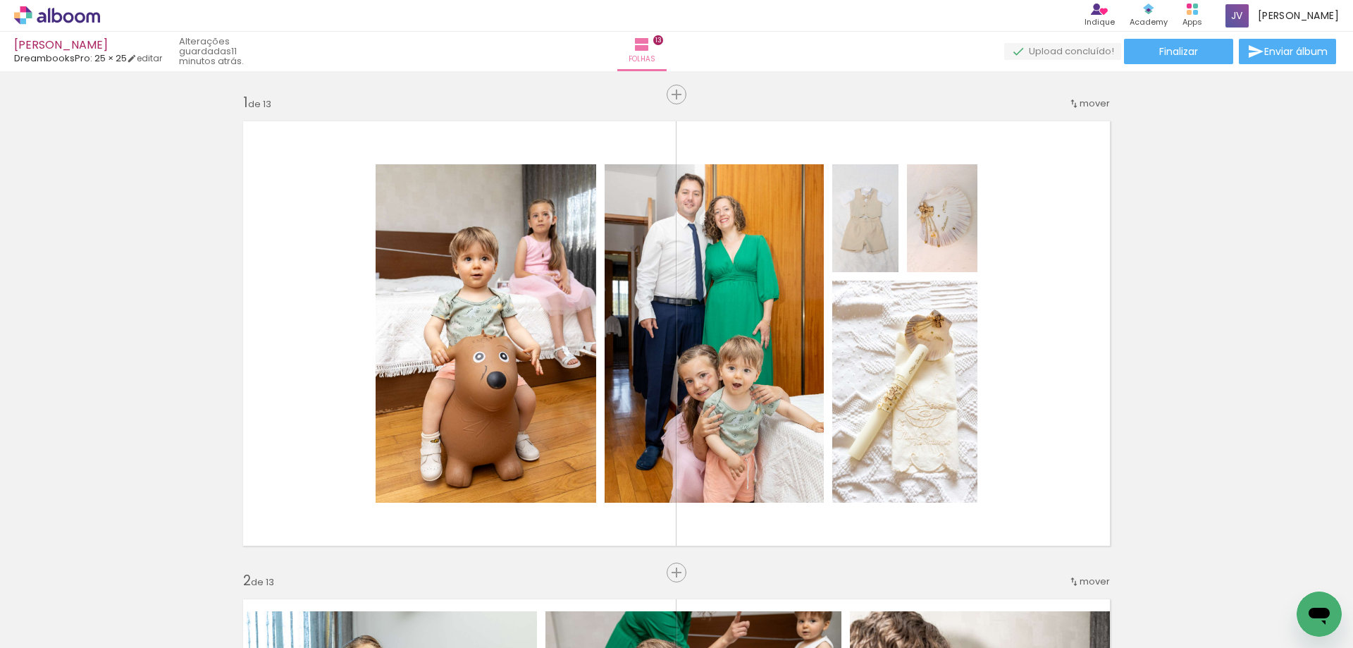
scroll to position [5753, 0]
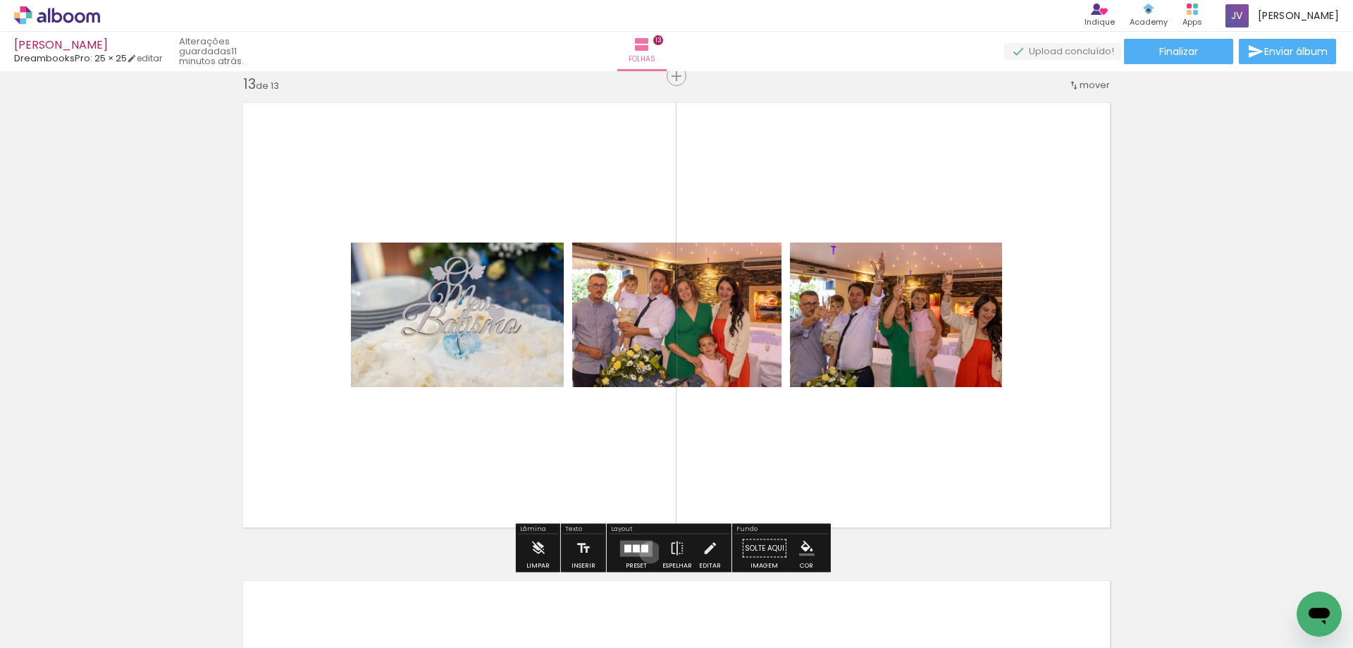
click at [647, 552] on quentale-layouter at bounding box center [636, 548] width 32 height 16
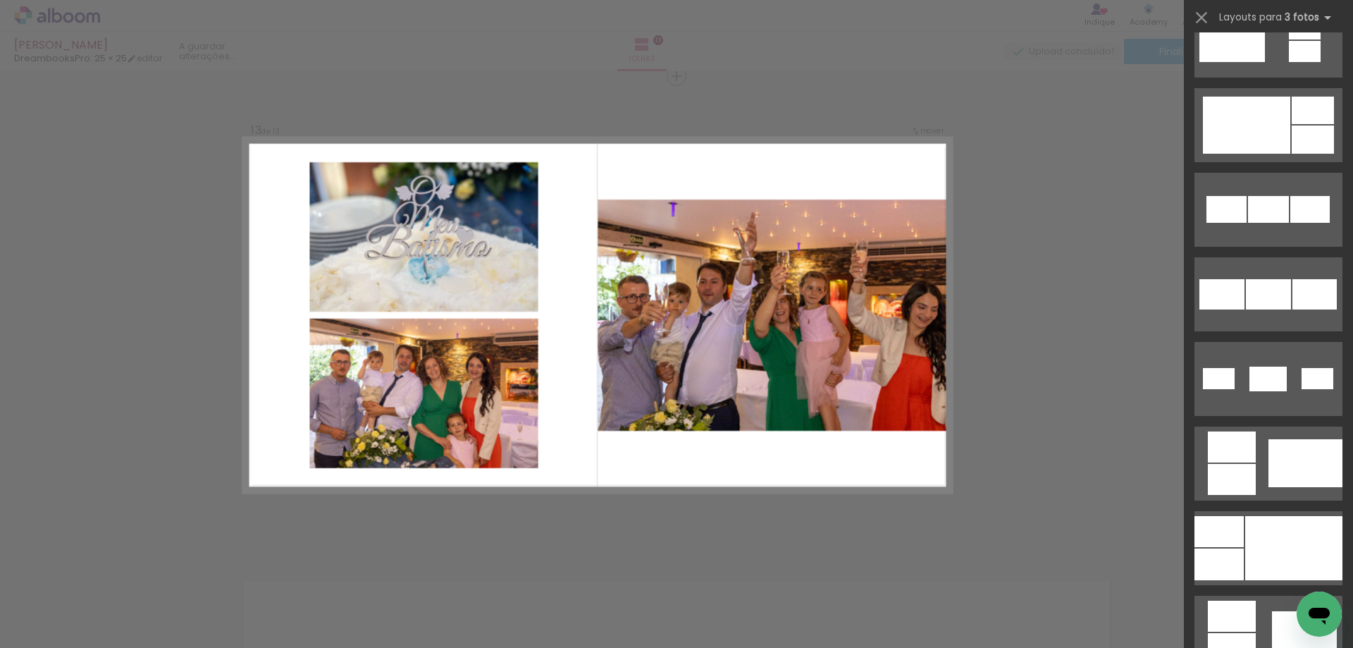
scroll to position [658, 0]
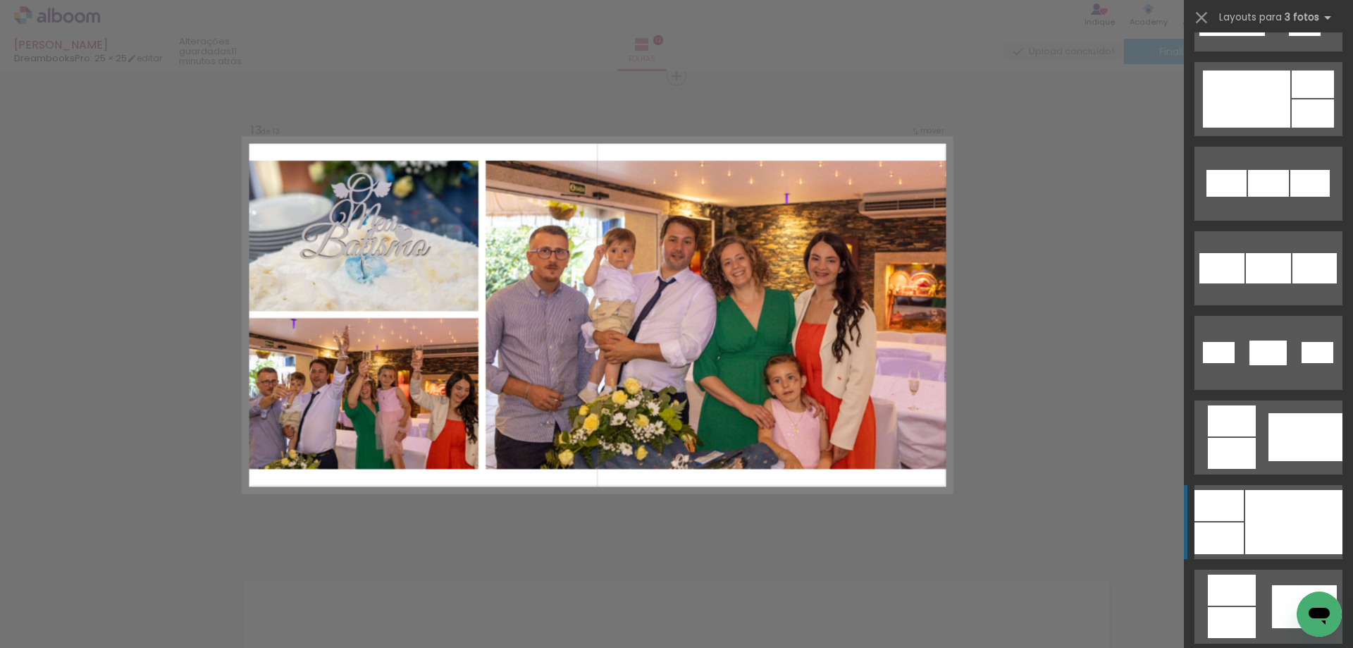
click at [1312, 518] on div at bounding box center [1293, 522] width 97 height 64
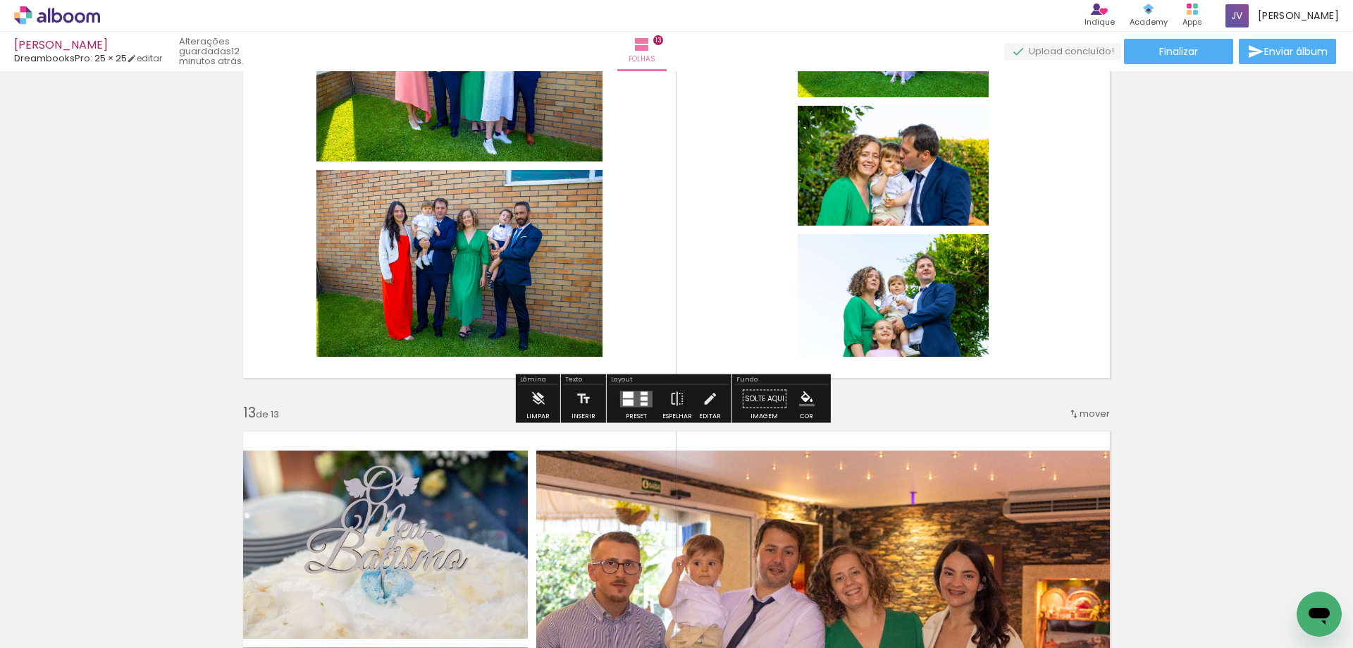
scroll to position [5259, 0]
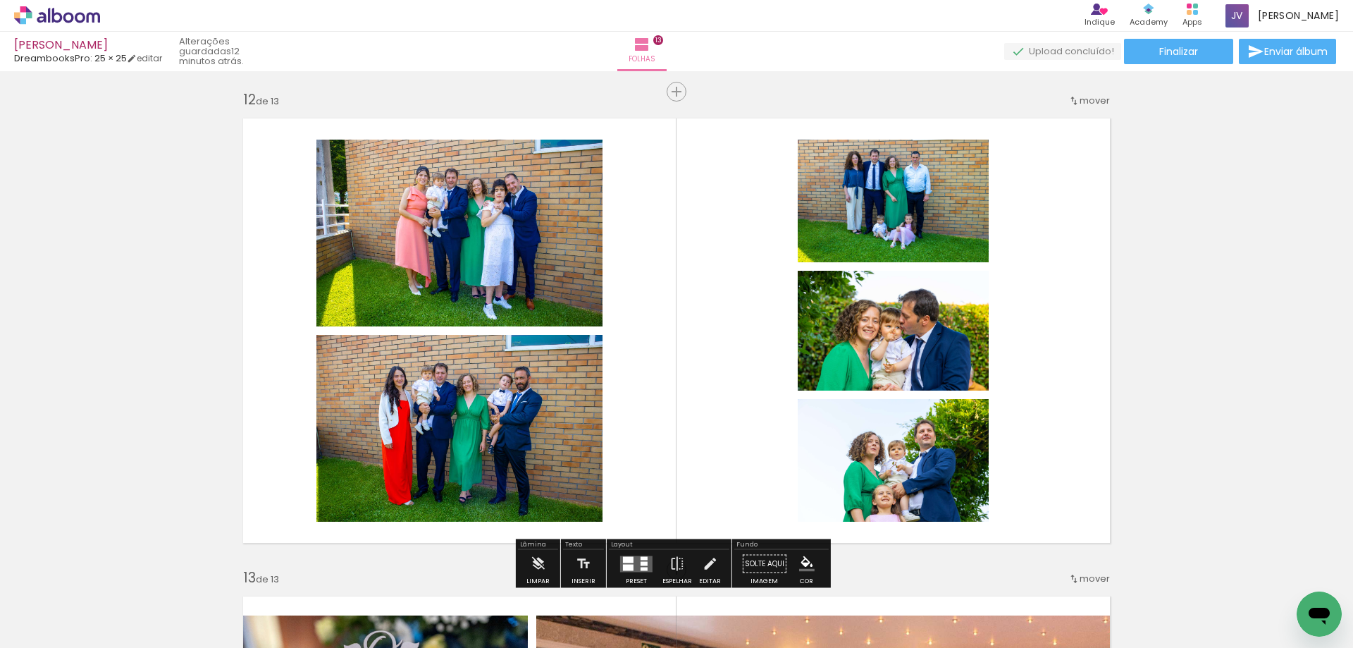
click at [629, 554] on div at bounding box center [636, 564] width 38 height 28
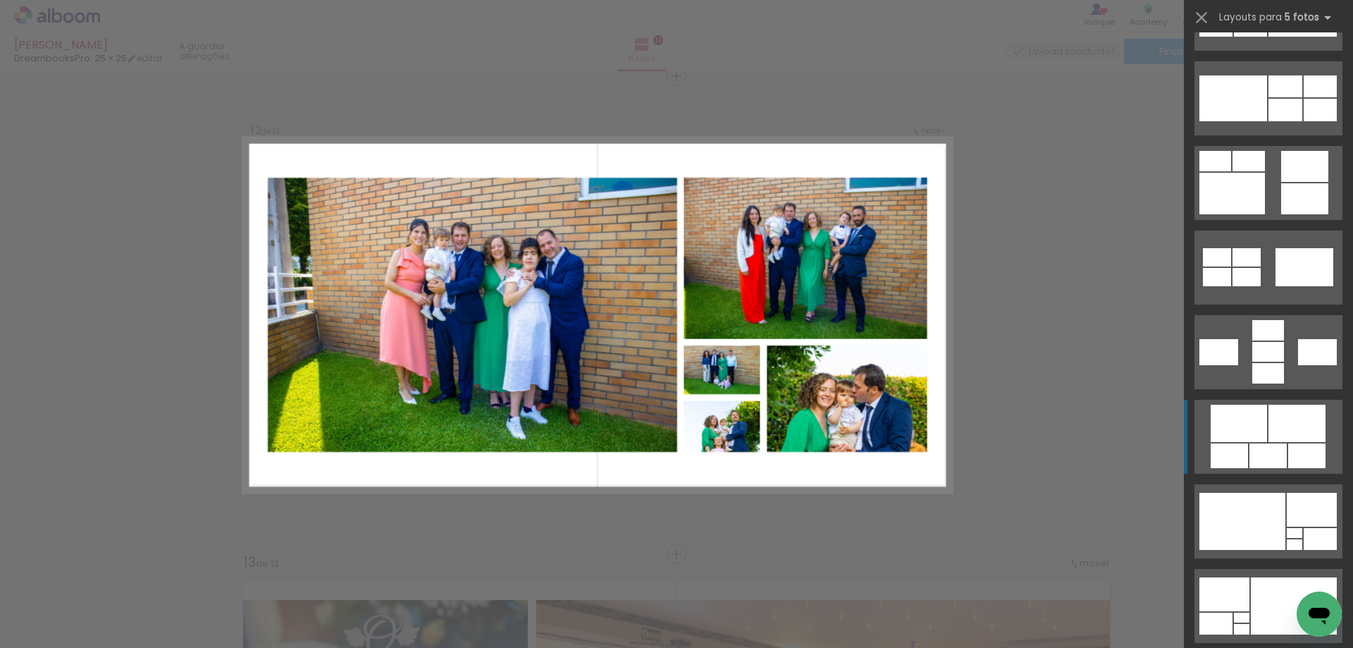
scroll to position [822, 0]
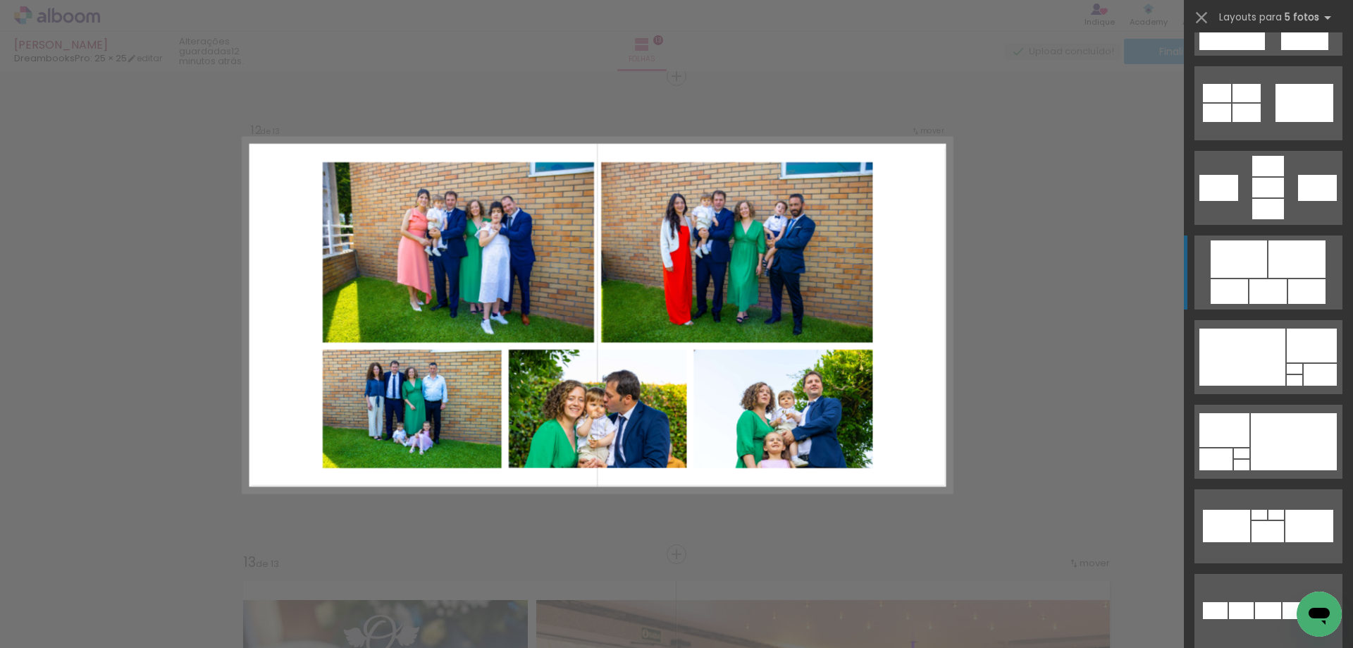
click at [1287, 273] on div at bounding box center [1297, 258] width 57 height 37
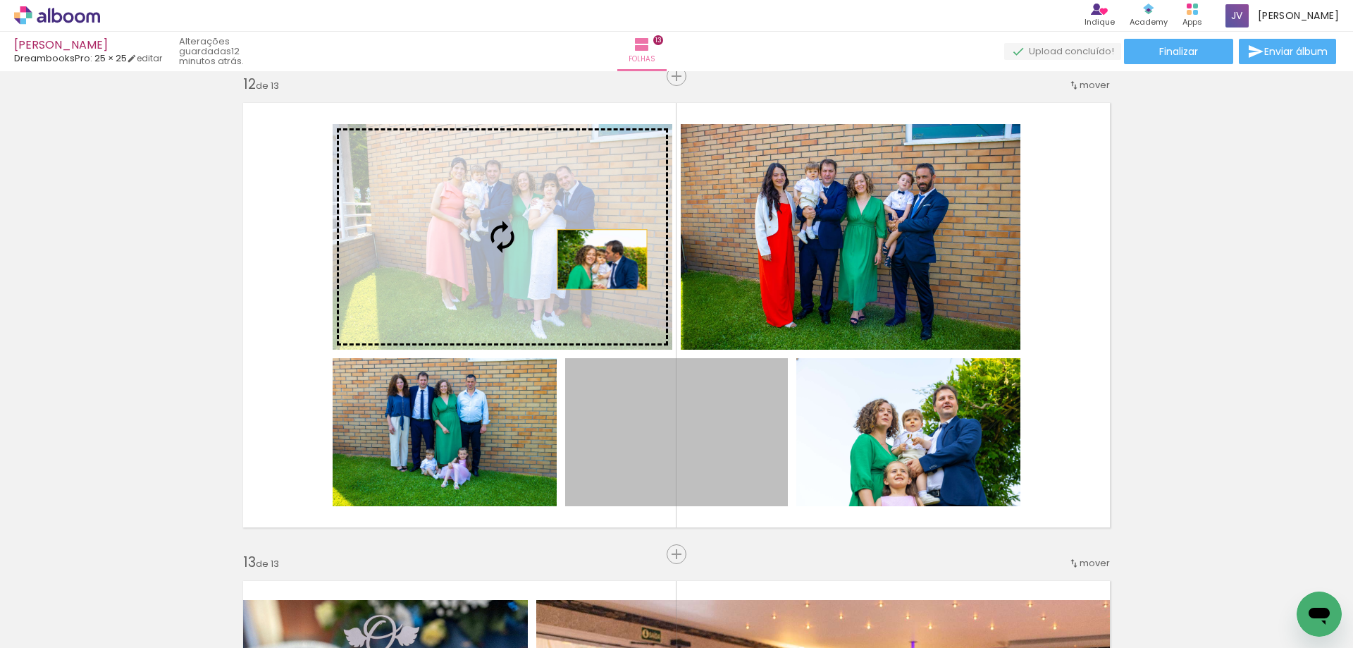
drag, startPoint x: 735, startPoint y: 467, endPoint x: 597, endPoint y: 259, distance: 249.0
click at [0, 0] on slot at bounding box center [0, 0] width 0 height 0
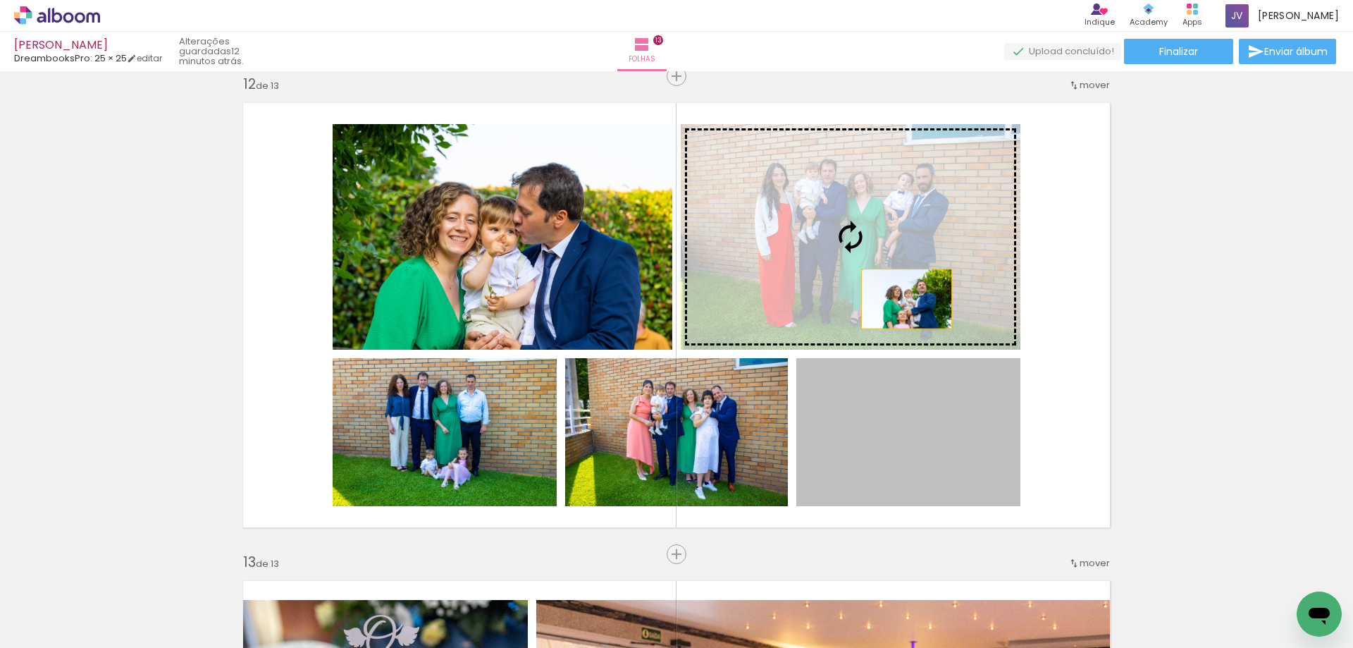
drag, startPoint x: 931, startPoint y: 461, endPoint x: 892, endPoint y: 246, distance: 218.4
click at [0, 0] on slot at bounding box center [0, 0] width 0 height 0
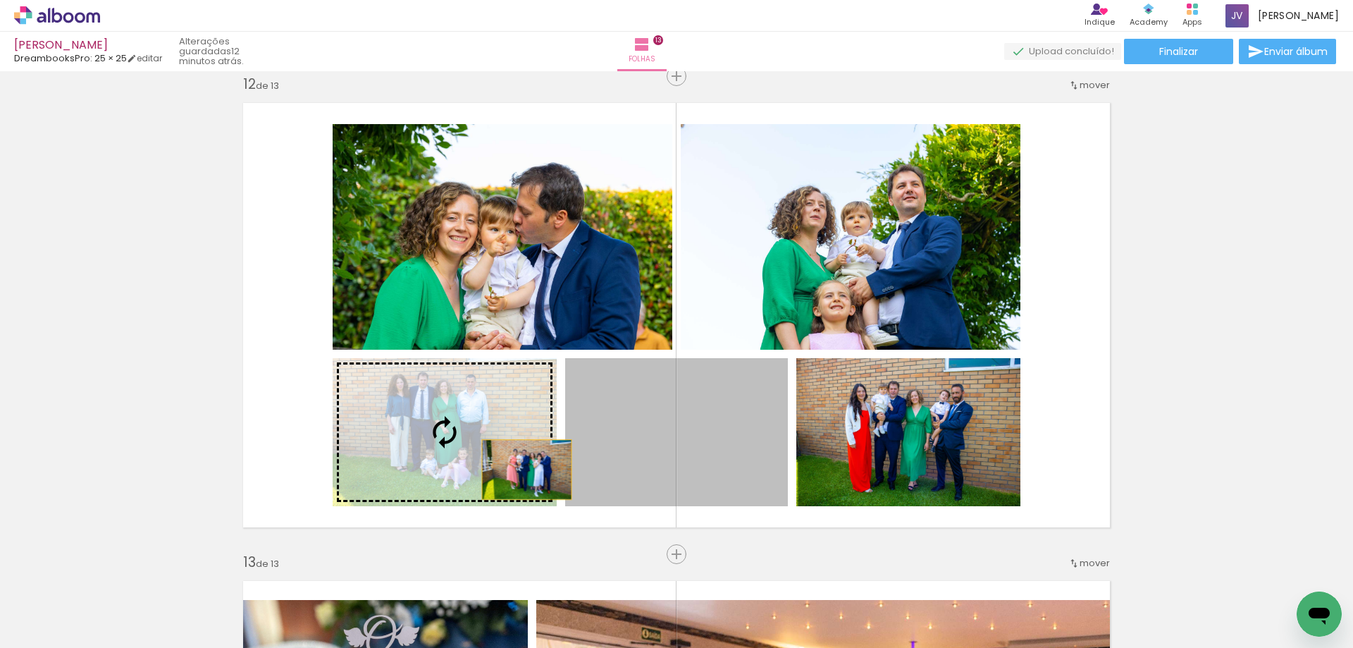
drag, startPoint x: 695, startPoint y: 469, endPoint x: 480, endPoint y: 465, distance: 215.0
click at [0, 0] on slot at bounding box center [0, 0] width 0 height 0
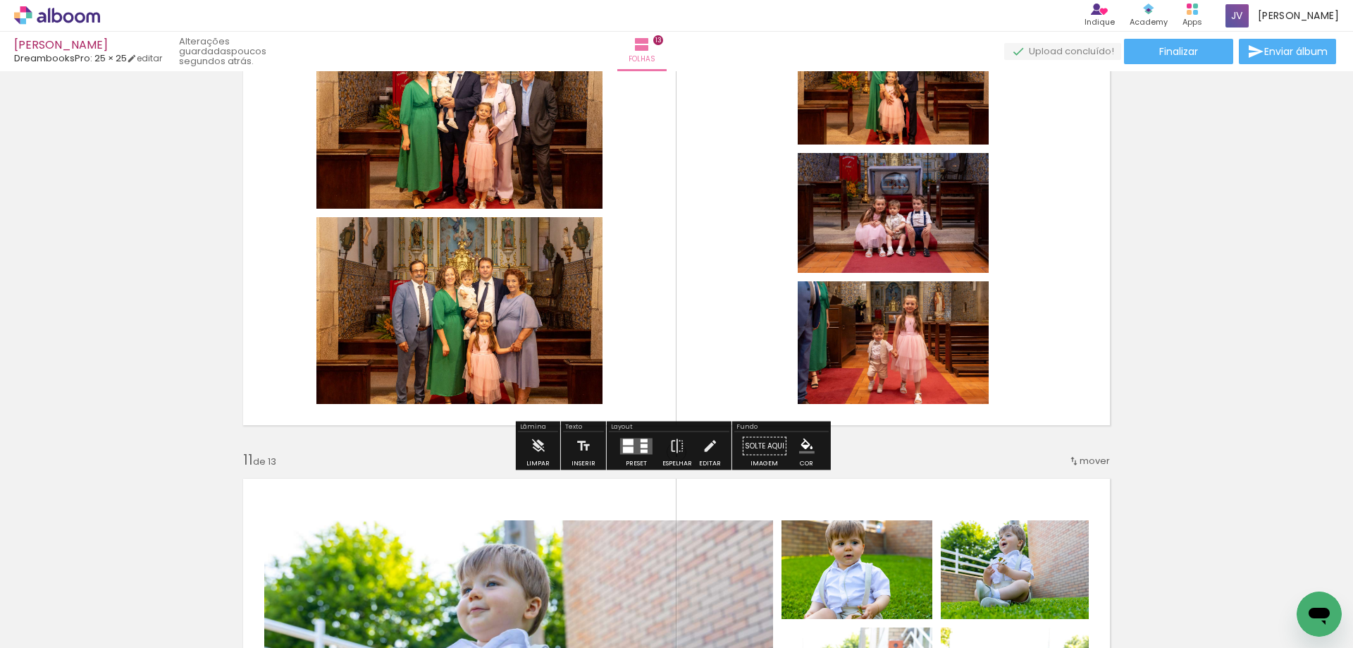
scroll to position [4453, 0]
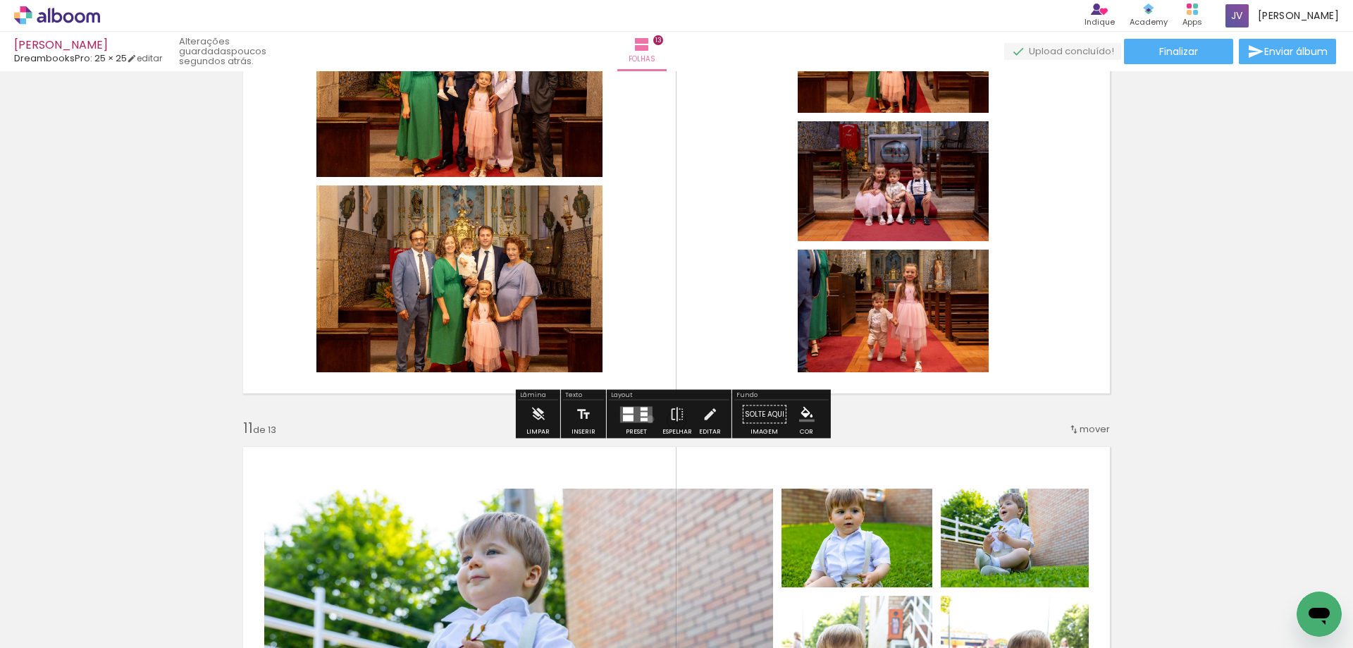
click at [647, 419] on quentale-layouter at bounding box center [636, 414] width 32 height 16
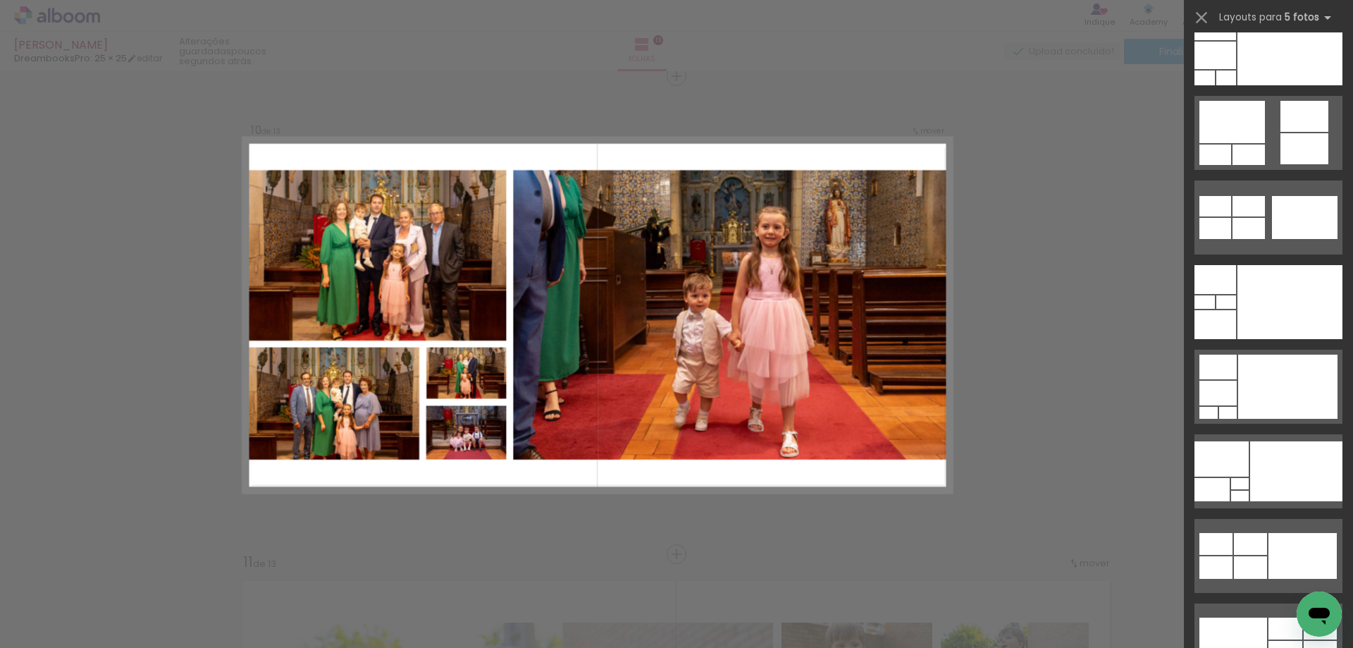
scroll to position [164, 0]
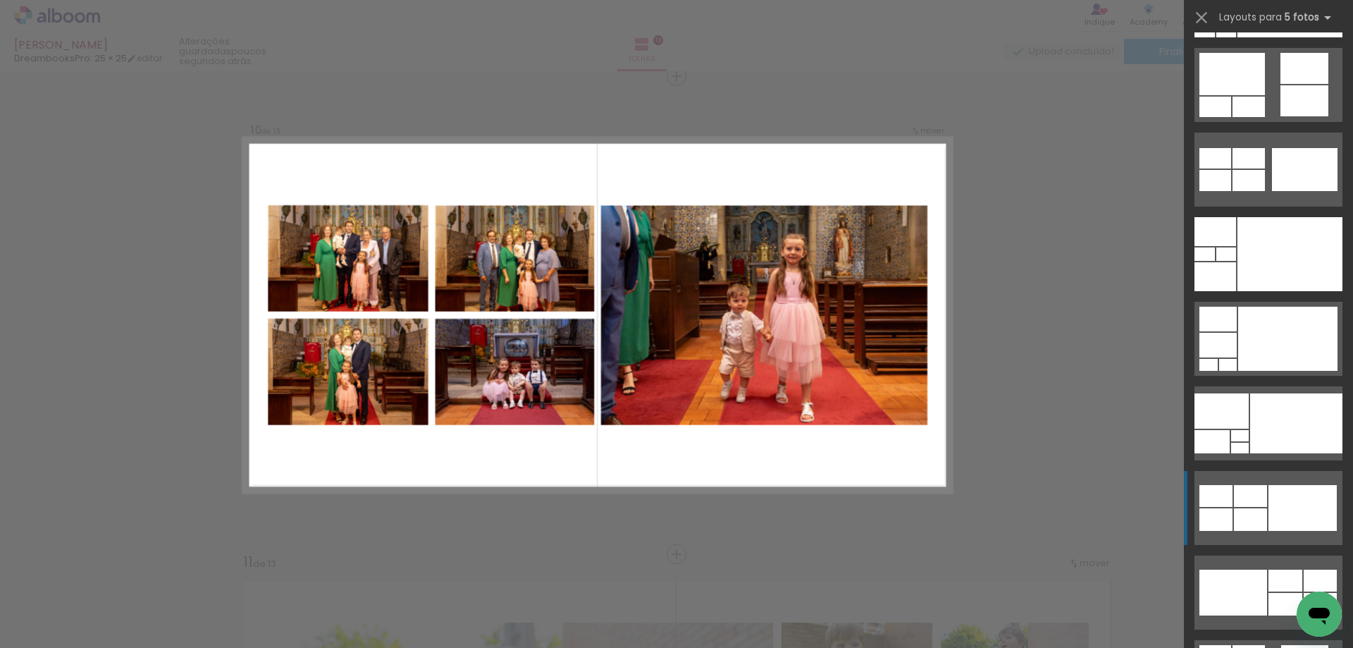
click at [1274, 513] on div at bounding box center [1303, 508] width 68 height 46
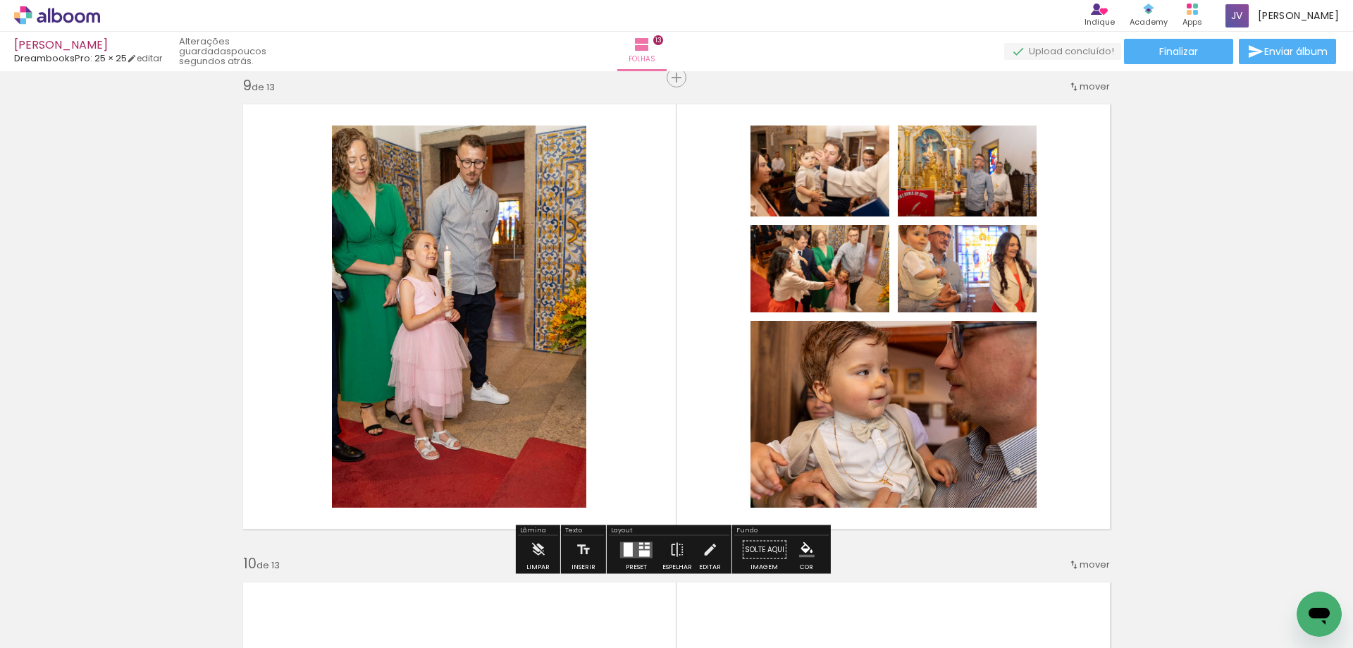
scroll to position [3826, 0]
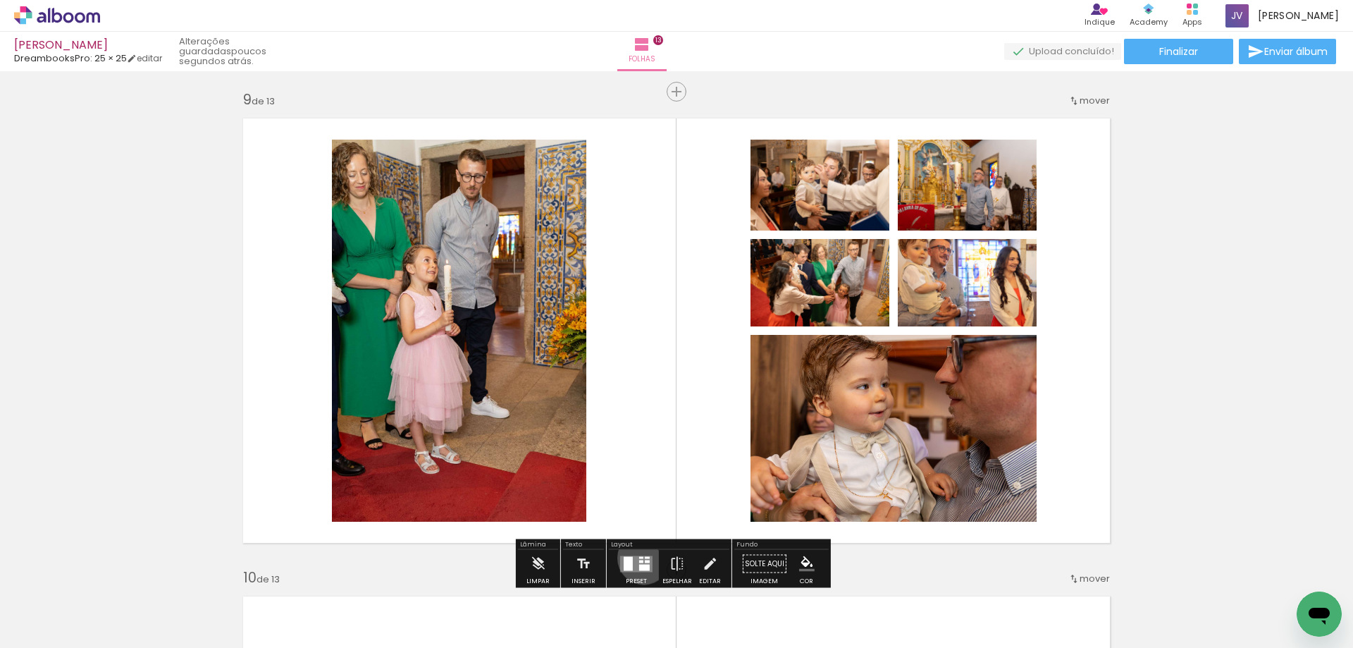
click at [641, 557] on quentale-layouter at bounding box center [636, 563] width 32 height 16
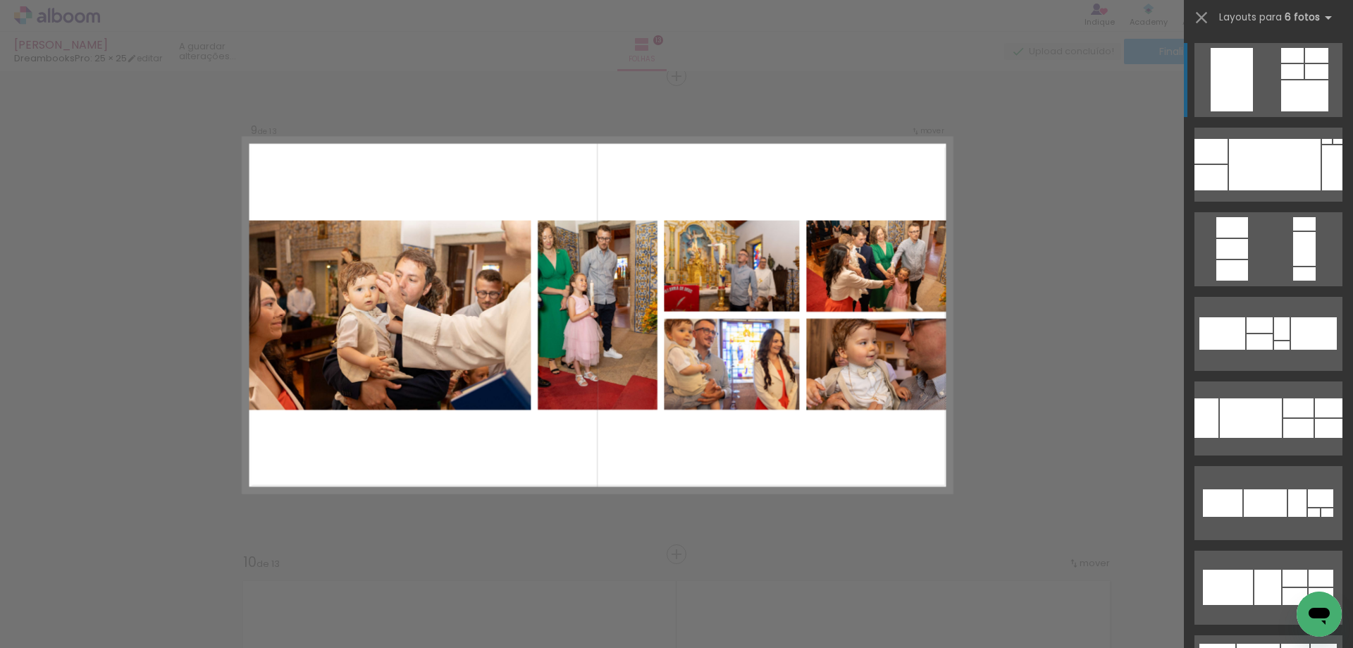
scroll to position [329, 0]
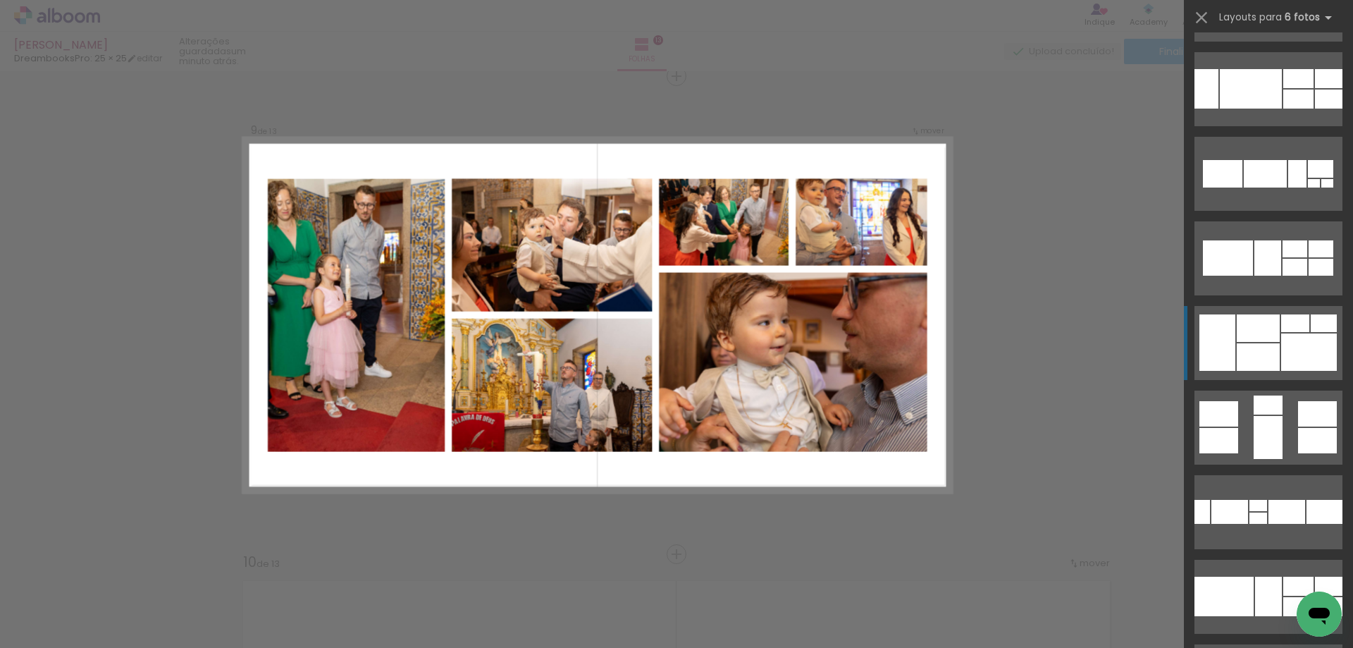
click at [1278, 333] on quentale-layouter at bounding box center [1269, 343] width 148 height 74
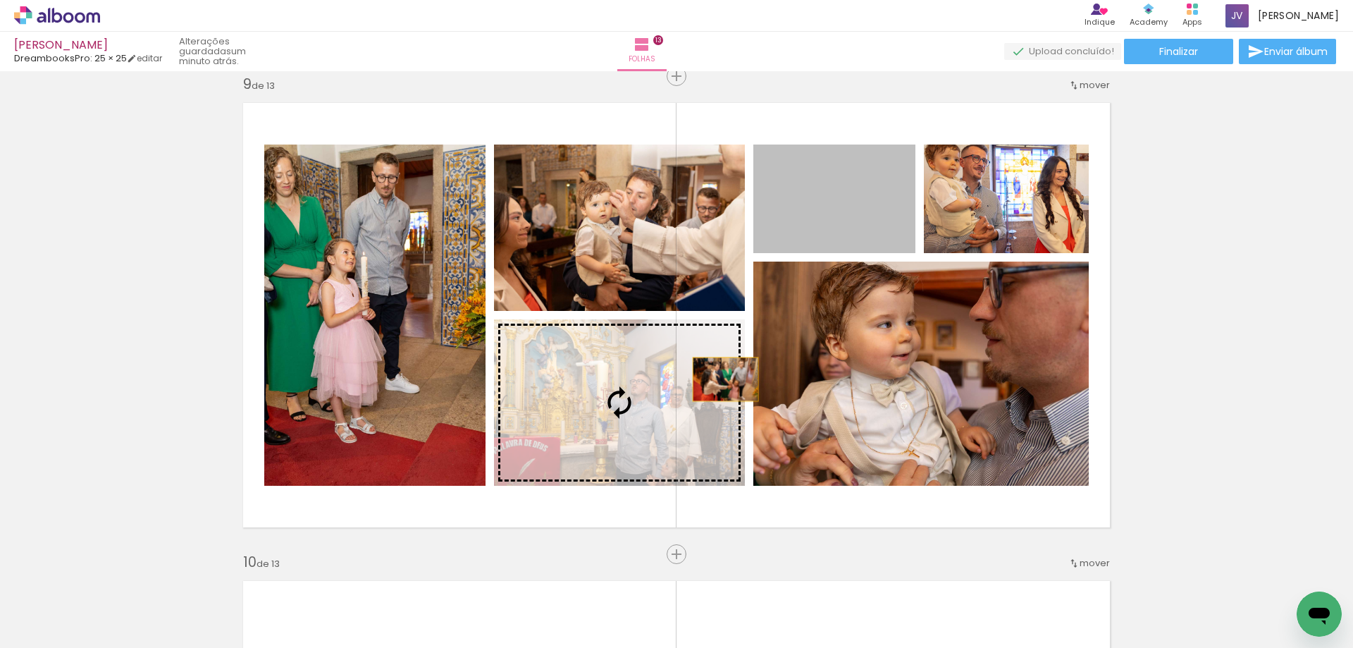
drag, startPoint x: 870, startPoint y: 230, endPoint x: 705, endPoint y: 404, distance: 239.8
click at [0, 0] on slot at bounding box center [0, 0] width 0 height 0
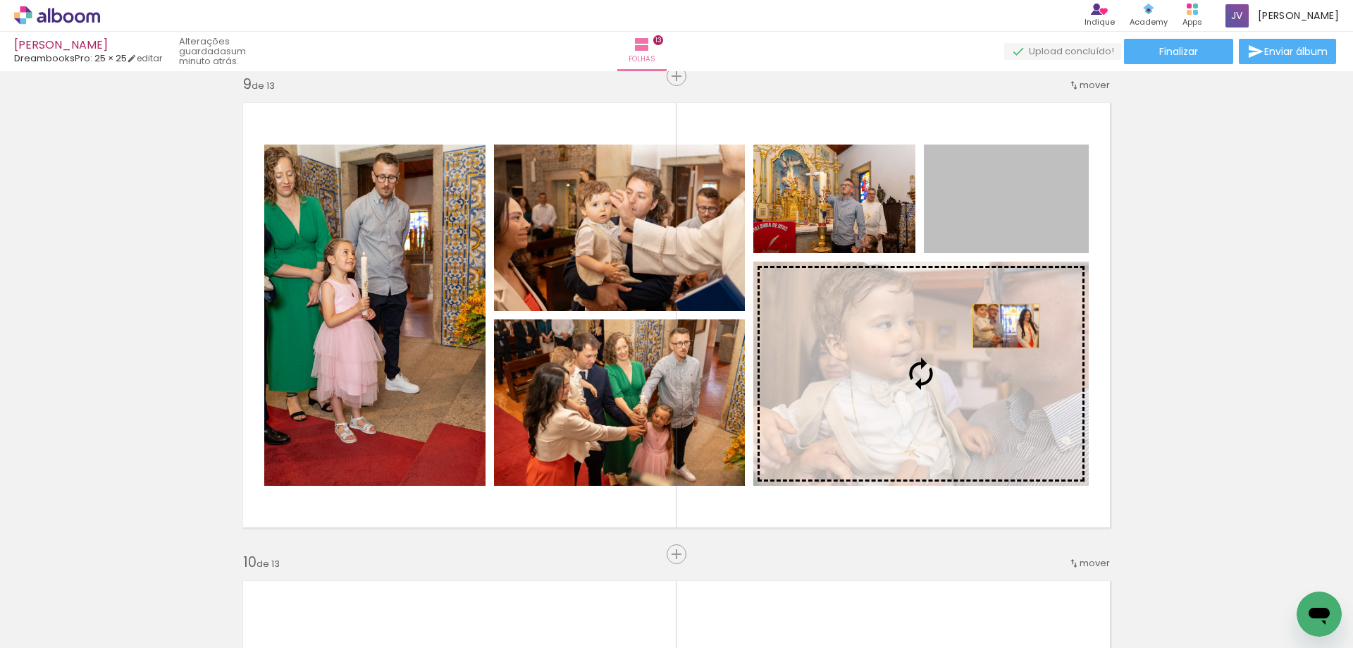
drag, startPoint x: 1042, startPoint y: 221, endPoint x: 999, endPoint y: 331, distance: 118.3
click at [0, 0] on slot at bounding box center [0, 0] width 0 height 0
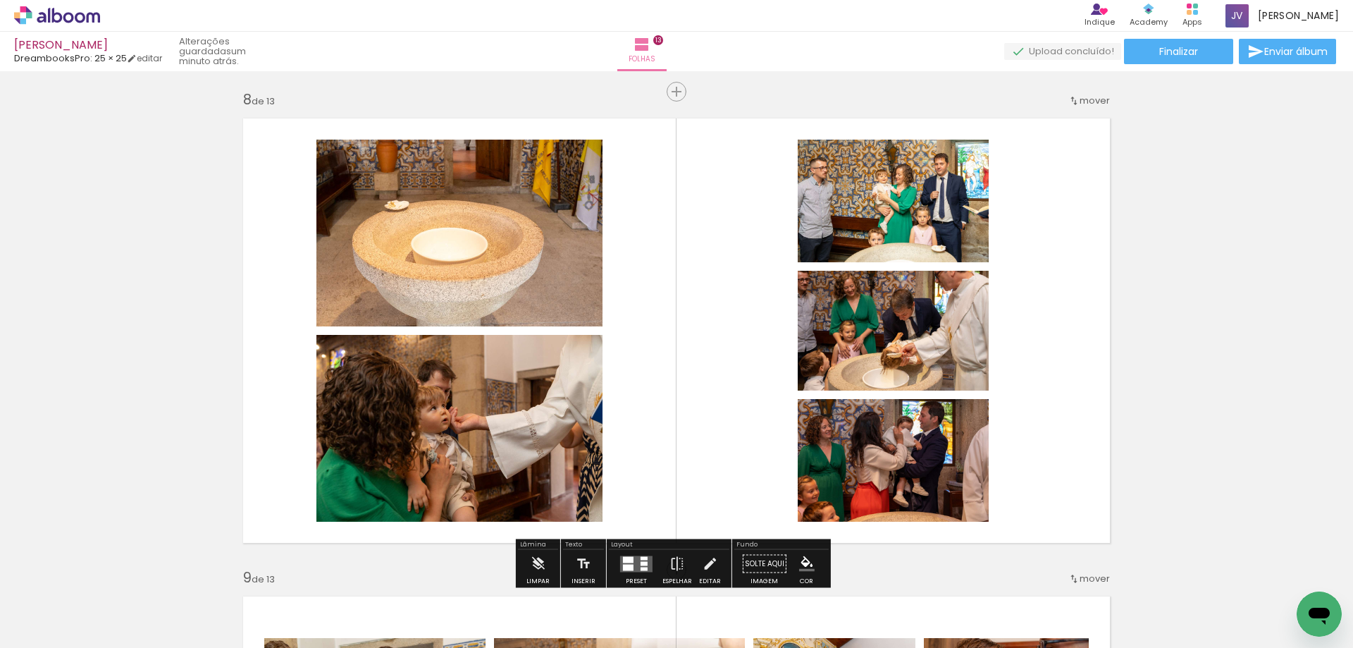
scroll to position [3512, 0]
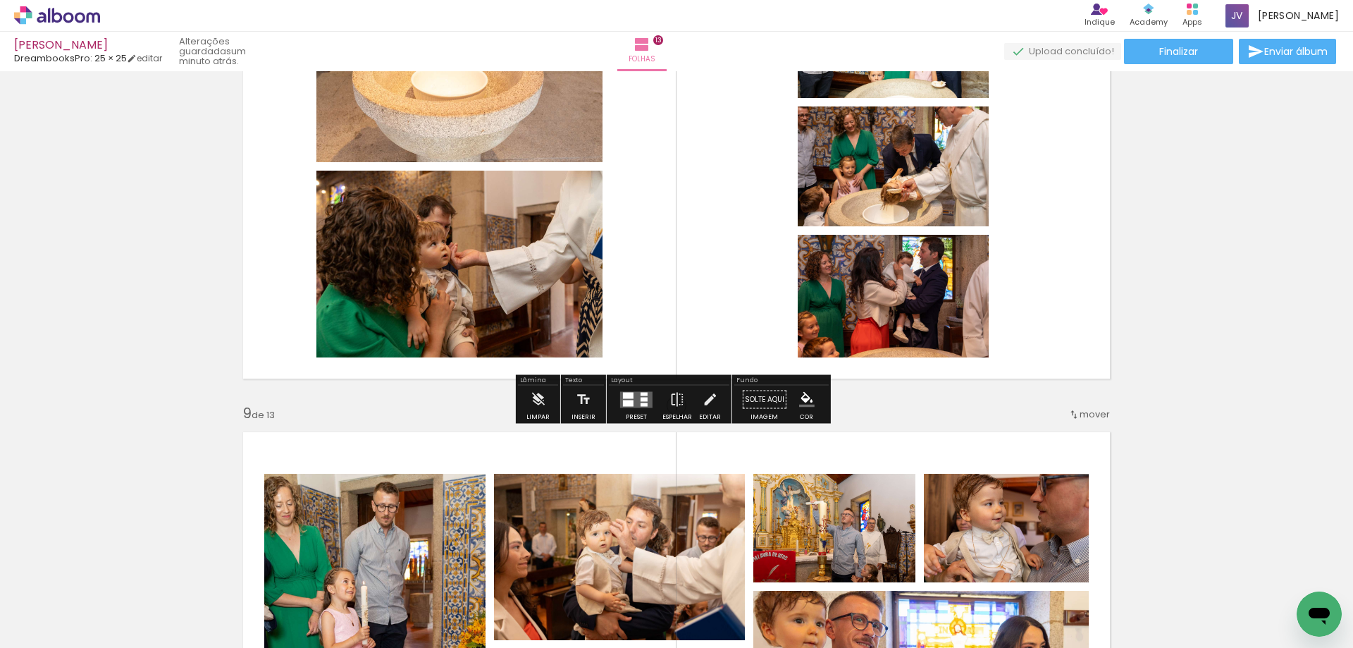
click at [636, 397] on quentale-layouter at bounding box center [636, 399] width 32 height 16
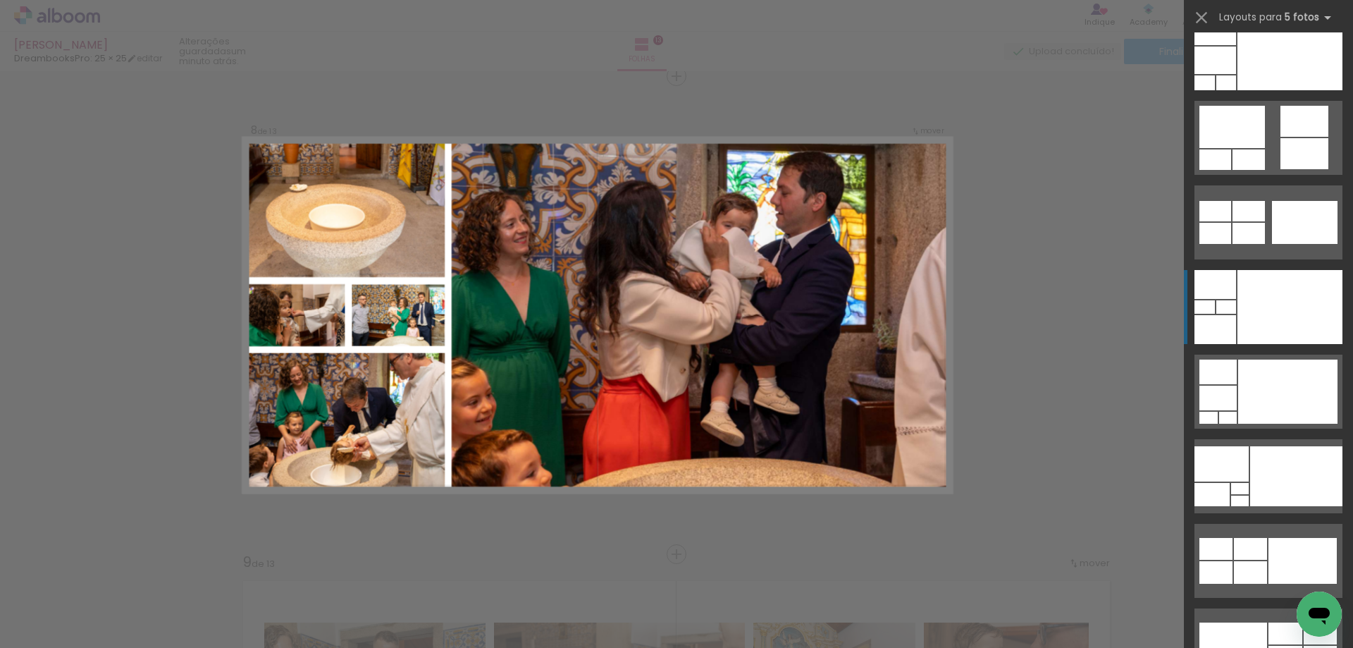
scroll to position [164, 0]
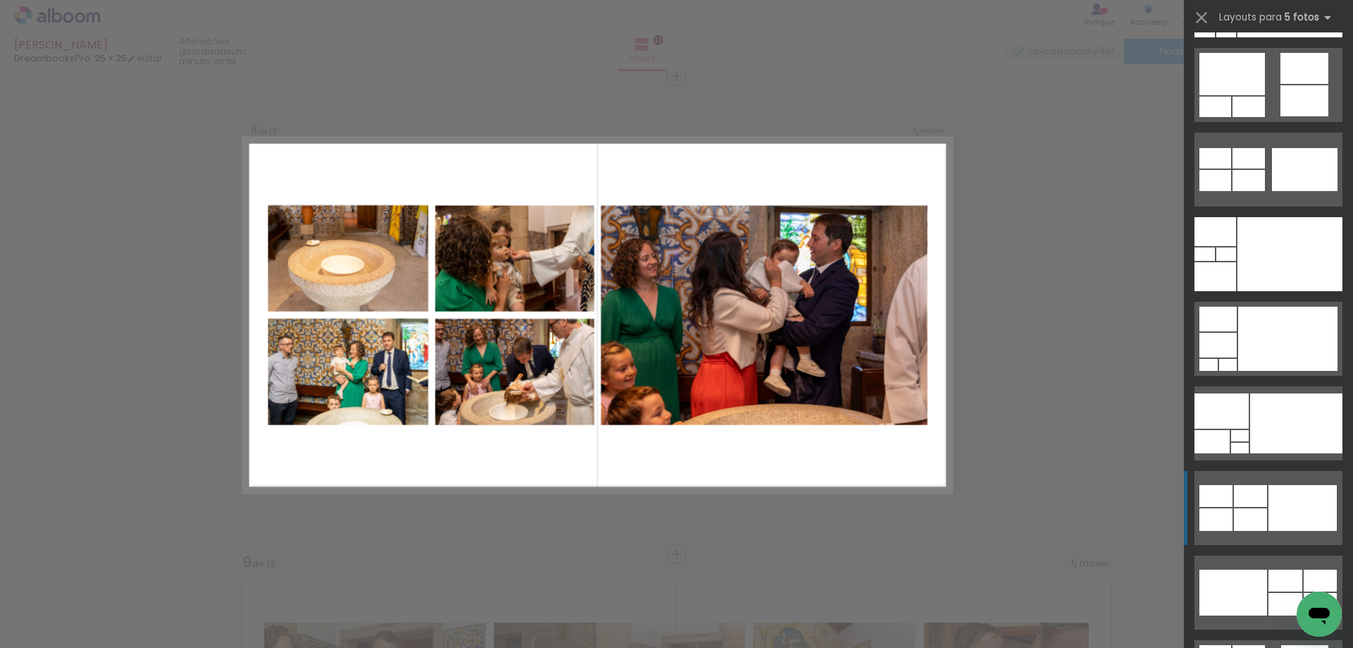
click at [1274, 498] on div at bounding box center [1303, 508] width 68 height 46
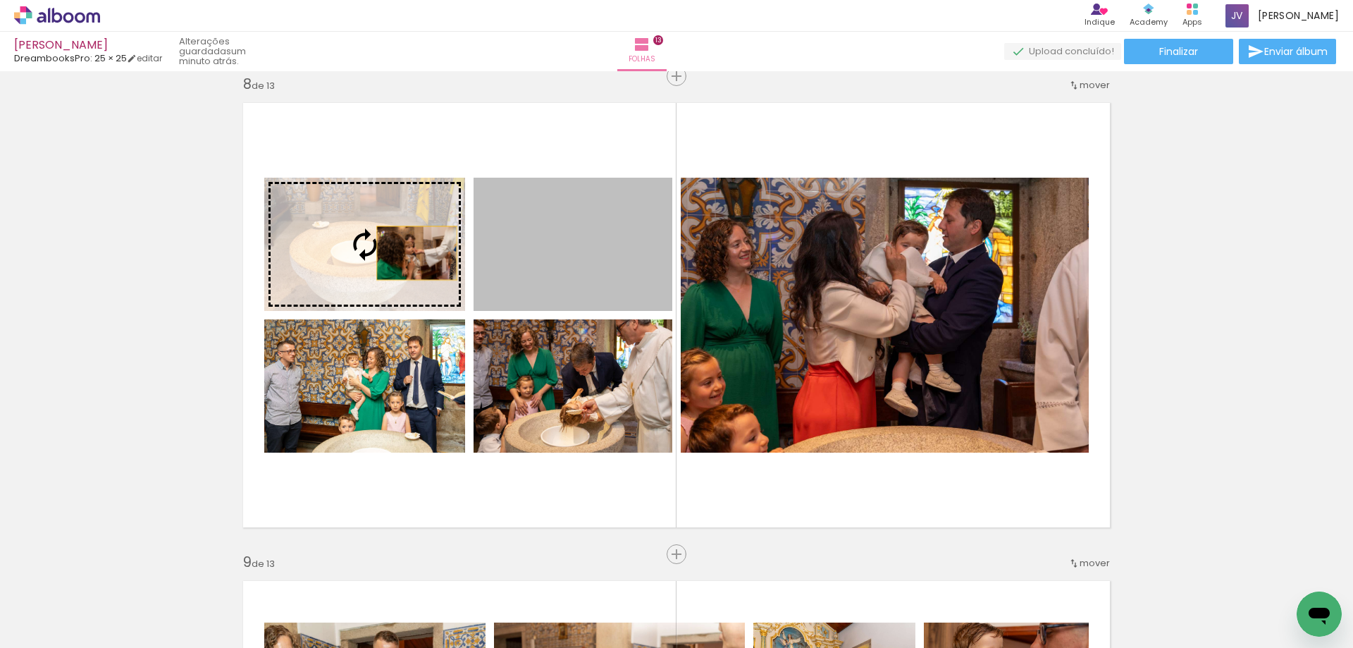
drag, startPoint x: 609, startPoint y: 266, endPoint x: 384, endPoint y: 257, distance: 225.0
click at [0, 0] on slot at bounding box center [0, 0] width 0 height 0
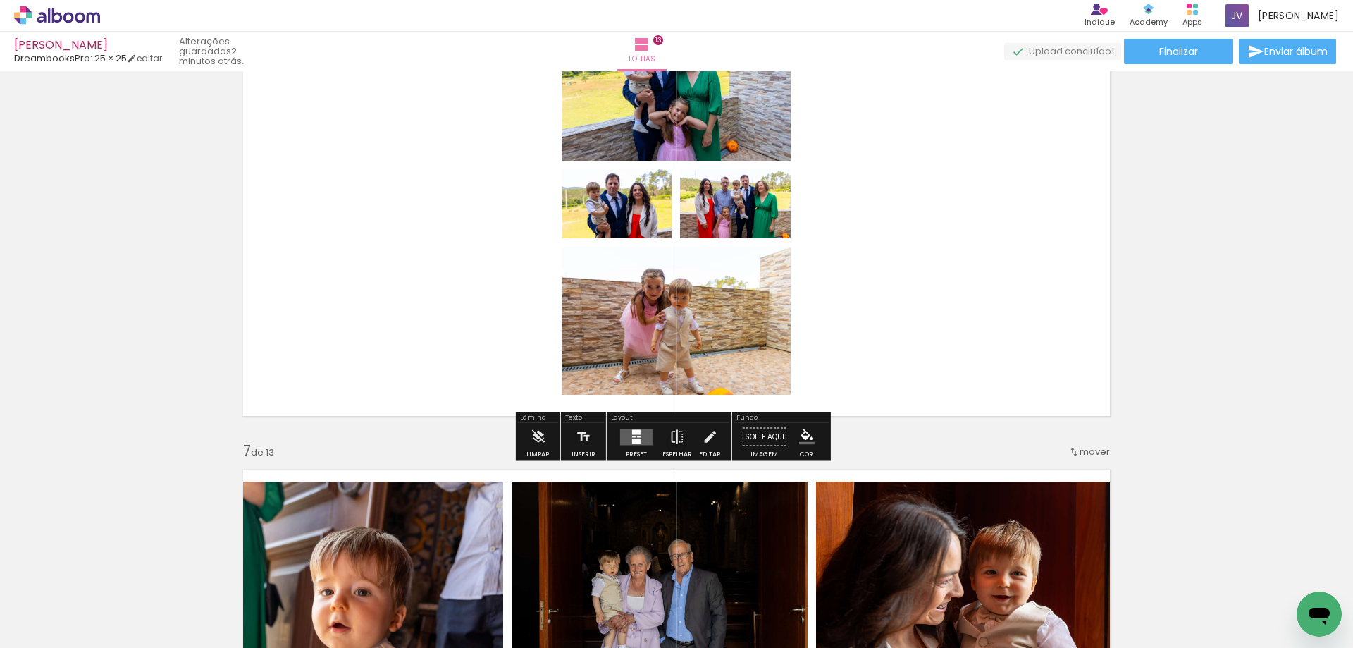
scroll to position [2541, 0]
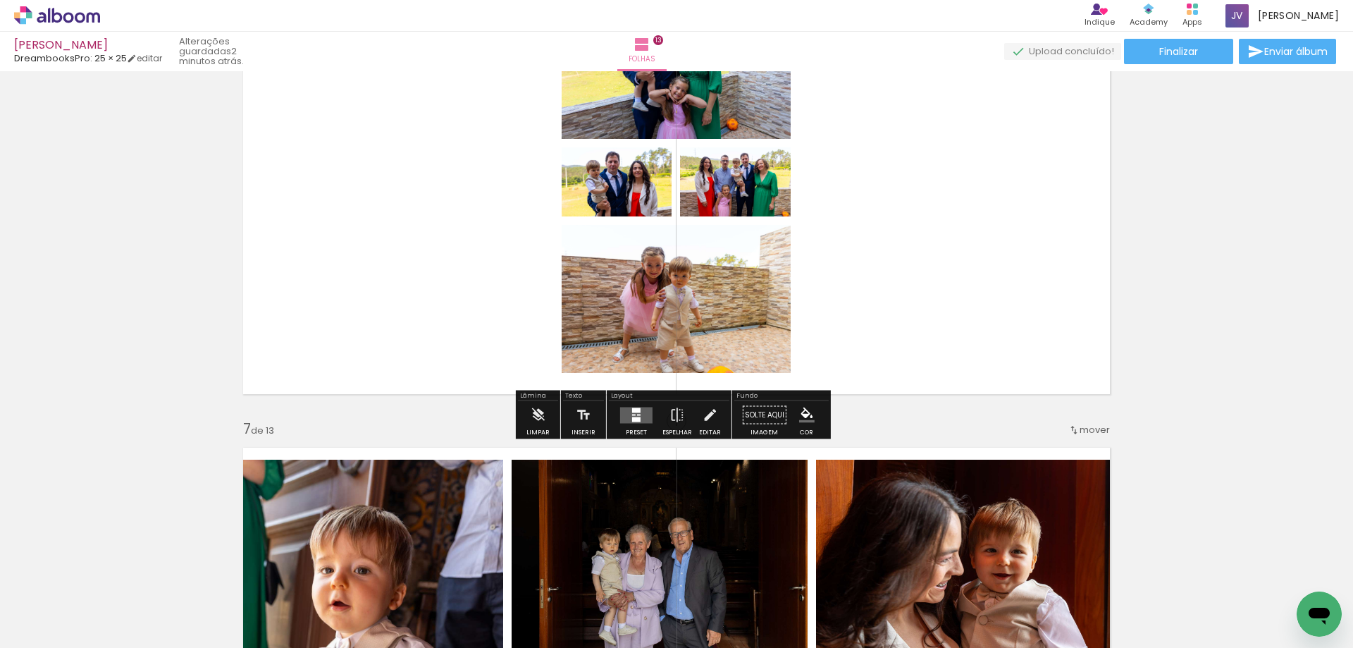
click at [632, 420] on div at bounding box center [636, 419] width 8 height 5
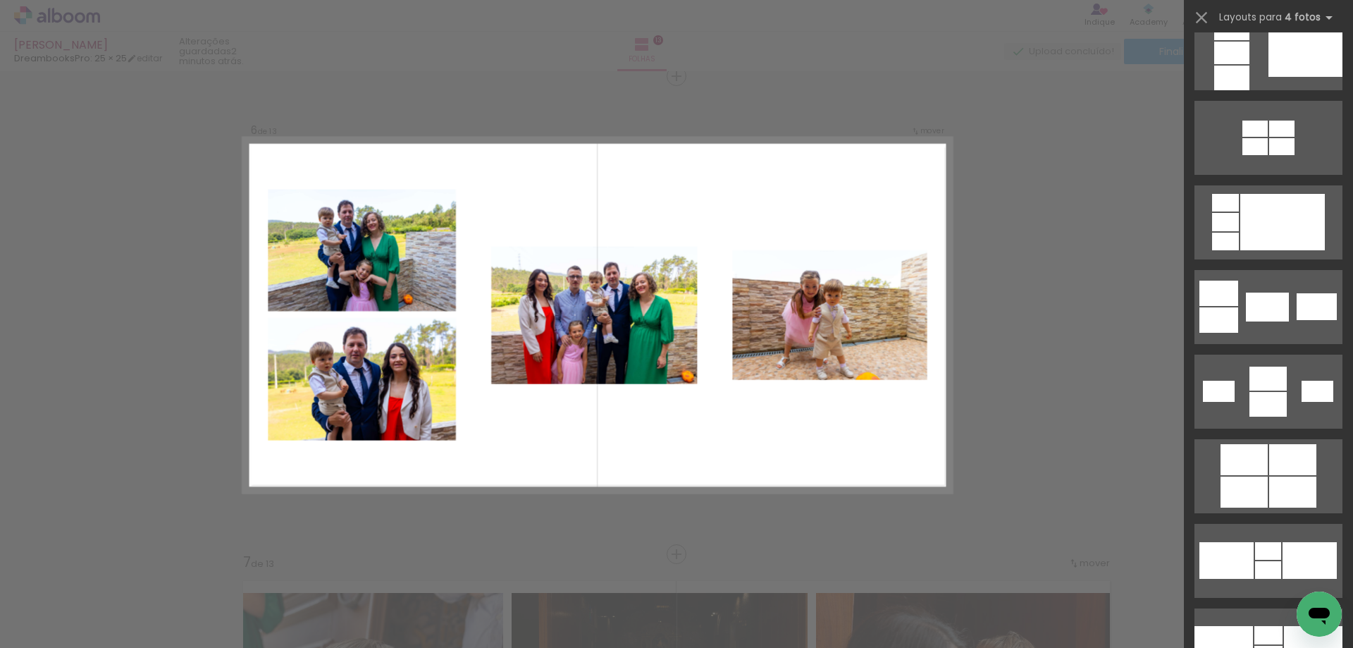
scroll to position [2303, 0]
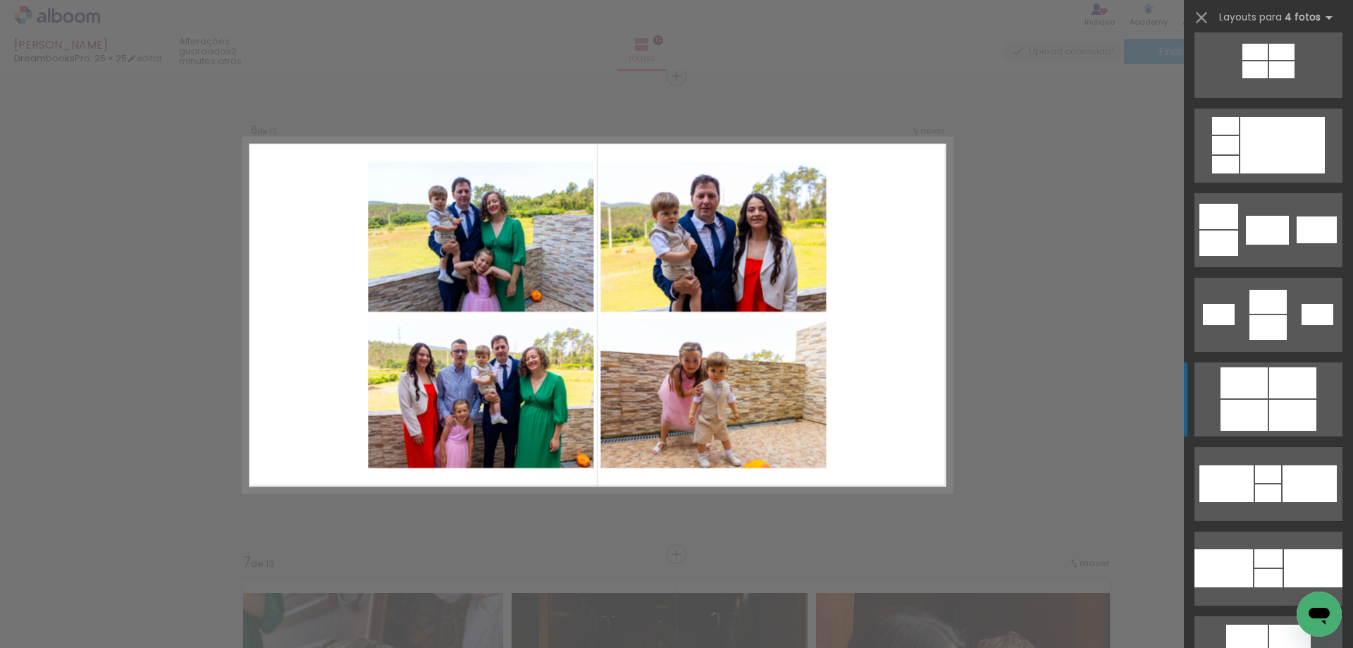
click at [1288, 404] on div at bounding box center [1292, 415] width 47 height 31
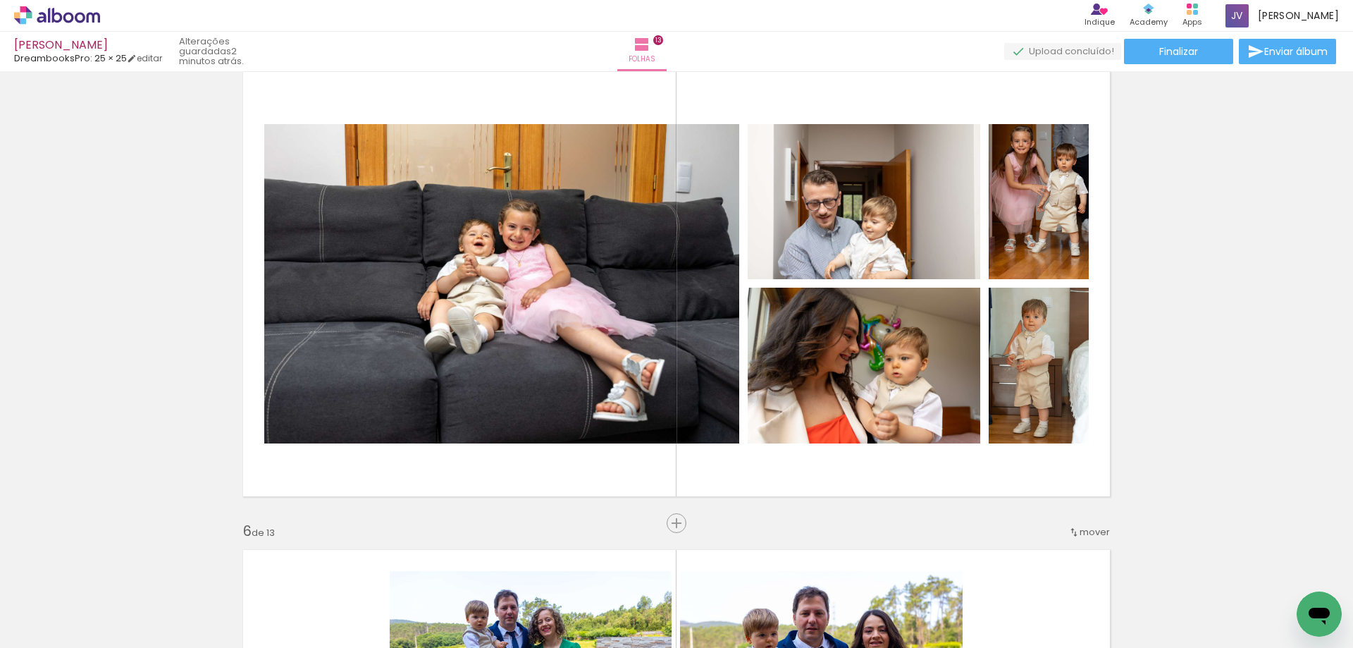
scroll to position [1973, 0]
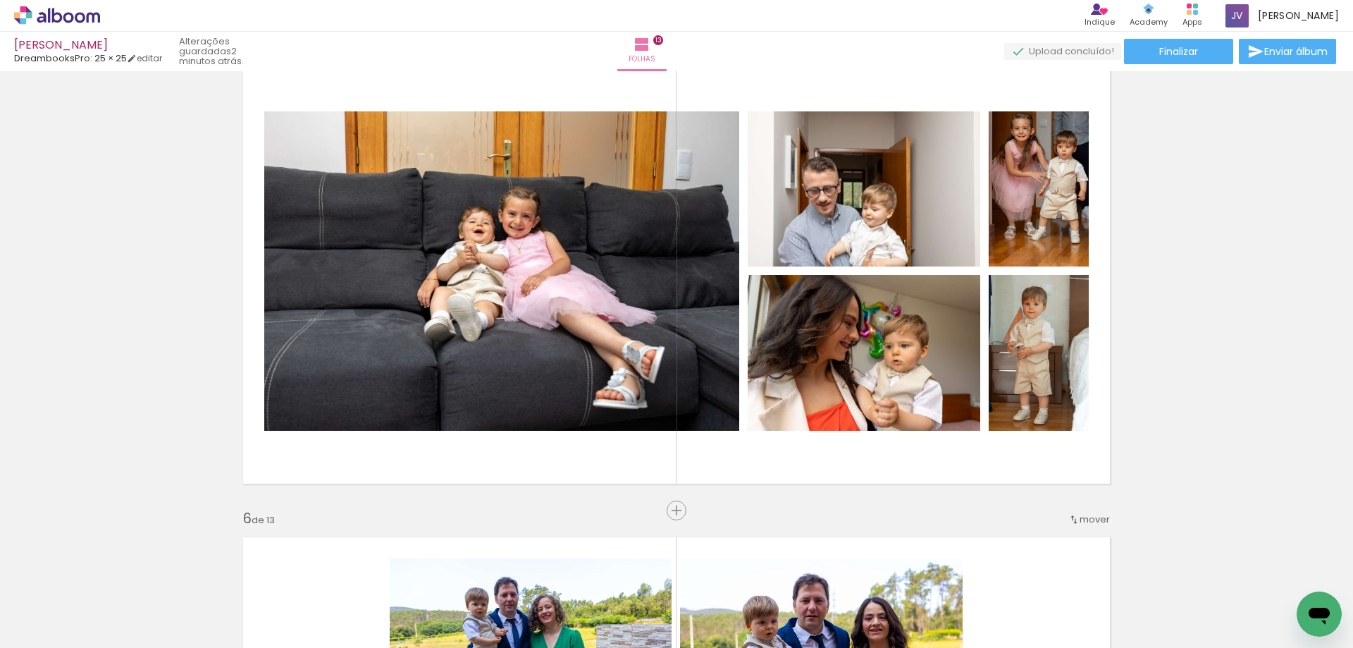
scroll to position [2303, 0]
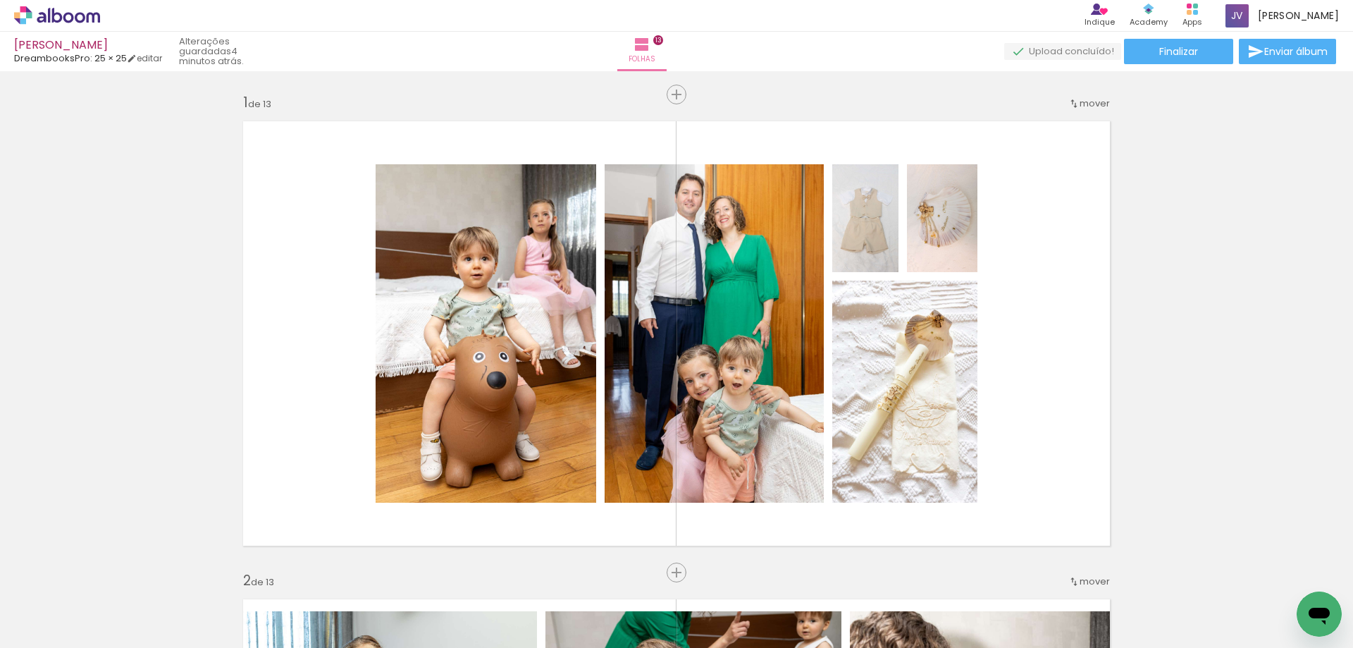
scroll to position [2303, 0]
